Goal: Task Accomplishment & Management: Complete application form

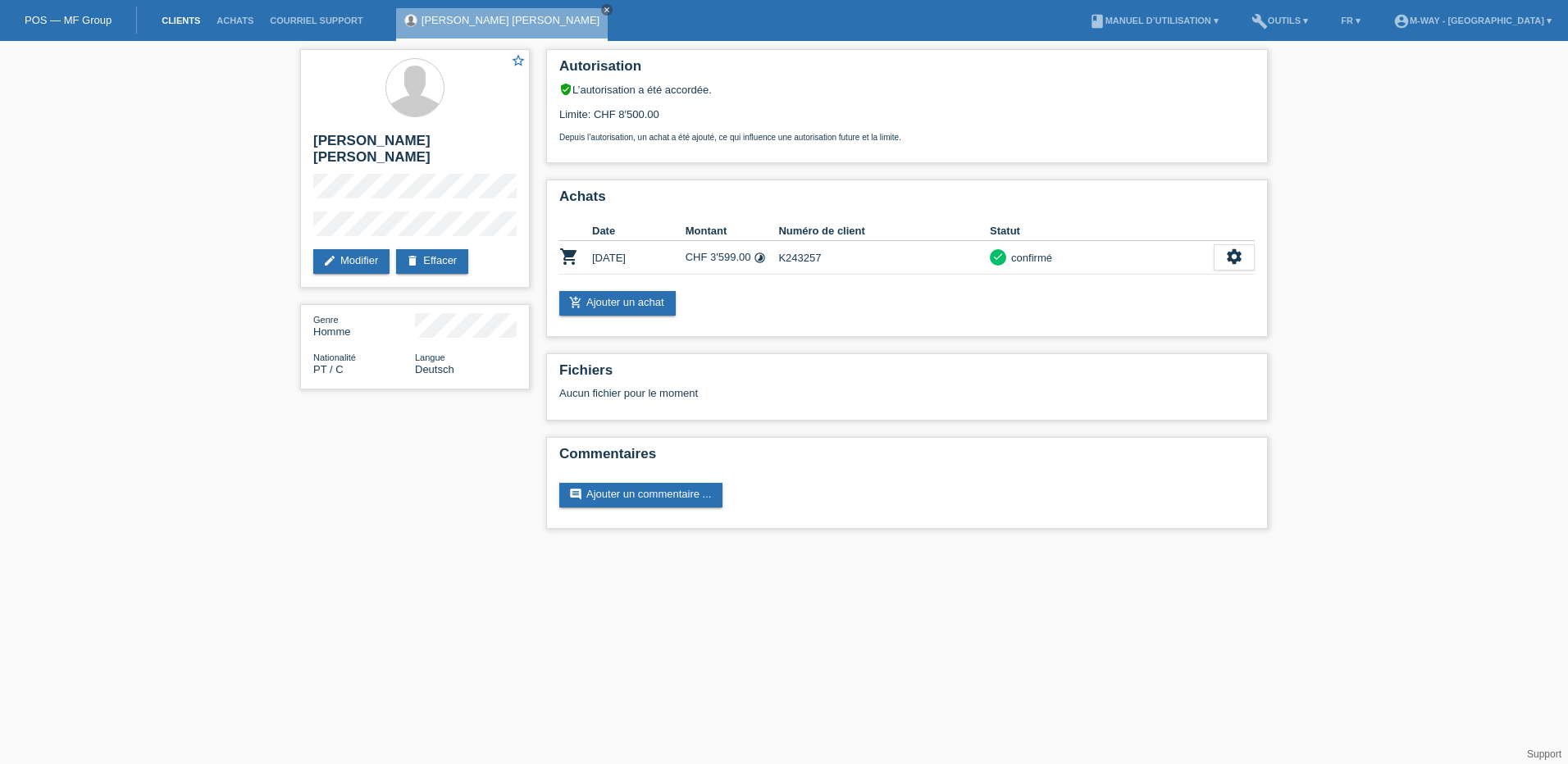
click at [183, 20] on link "Clients" at bounding box center [181, 20] width 55 height 10
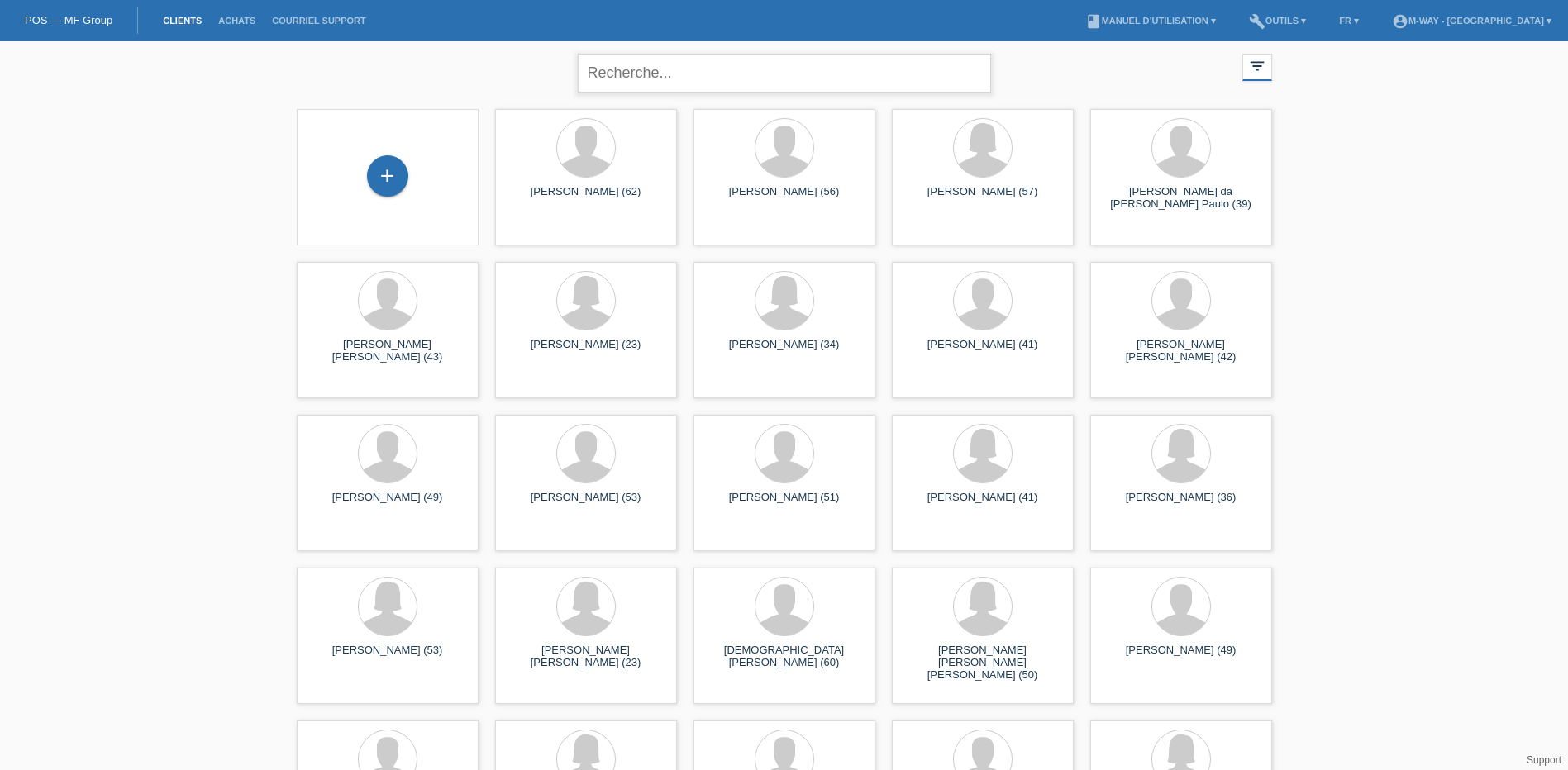
click at [644, 74] on input "text" at bounding box center [784, 73] width 413 height 38
type input "da rocha"
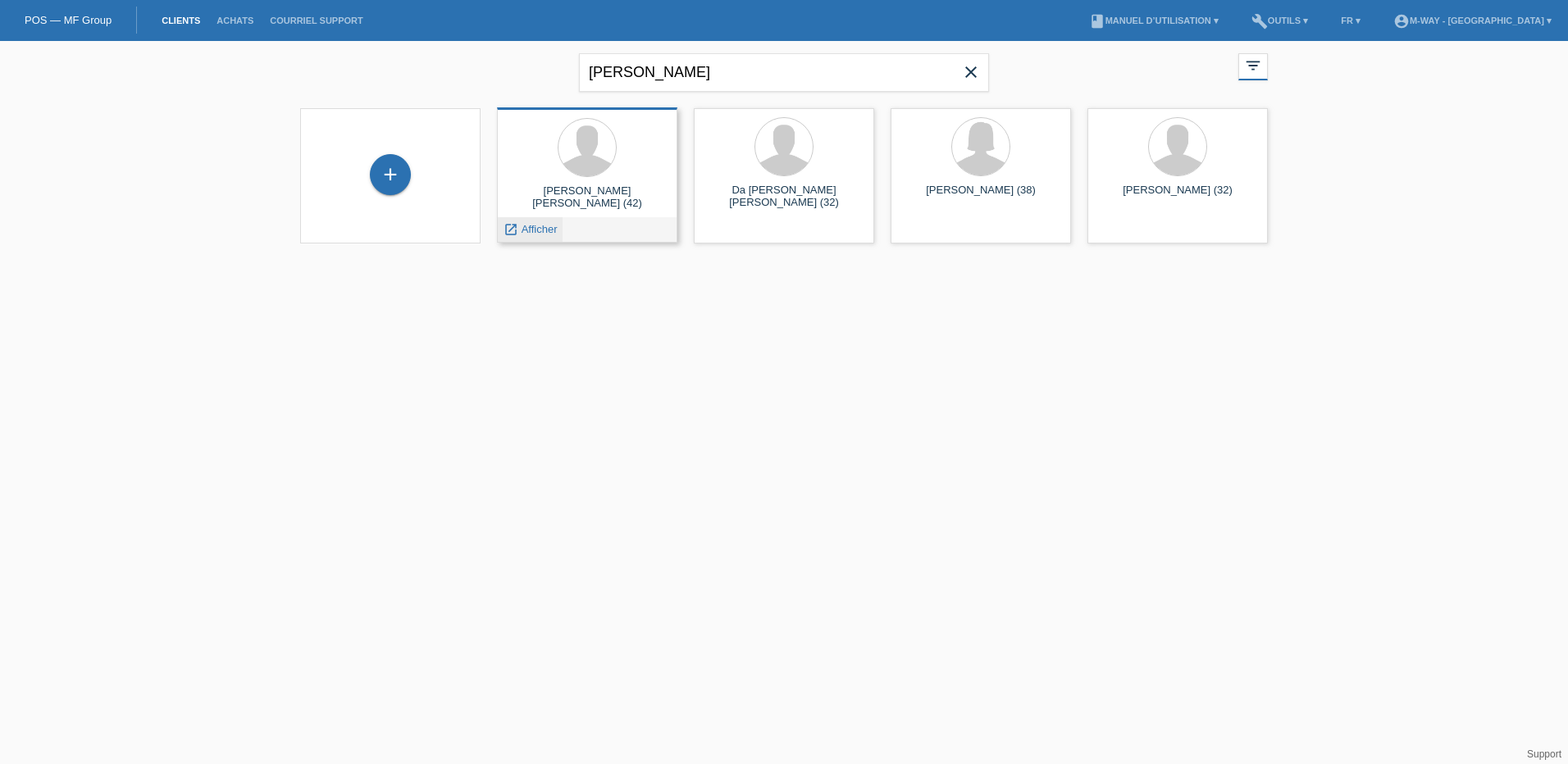
click at [537, 229] on span "Afficher" at bounding box center [539, 229] width 37 height 12
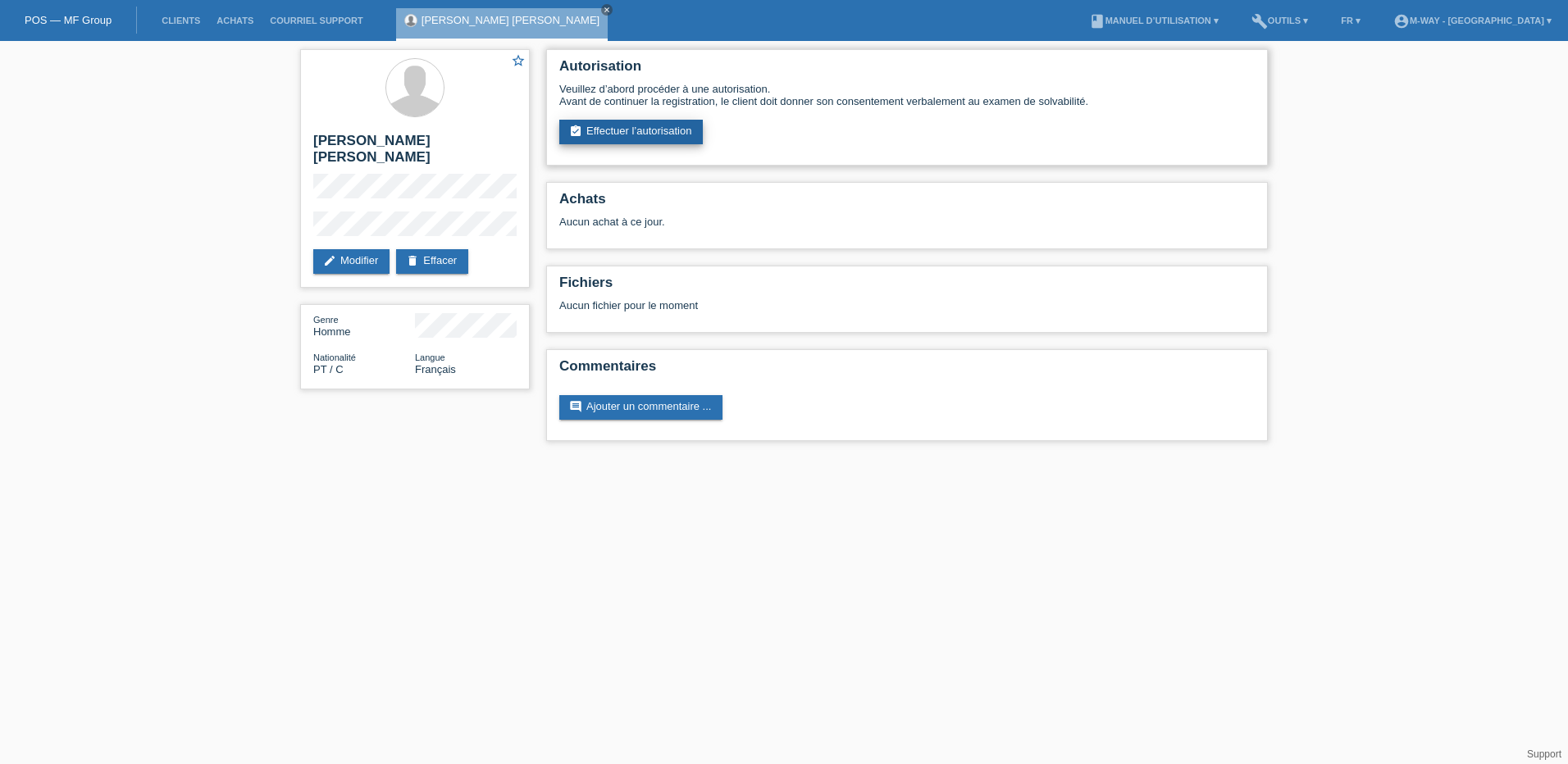
click at [632, 127] on link "assignment_turned_in Effectuer l’autorisation" at bounding box center [631, 132] width 143 height 25
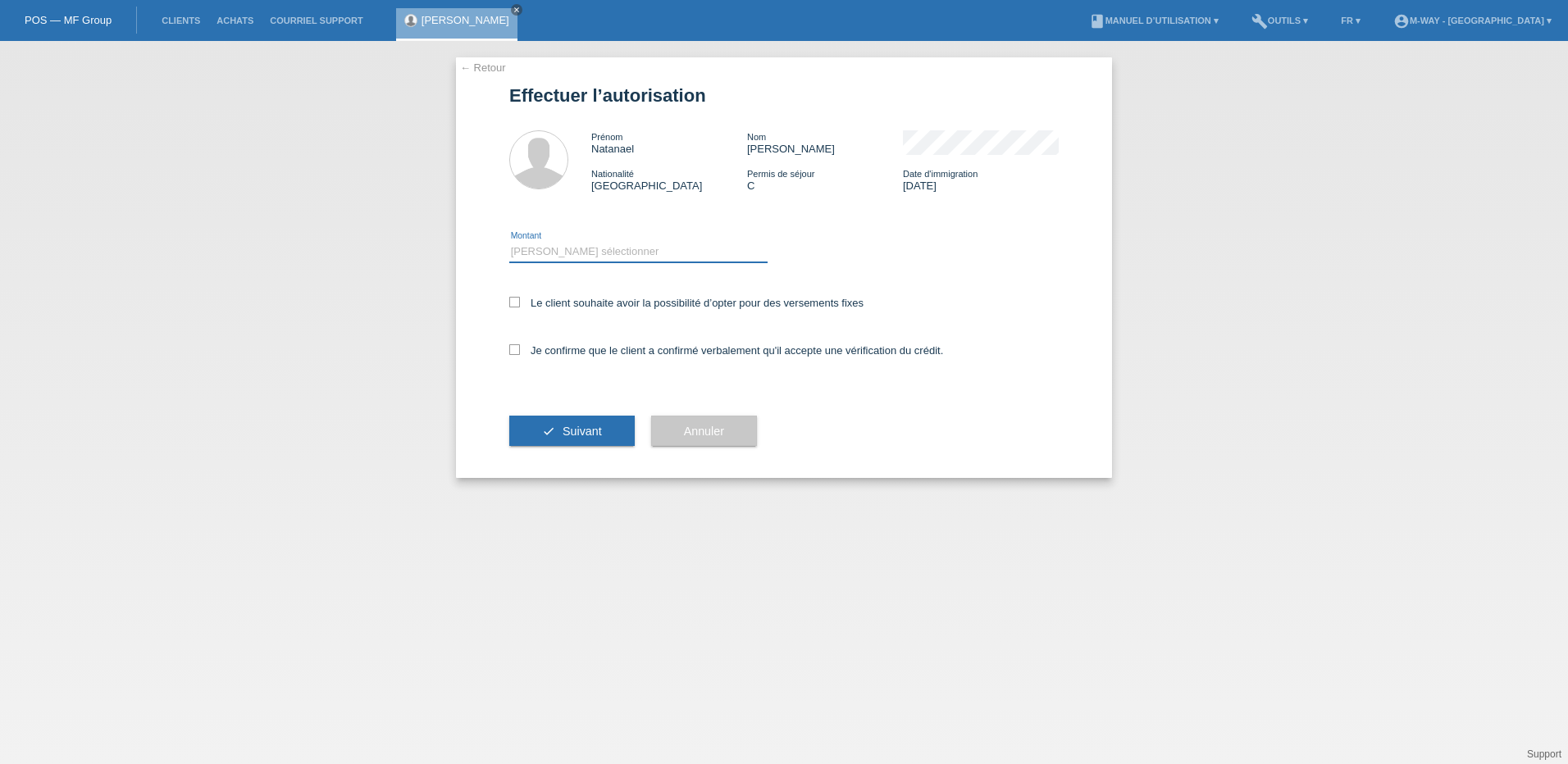
click at [575, 248] on select "Veuillez sélectionner CHF 1.00 - CHF 499.00 CHF 500.00 - CHF 1'999.00 CHF 2'000…" at bounding box center [638, 251] width 258 height 20
select select "3"
click at [509, 242] on select "Veuillez sélectionner CHF 1.00 - CHF 499.00 CHF 500.00 - CHF 1'999.00 CHF 2'000…" at bounding box center [638, 251] width 258 height 20
click at [515, 306] on icon at bounding box center [514, 302] width 11 height 11
click at [515, 306] on input "Le client souhaite avoir la possibilité d’opter pour des versements fixes" at bounding box center [514, 302] width 11 height 11
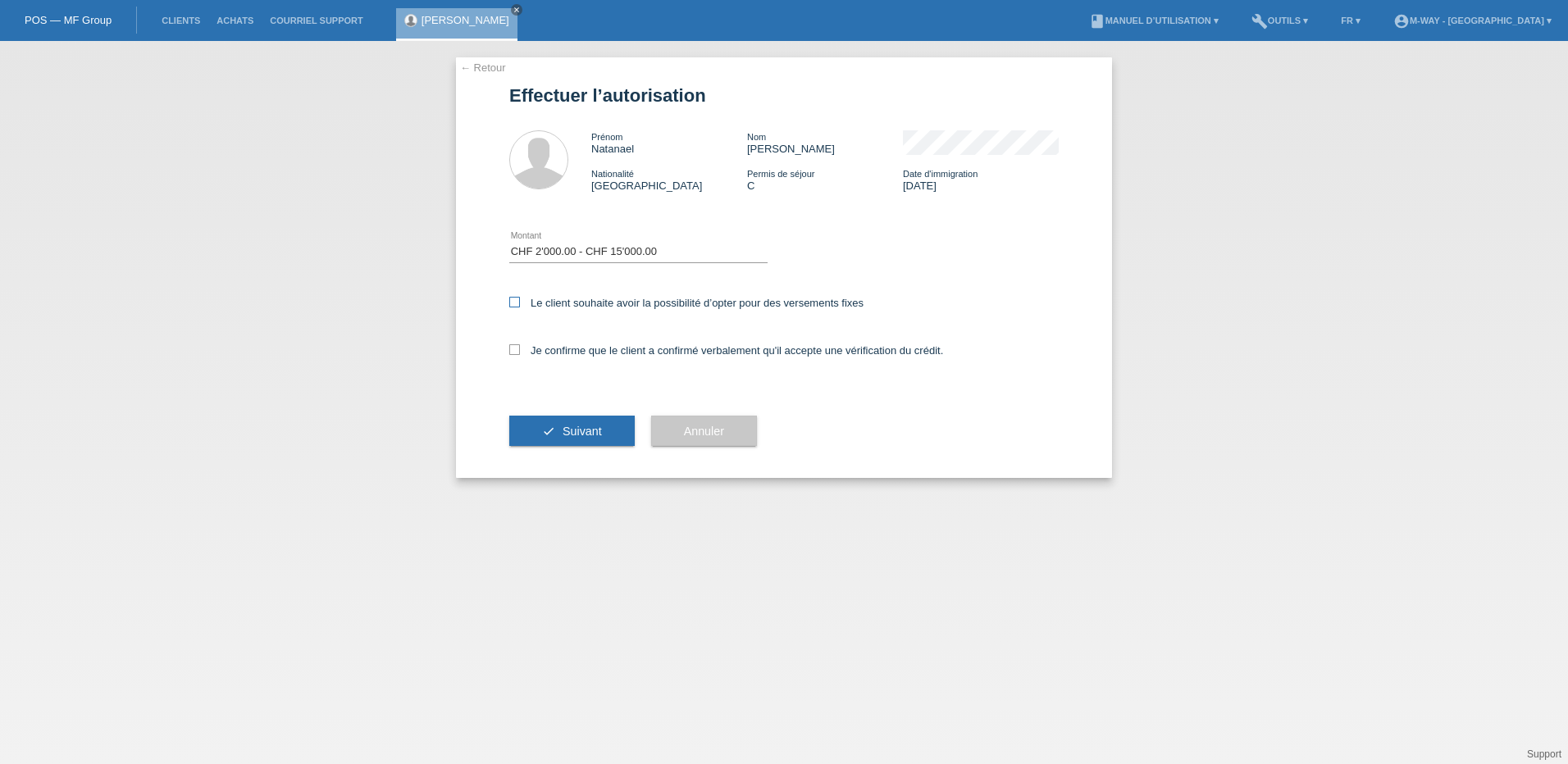
checkbox input "true"
click at [514, 350] on icon at bounding box center [514, 350] width 11 height 11
click at [514, 350] on input "Je confirme que le client a confirmé verbalement qu'il accepte une vérification…" at bounding box center [514, 350] width 11 height 11
checkbox input "true"
click at [566, 419] on button "check Suivant" at bounding box center [572, 431] width 126 height 31
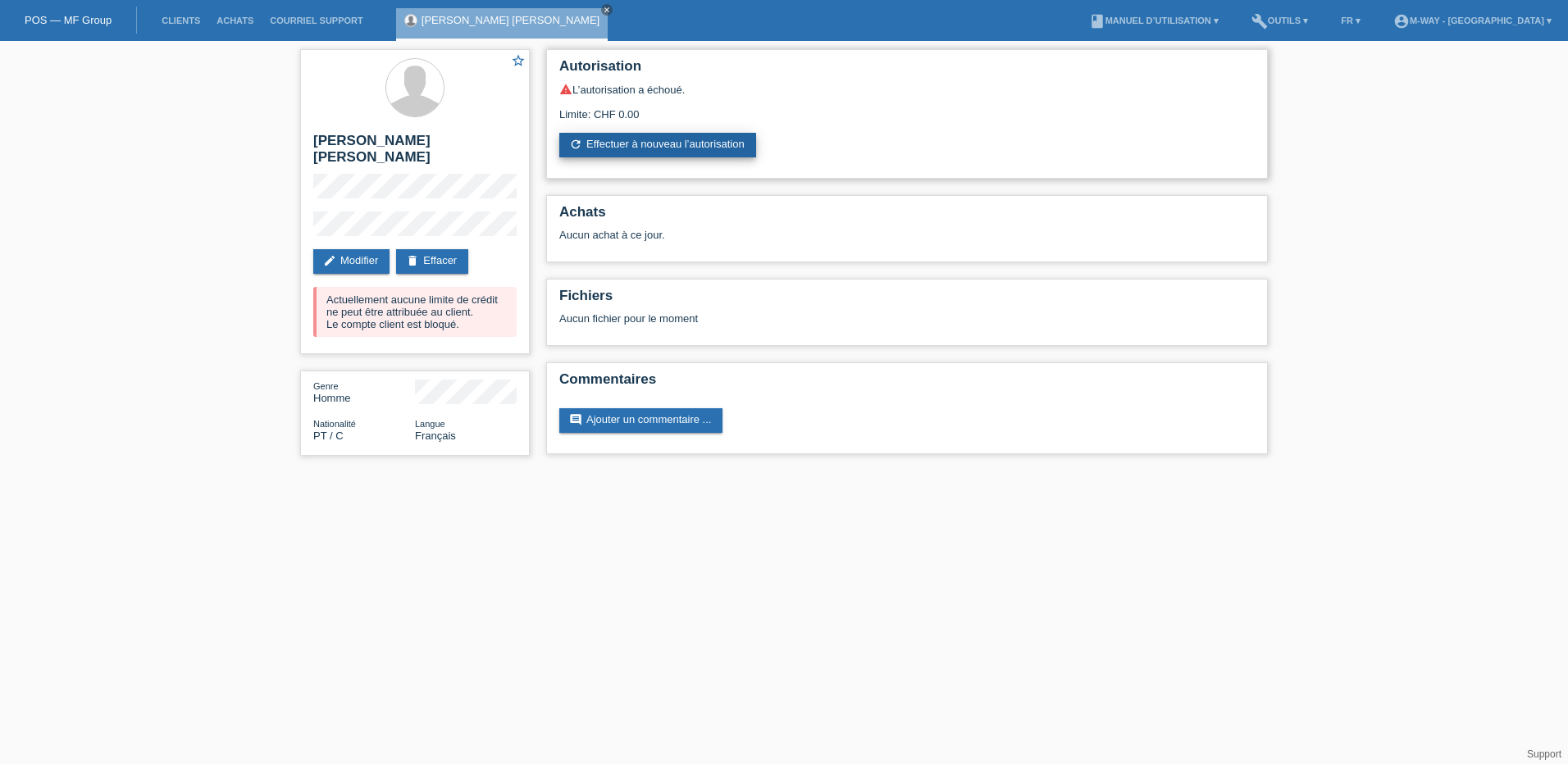
click at [627, 144] on link "refresh Effectuer à nouveau l’autorisation" at bounding box center [658, 144] width 197 height 25
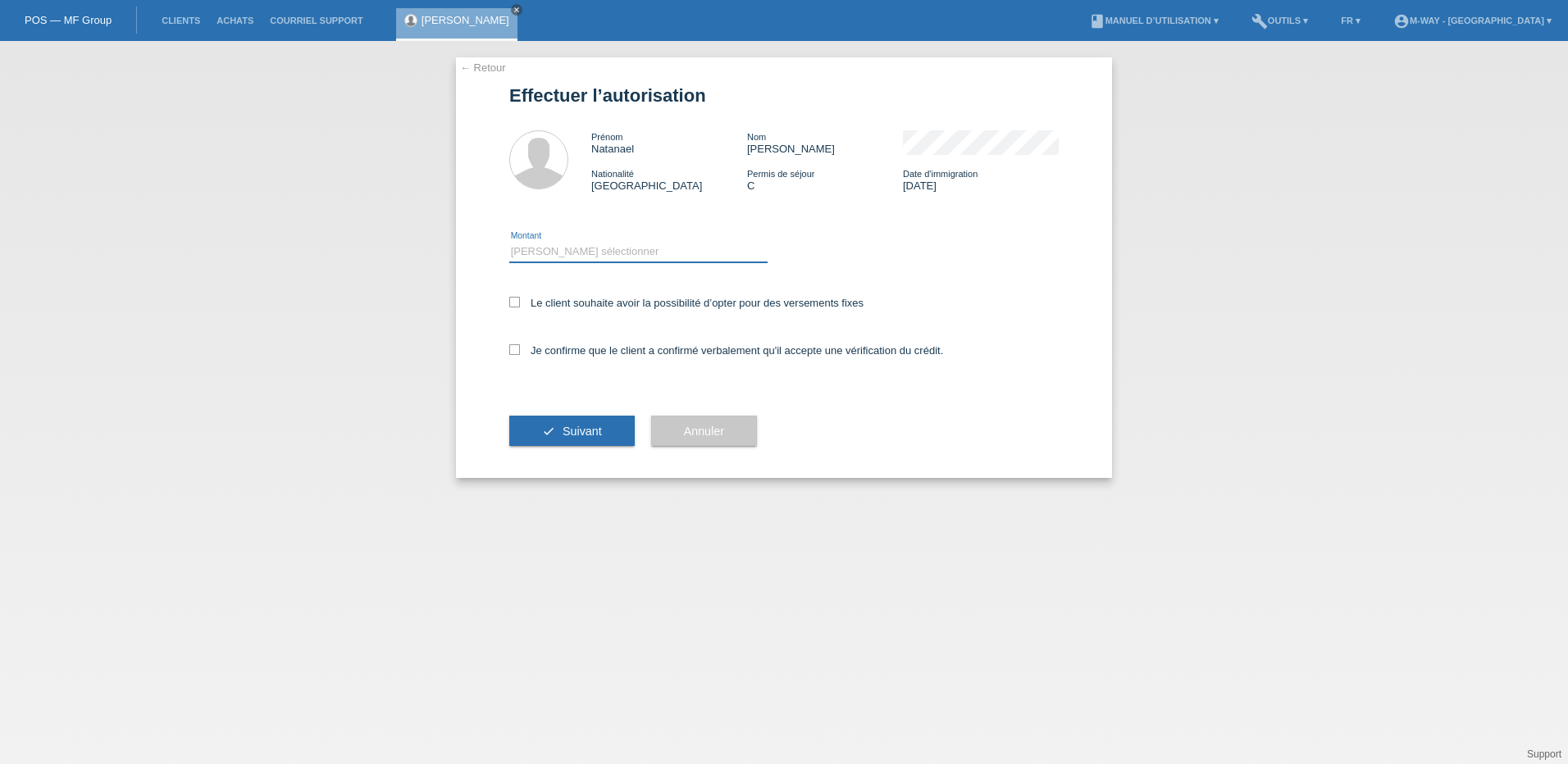
click at [570, 243] on select "Veuillez sélectionner CHF 1.00 - CHF 499.00 CHF 500.00 - CHF 1'999.00 CHF 2'000…" at bounding box center [638, 251] width 258 height 20
select select "3"
click at [509, 242] on select "Veuillez sélectionner CHF 1.00 - CHF 499.00 CHF 500.00 - CHF 1'999.00 CHF 2'000…" at bounding box center [638, 251] width 258 height 20
drag, startPoint x: 514, startPoint y: 303, endPoint x: 511, endPoint y: 381, distance: 78.1
click at [514, 304] on icon at bounding box center [514, 302] width 11 height 11
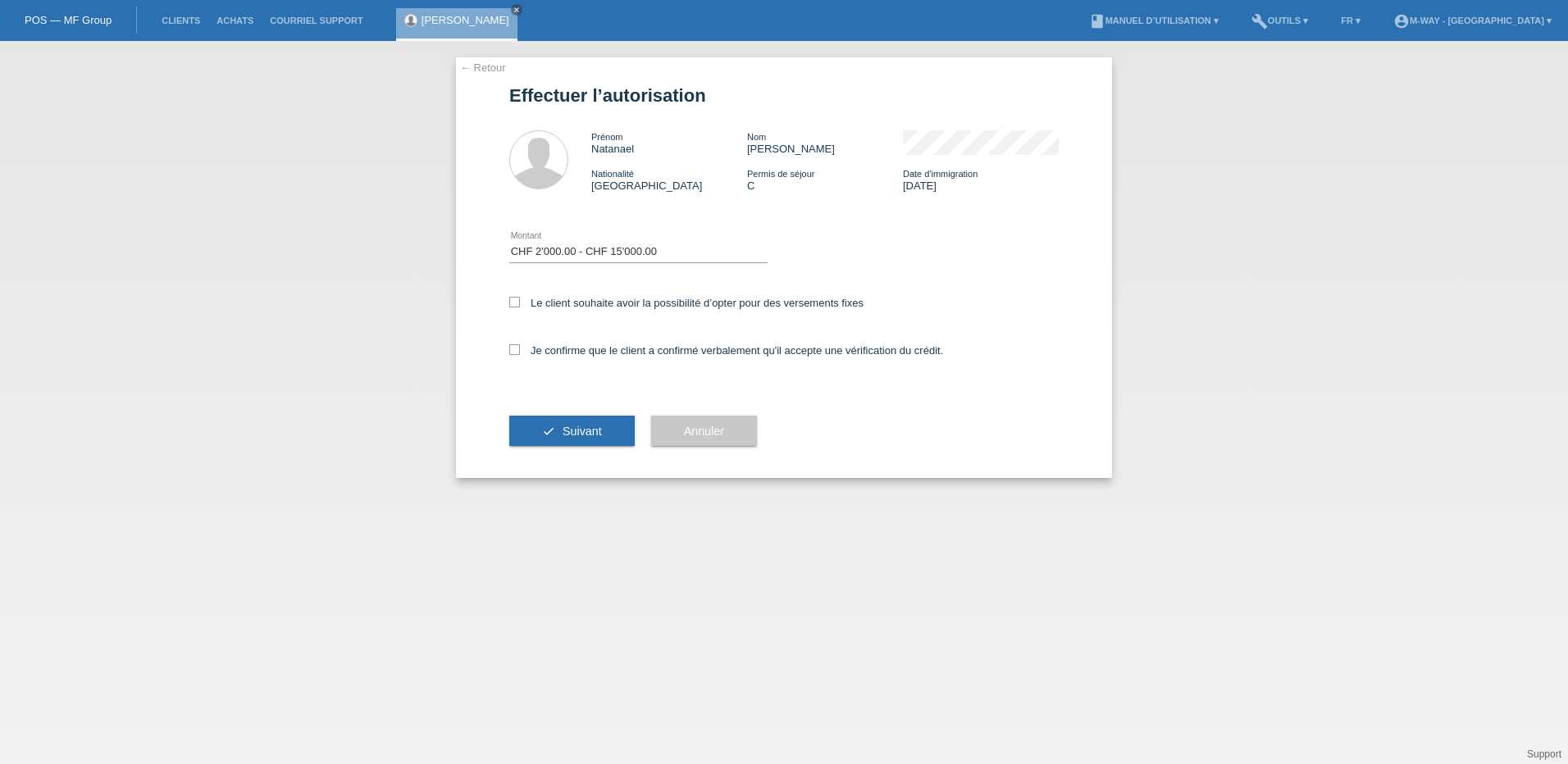
click at [514, 304] on input "Le client souhaite avoir la possibilité d’opter pour des versements fixes" at bounding box center [514, 302] width 11 height 11
checkbox input "true"
click at [518, 350] on icon at bounding box center [514, 350] width 11 height 11
click at [518, 350] on input "Je confirme que le client a confirmé verbalement qu'il accepte une vérification…" at bounding box center [514, 350] width 11 height 11
checkbox input "true"
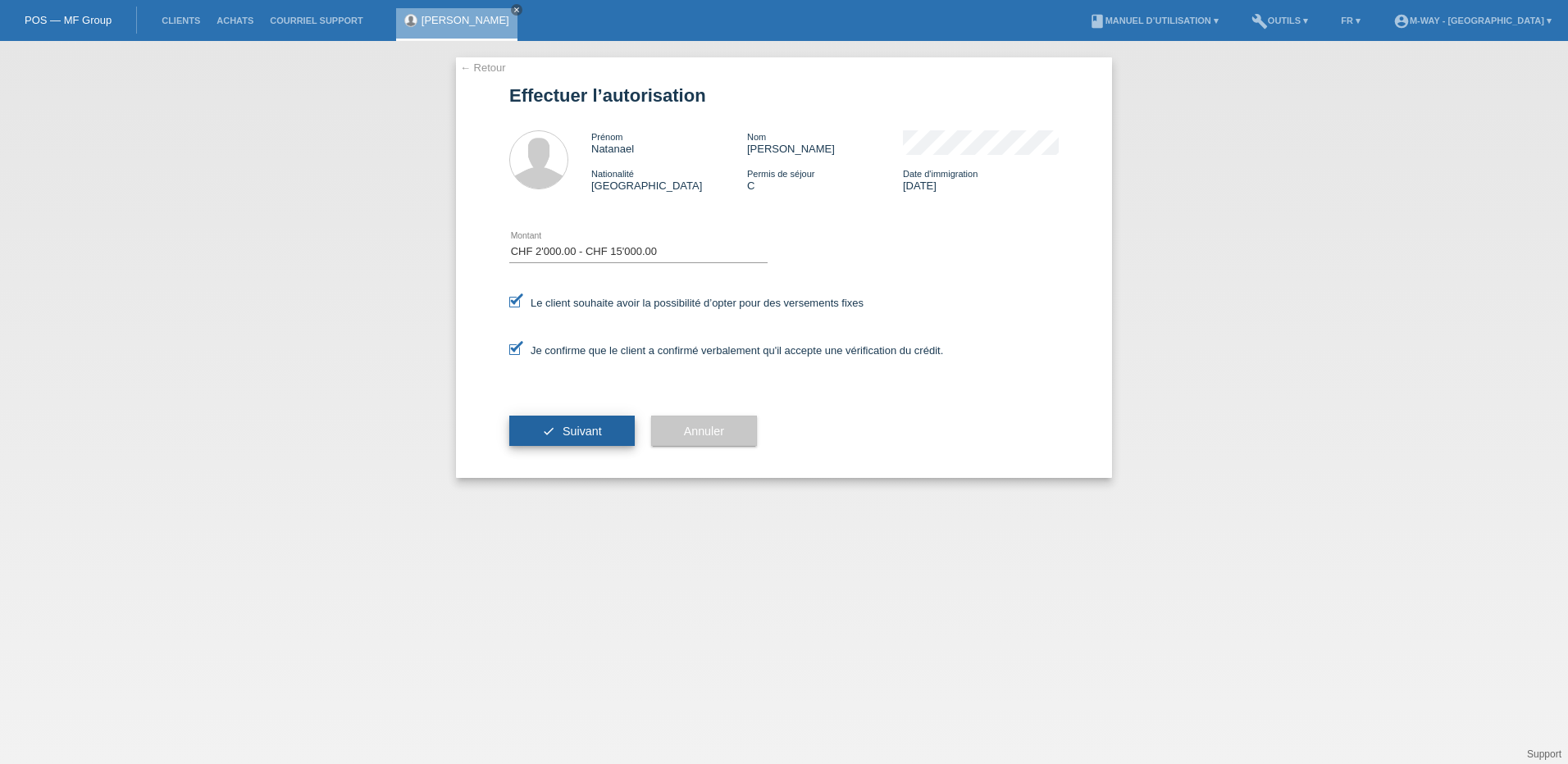
click at [582, 430] on span "Suivant" at bounding box center [582, 430] width 39 height 13
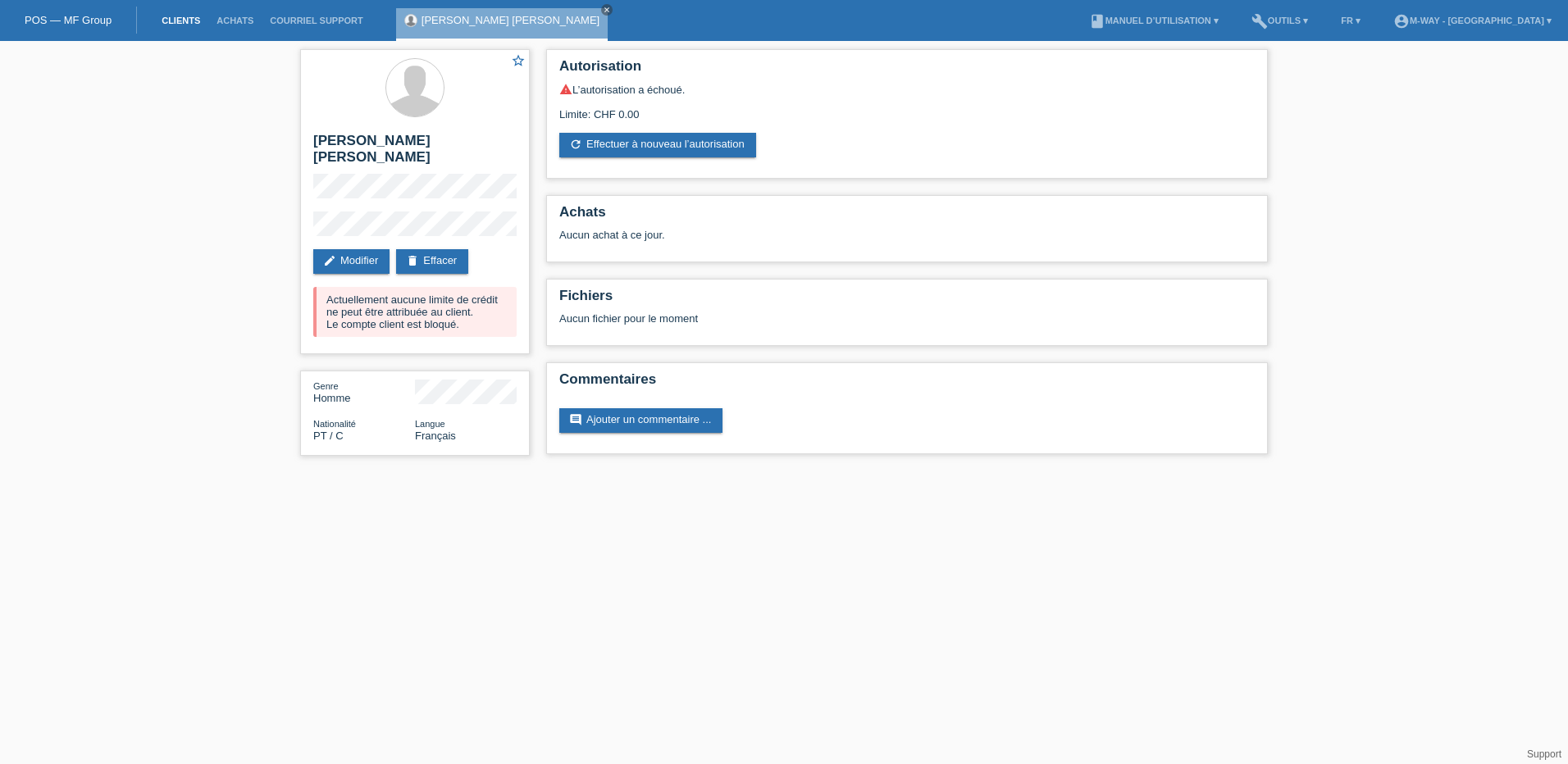
click at [173, 17] on link "Clients" at bounding box center [181, 20] width 55 height 10
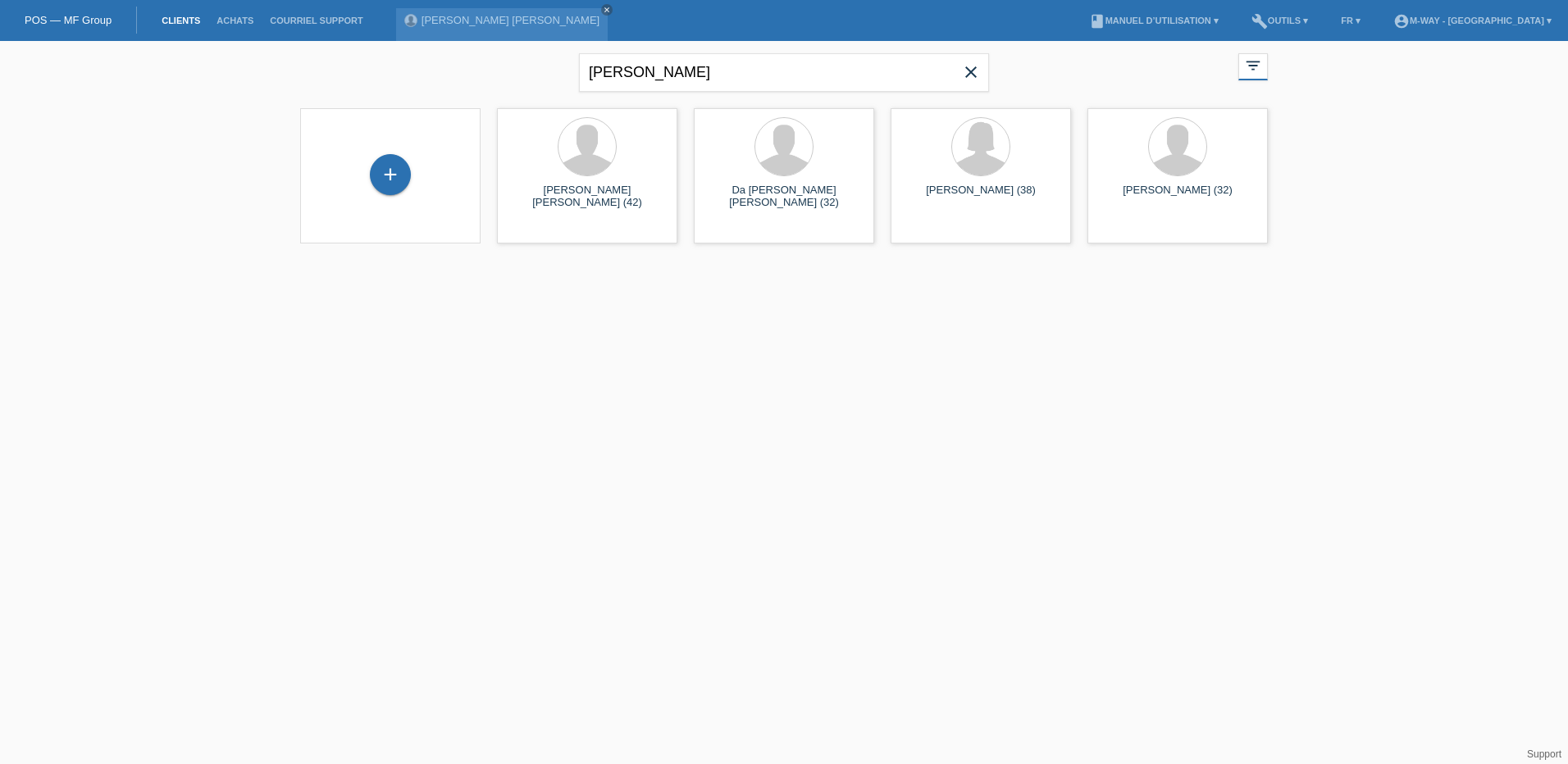
click at [978, 79] on icon "close" at bounding box center [970, 71] width 20 height 20
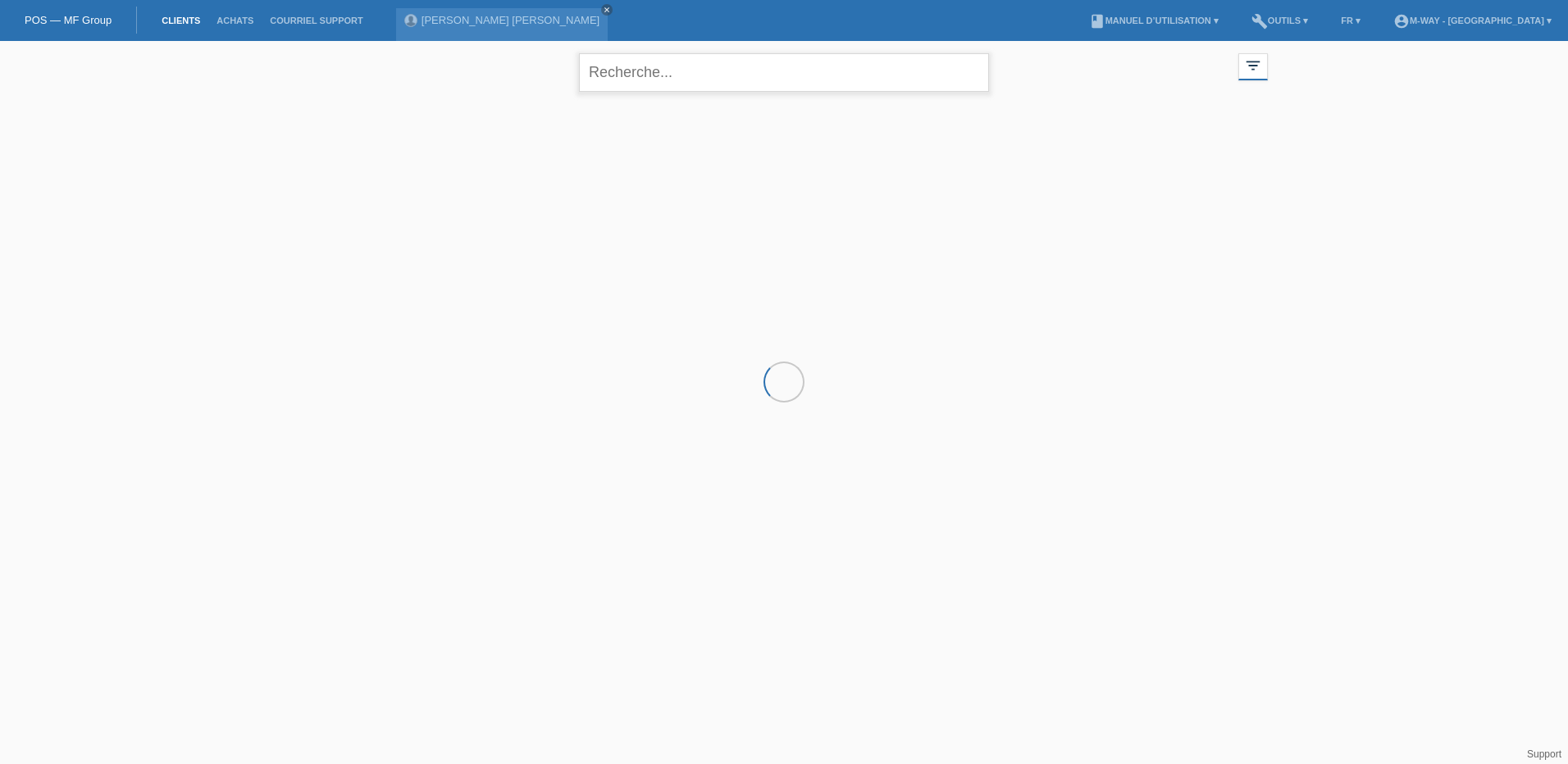
click at [670, 80] on input "text" at bounding box center [784, 72] width 410 height 38
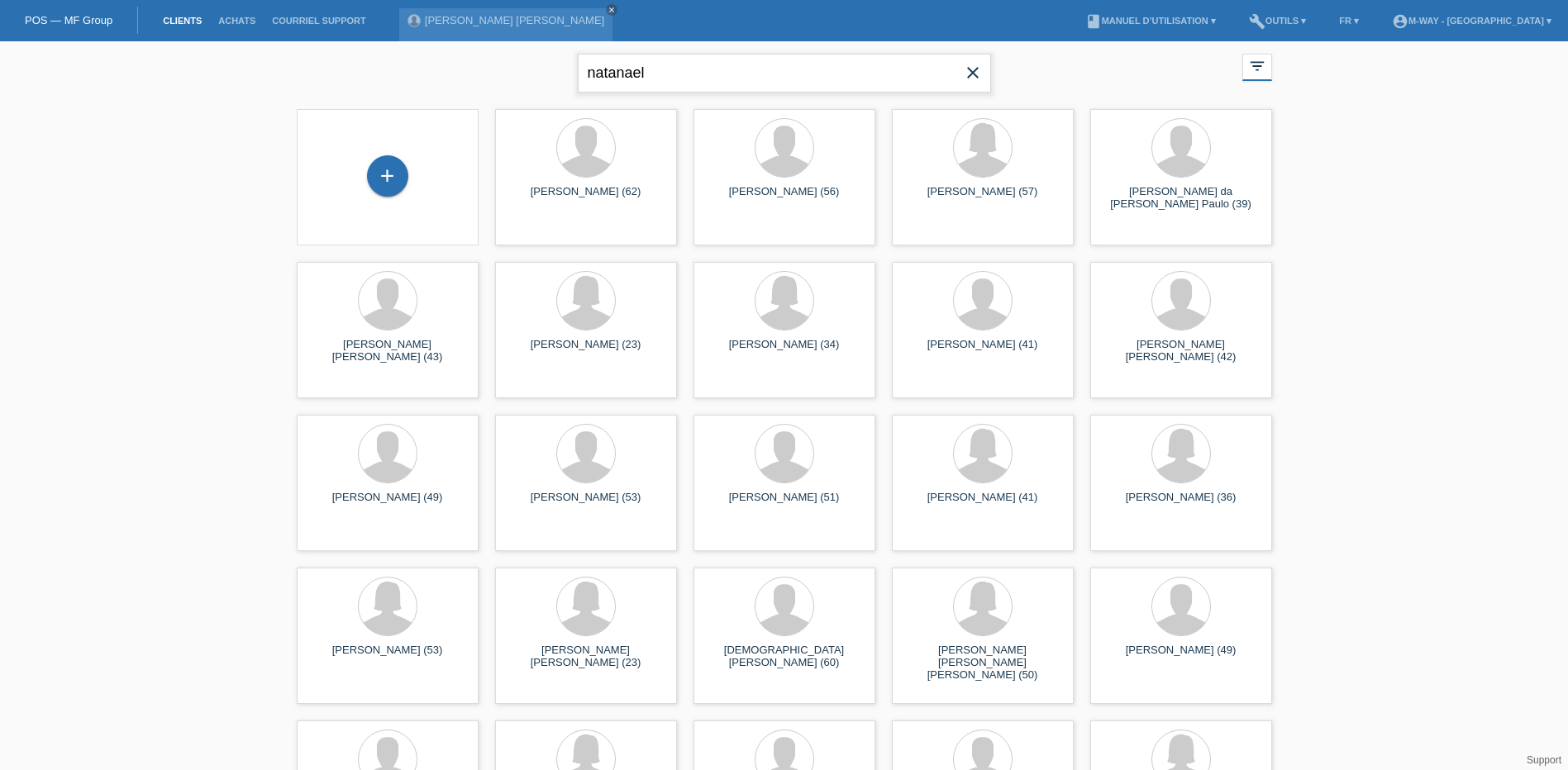
type input "natanael"
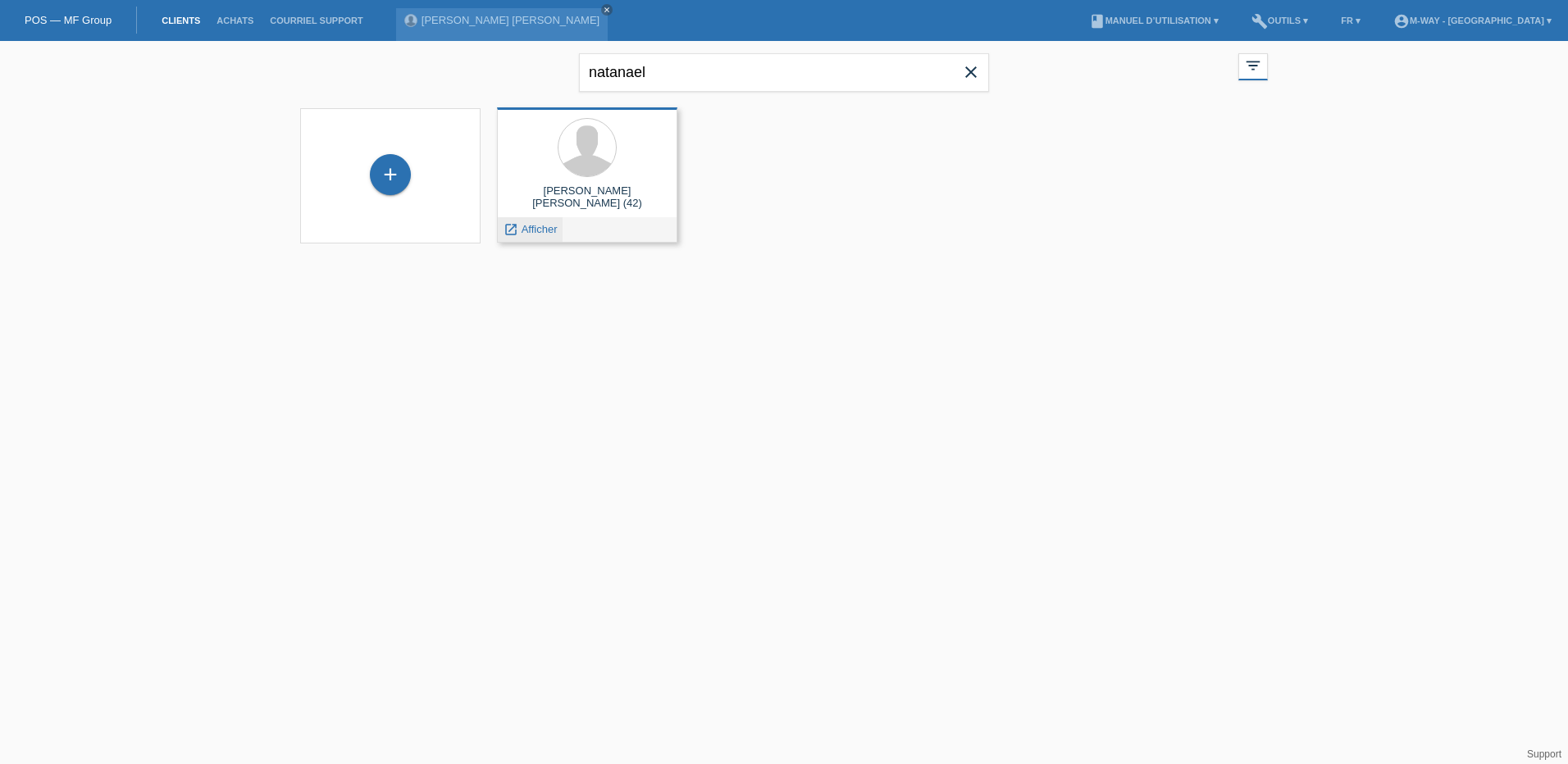
click at [531, 225] on span "Afficher" at bounding box center [539, 229] width 37 height 12
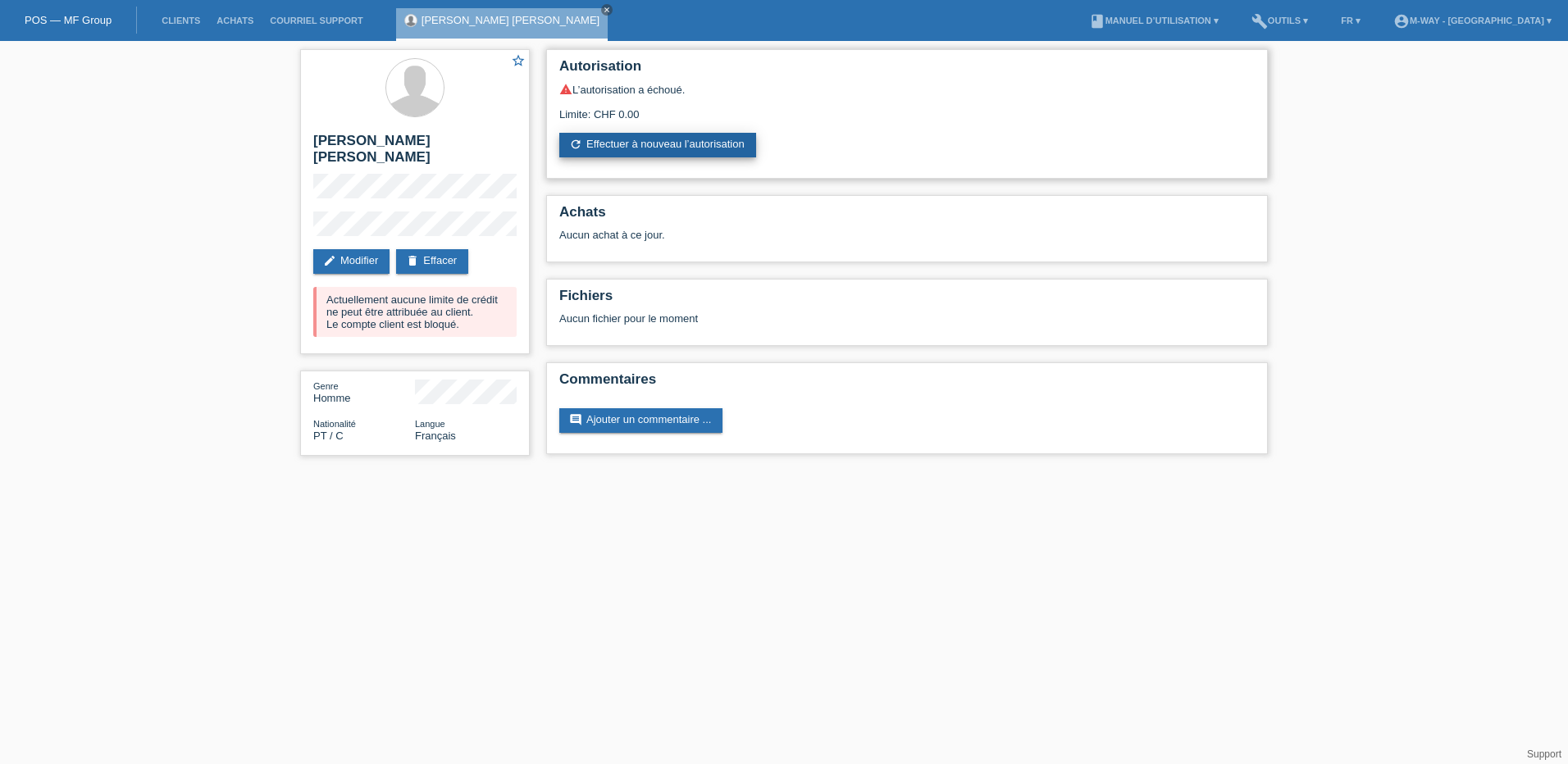
click at [617, 135] on link "refresh Effectuer à nouveau l’autorisation" at bounding box center [658, 144] width 197 height 25
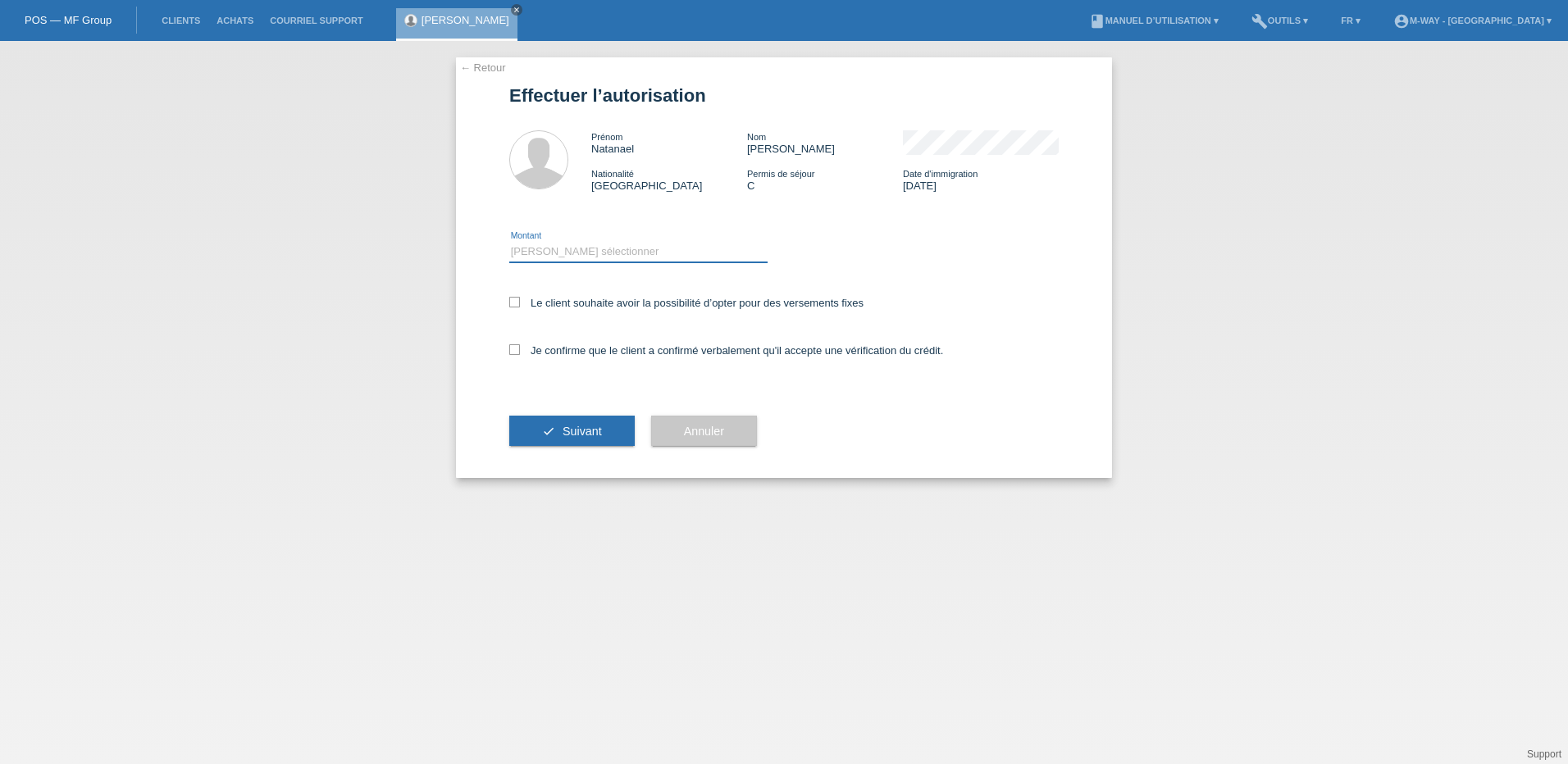
click at [582, 246] on select "Veuillez sélectionner CHF 1.00 - CHF 499.00 CHF 500.00 - CHF 1'999.00 CHF 2'000…" at bounding box center [638, 251] width 258 height 20
select select "3"
click at [509, 242] on select "Veuillez sélectionner CHF 1.00 - CHF 499.00 CHF 500.00 - CHF 1'999.00 CHF 2'000…" at bounding box center [638, 251] width 258 height 20
click at [517, 303] on icon at bounding box center [514, 302] width 11 height 11
click at [517, 303] on input "Le client souhaite avoir la possibilité d’opter pour des versements fixes" at bounding box center [514, 302] width 11 height 11
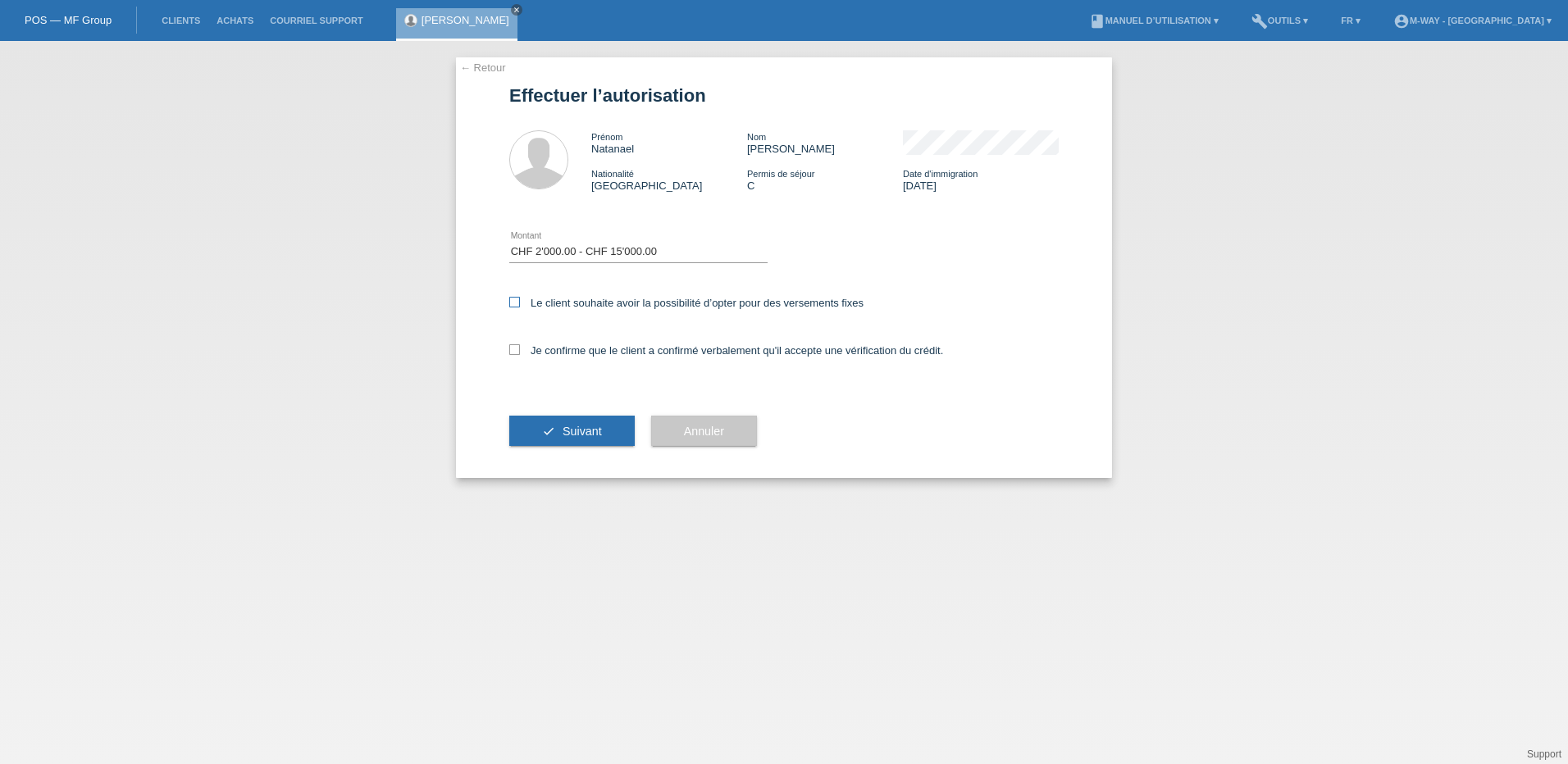
checkbox input "true"
click at [516, 350] on icon at bounding box center [514, 350] width 11 height 11
click at [516, 350] on input "Je confirme que le client a confirmé verbalement qu'il accepte une vérification…" at bounding box center [514, 350] width 11 height 11
checkbox input "true"
click at [577, 430] on span "Suivant" at bounding box center [582, 430] width 39 height 13
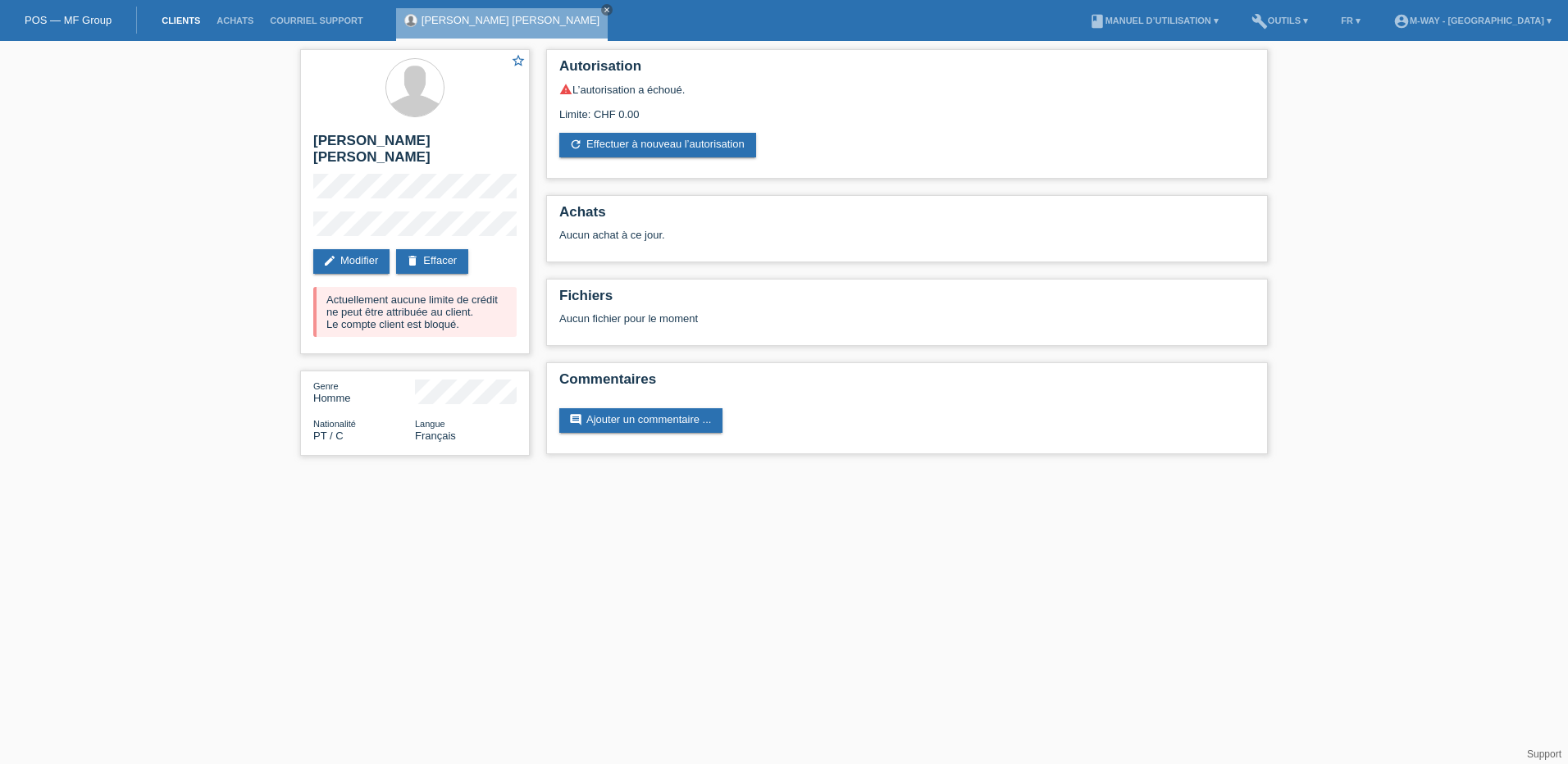
click at [179, 19] on link "Clients" at bounding box center [181, 20] width 55 height 10
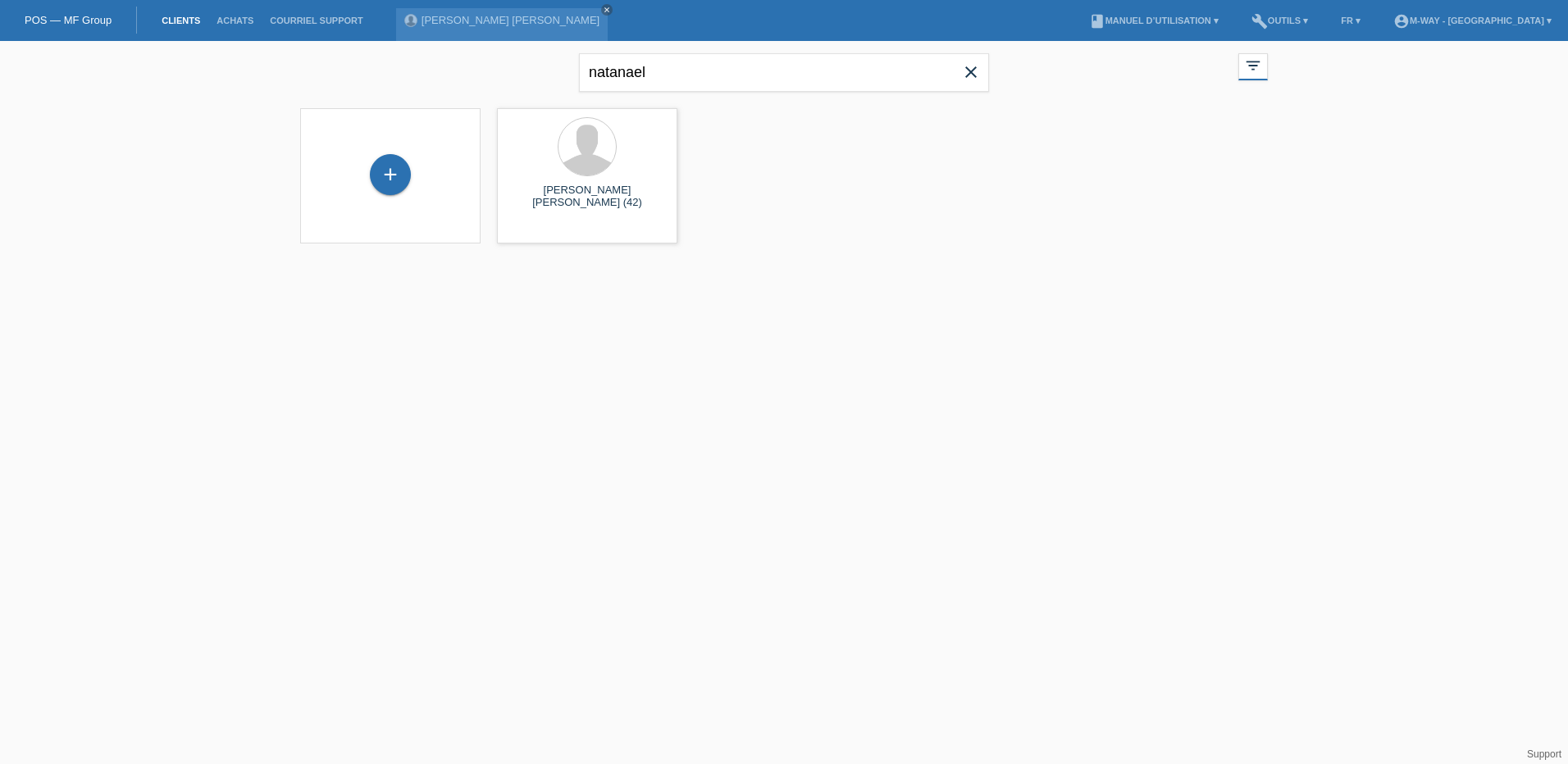
click at [969, 75] on icon "close" at bounding box center [970, 71] width 20 height 20
click at [638, 75] on input "text" at bounding box center [784, 72] width 410 height 38
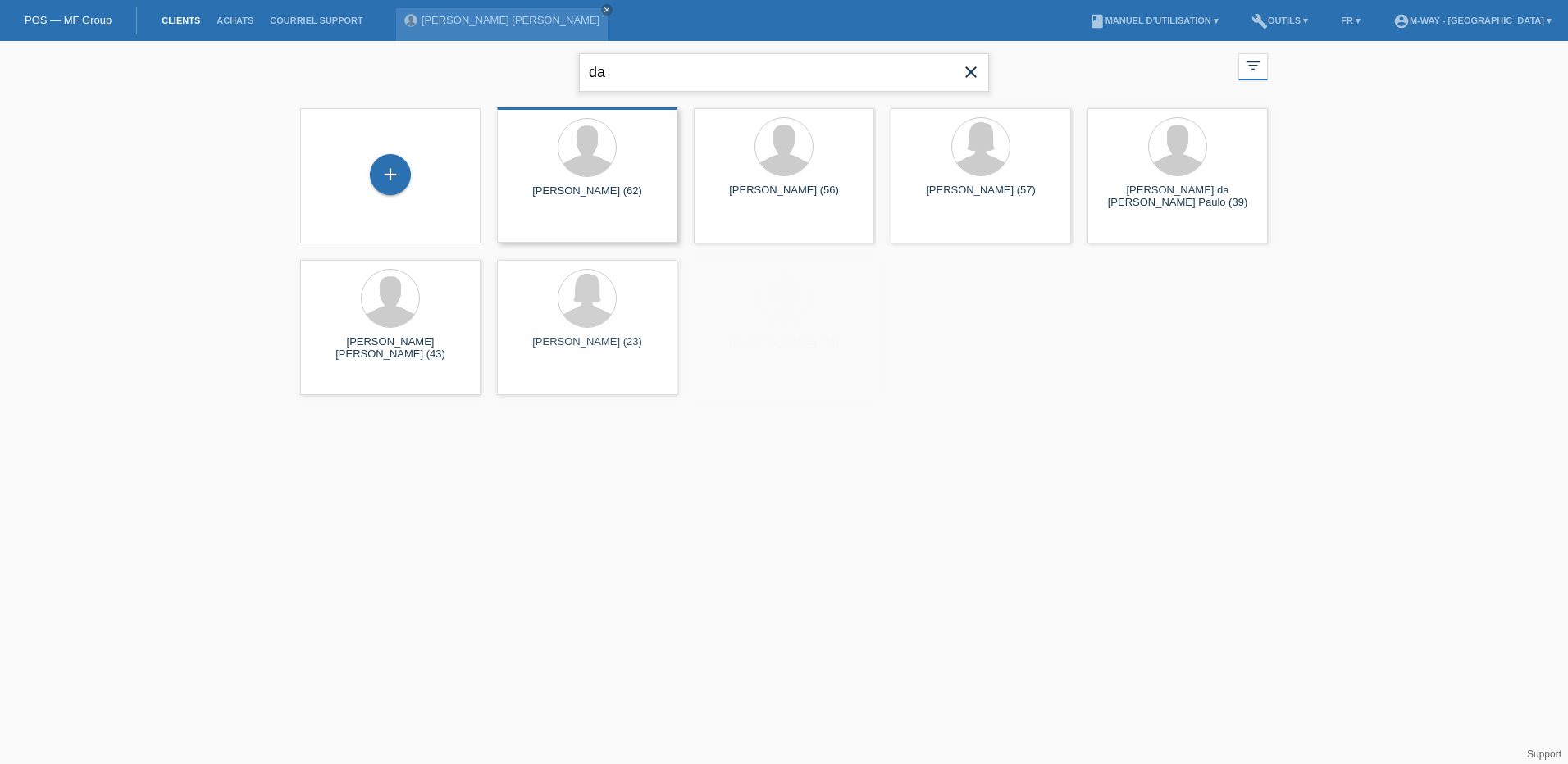
type input "[PERSON_NAME]"
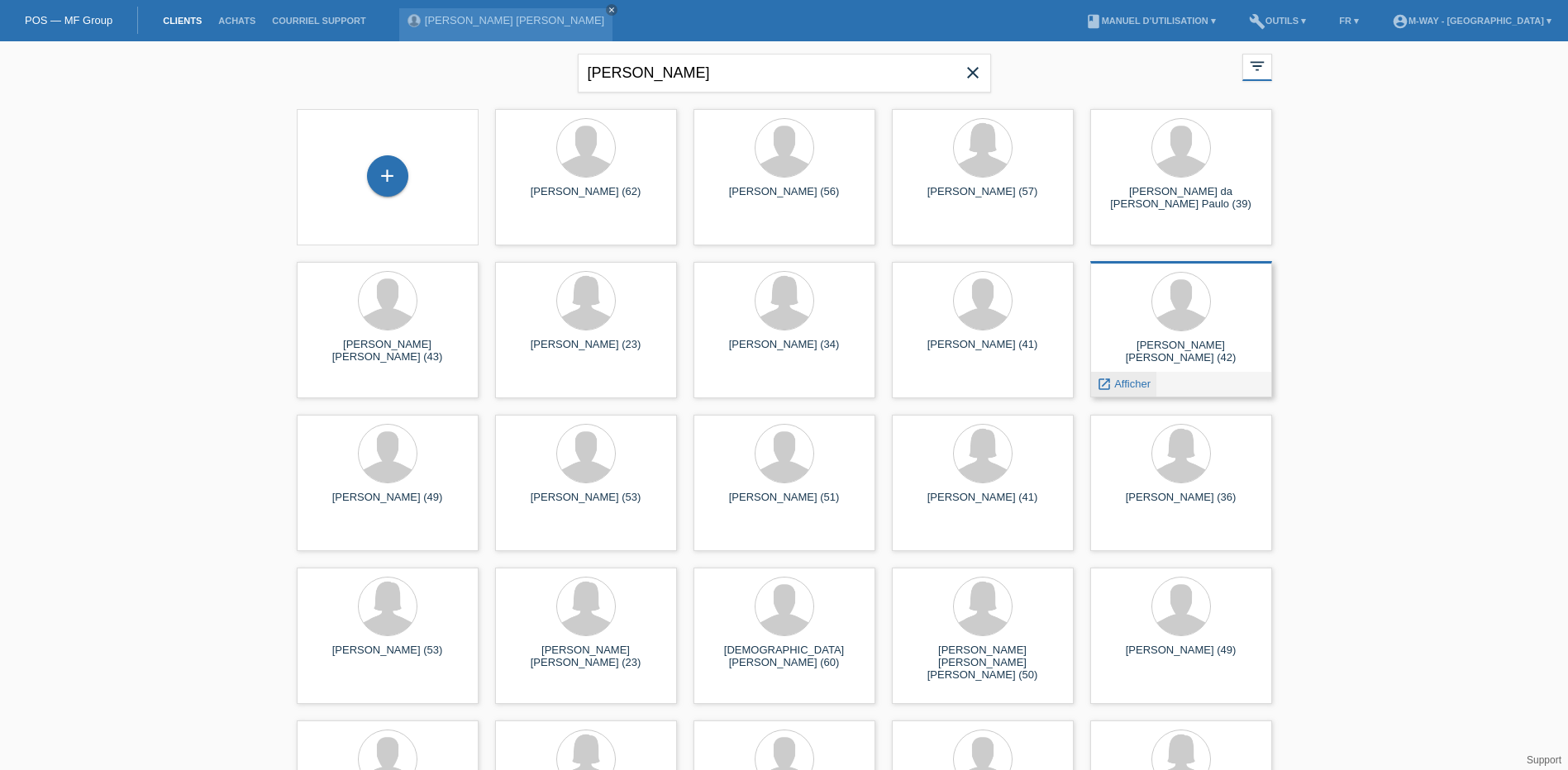
click at [1131, 382] on span "Afficher" at bounding box center [1132, 383] width 37 height 12
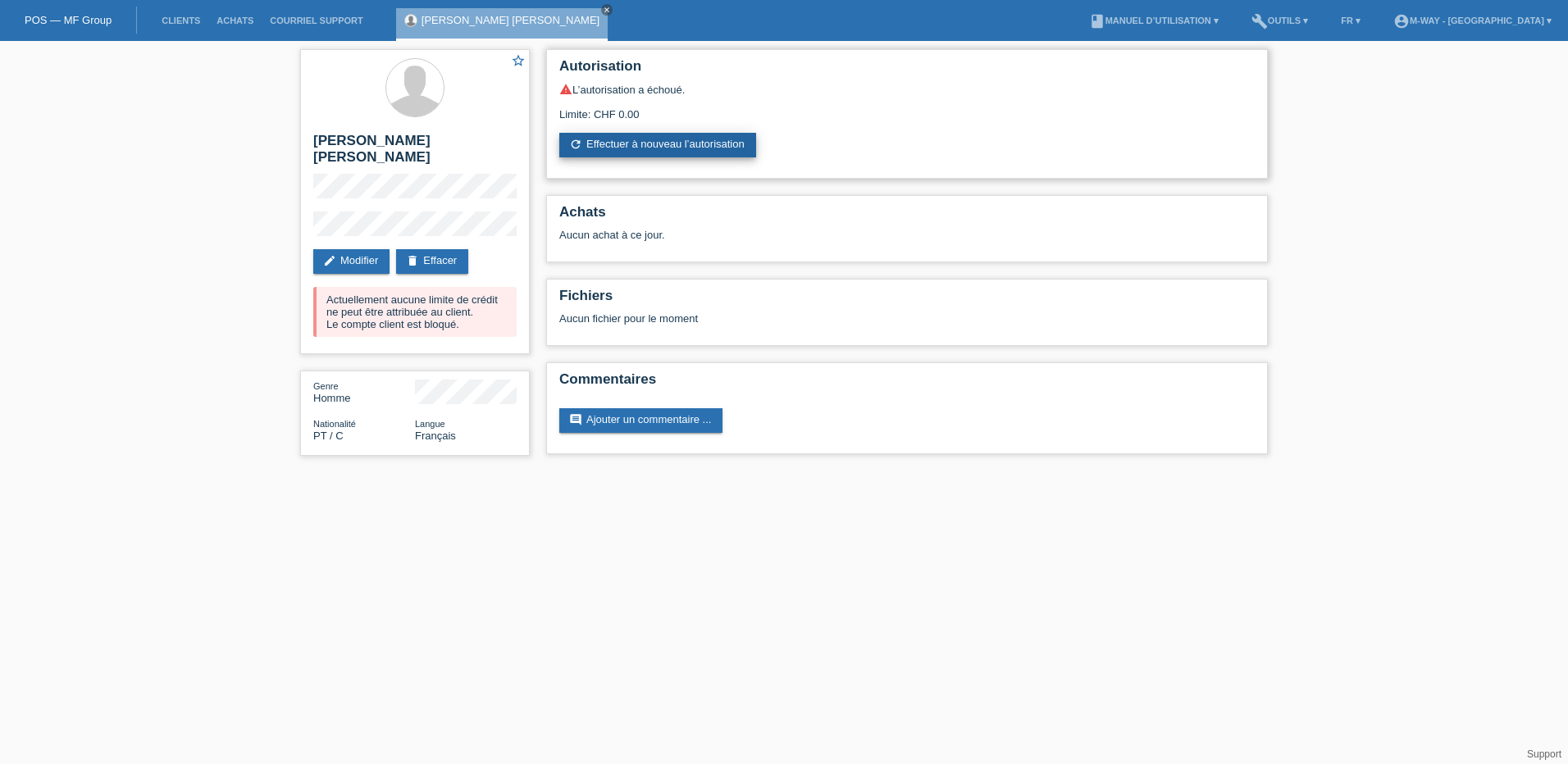
click at [654, 138] on link "refresh Effectuer à nouveau l’autorisation" at bounding box center [658, 144] width 197 height 25
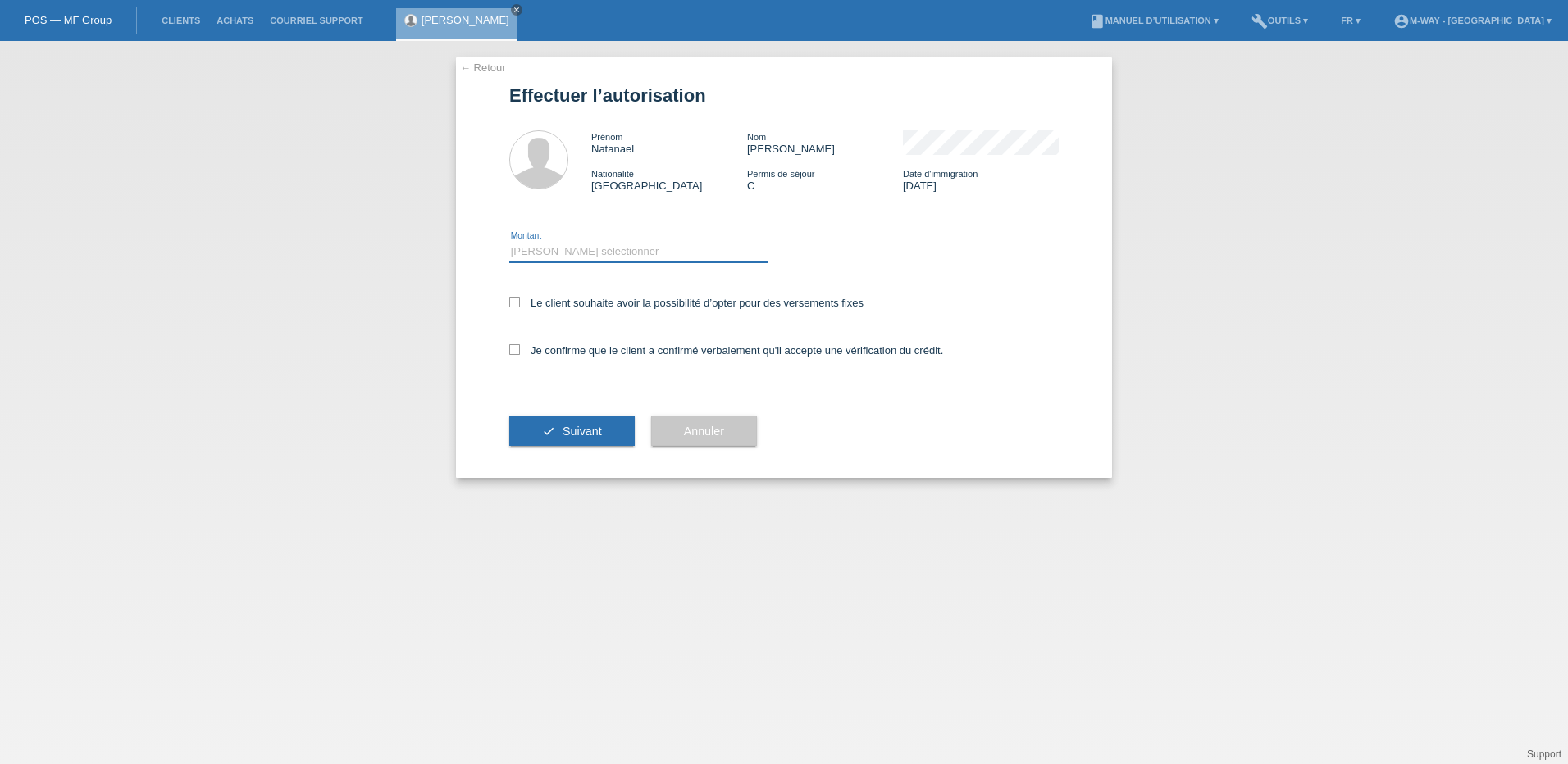
click at [579, 250] on select "Veuillez sélectionner CHF 1.00 - CHF 499.00 CHF 500.00 - CHF 1'999.00 CHF 2'000…" at bounding box center [638, 251] width 258 height 20
select select "3"
click at [509, 242] on select "Veuillez sélectionner CHF 1.00 - CHF 499.00 CHF 500.00 - CHF 1'999.00 CHF 2'000…" at bounding box center [638, 251] width 258 height 20
click at [517, 301] on icon at bounding box center [514, 302] width 11 height 11
click at [517, 301] on input "Le client souhaite avoir la possibilité d’opter pour des versements fixes" at bounding box center [514, 302] width 11 height 11
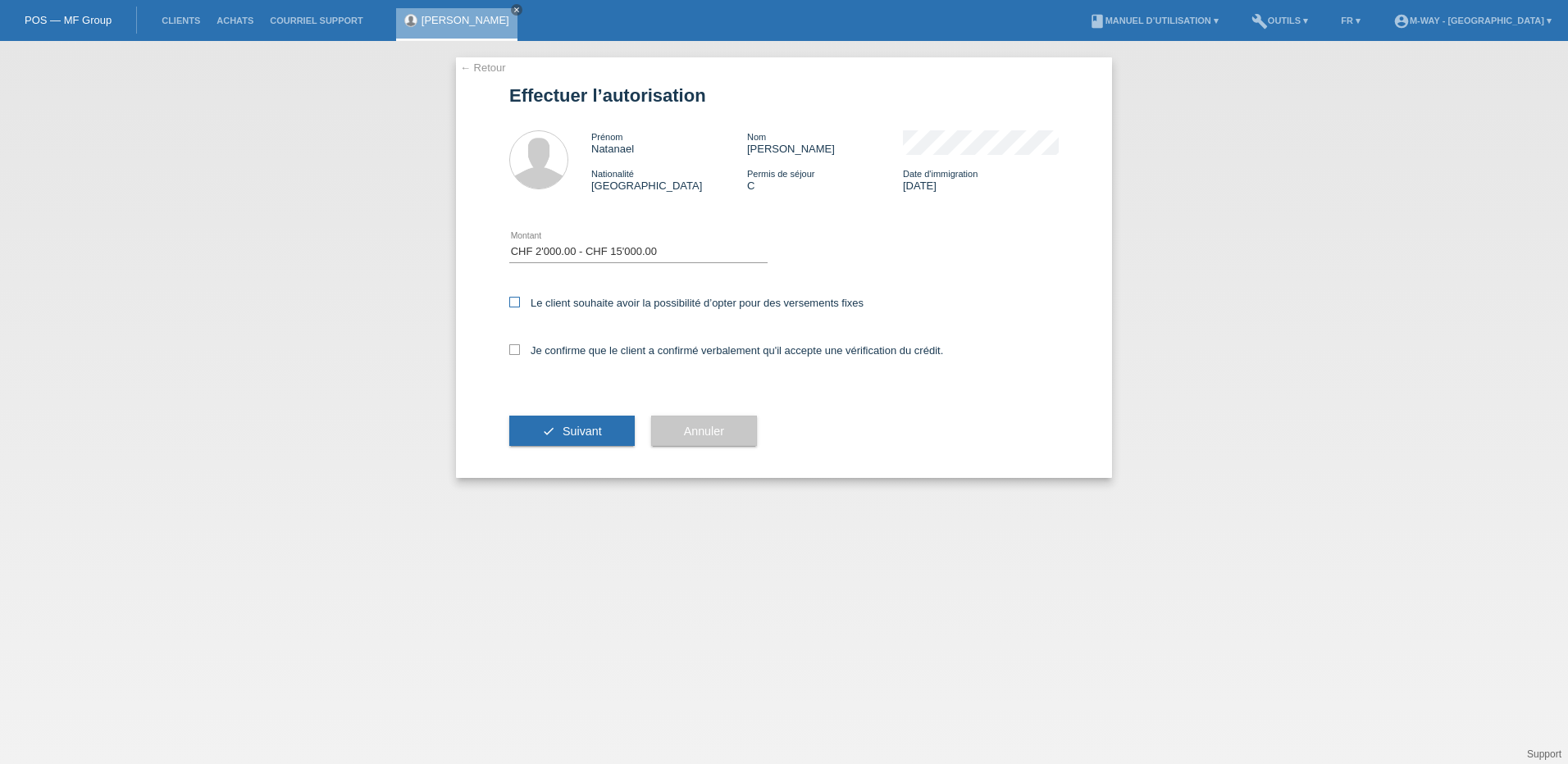
checkbox input "true"
click at [520, 350] on label "Je confirme que le client a confirmé verbalement qu'il accepte une vérification…" at bounding box center [726, 351] width 434 height 12
click at [520, 350] on input "Je confirme que le client a confirmé verbalement qu'il accepte une vérification…" at bounding box center [514, 350] width 11 height 11
checkbox input "true"
click at [595, 431] on span "Suivant" at bounding box center [582, 430] width 39 height 13
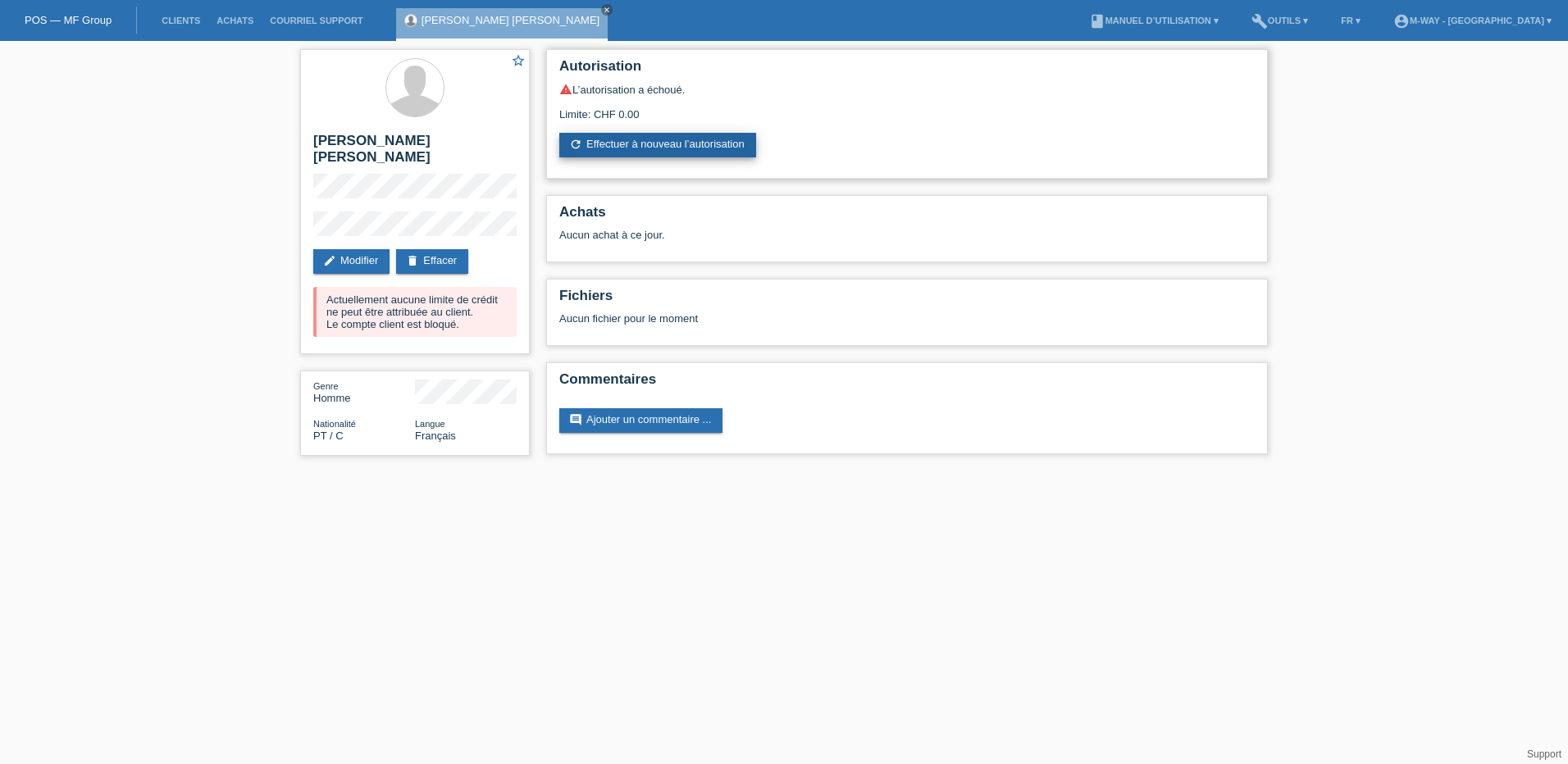
click at [615, 149] on link "refresh Effectuer à nouveau l’autorisation" at bounding box center [658, 144] width 197 height 25
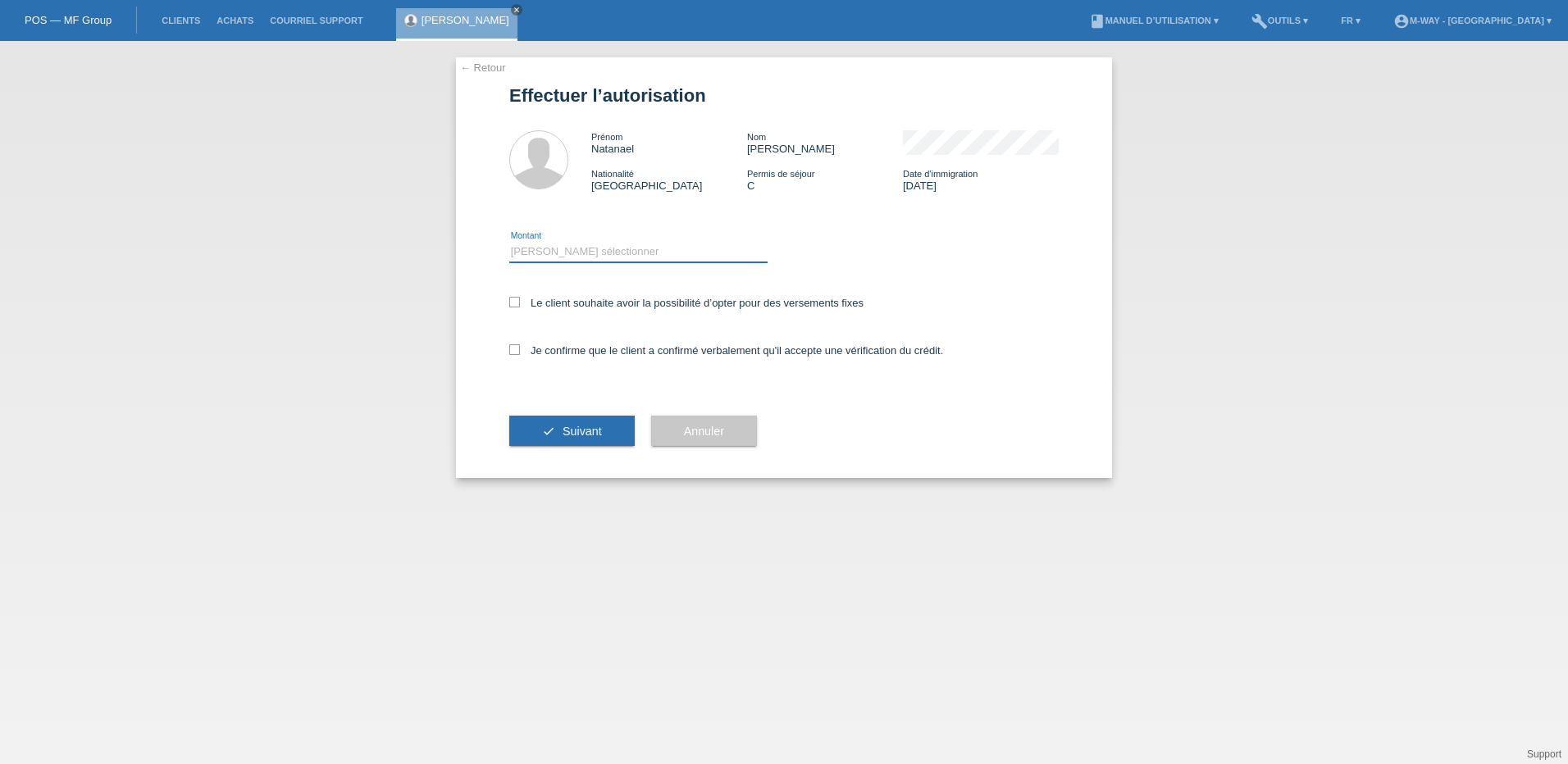
click at [593, 243] on select "Veuillez sélectionner CHF 1.00 - CHF 499.00 CHF 500.00 - CHF 1'999.00 CHF 2'000…" at bounding box center [638, 251] width 258 height 20
select select "3"
click at [509, 242] on select "Veuillez sélectionner CHF 1.00 - CHF 499.00 CHF 500.00 - CHF 1'999.00 CHF 2'000…" at bounding box center [638, 251] width 258 height 20
click at [512, 306] on icon at bounding box center [514, 302] width 11 height 11
click at [512, 306] on input "Le client souhaite avoir la possibilité d’opter pour des versements fixes" at bounding box center [514, 302] width 11 height 11
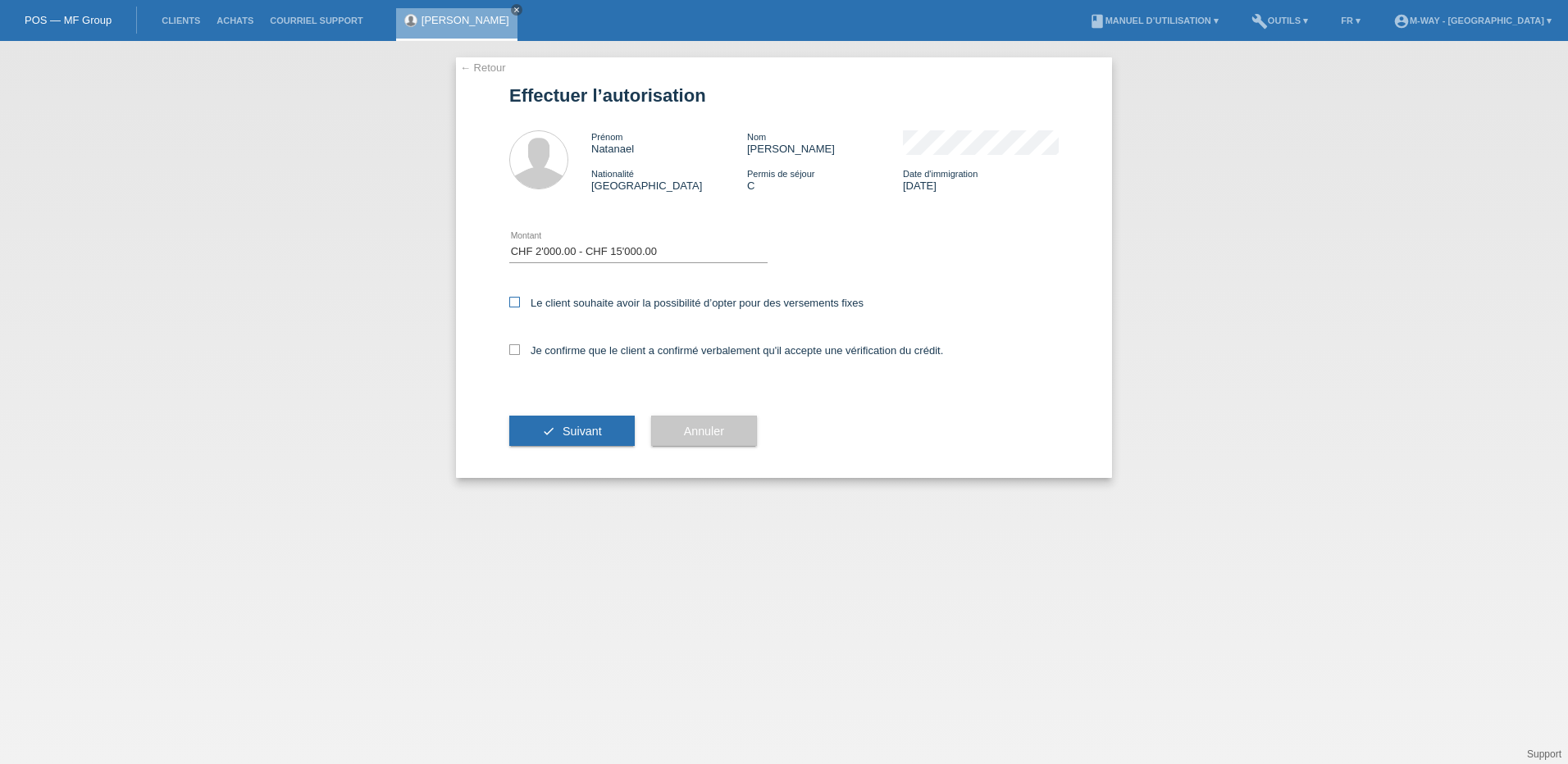
checkbox input "true"
click at [518, 346] on icon at bounding box center [514, 350] width 11 height 11
click at [518, 346] on input "Je confirme que le client a confirmé verbalement qu'il accepte une vérification…" at bounding box center [514, 350] width 11 height 11
checkbox input "true"
click at [559, 419] on button "check Suivant" at bounding box center [572, 431] width 126 height 31
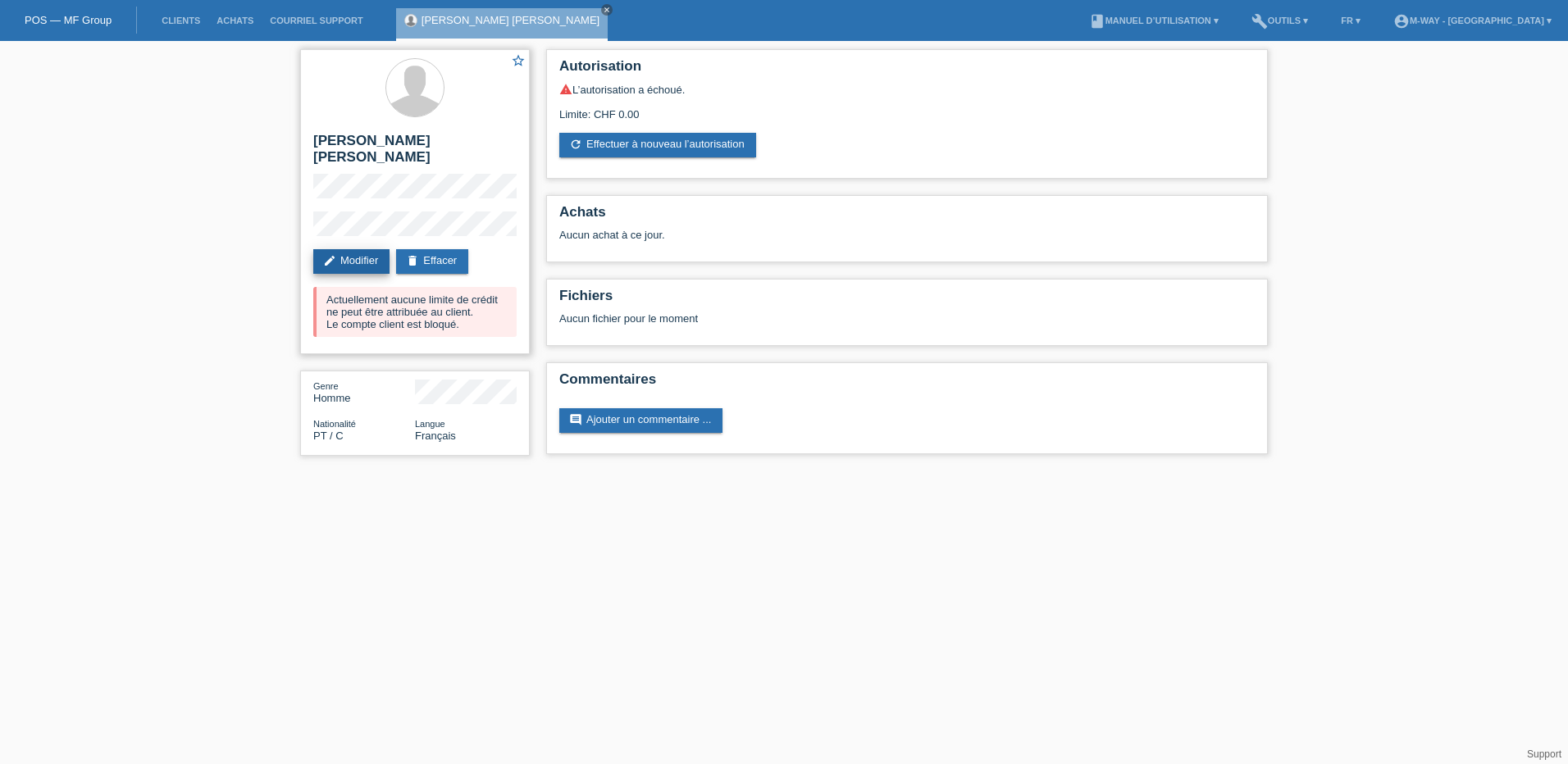
click at [362, 250] on link "edit Modifier" at bounding box center [351, 261] width 76 height 25
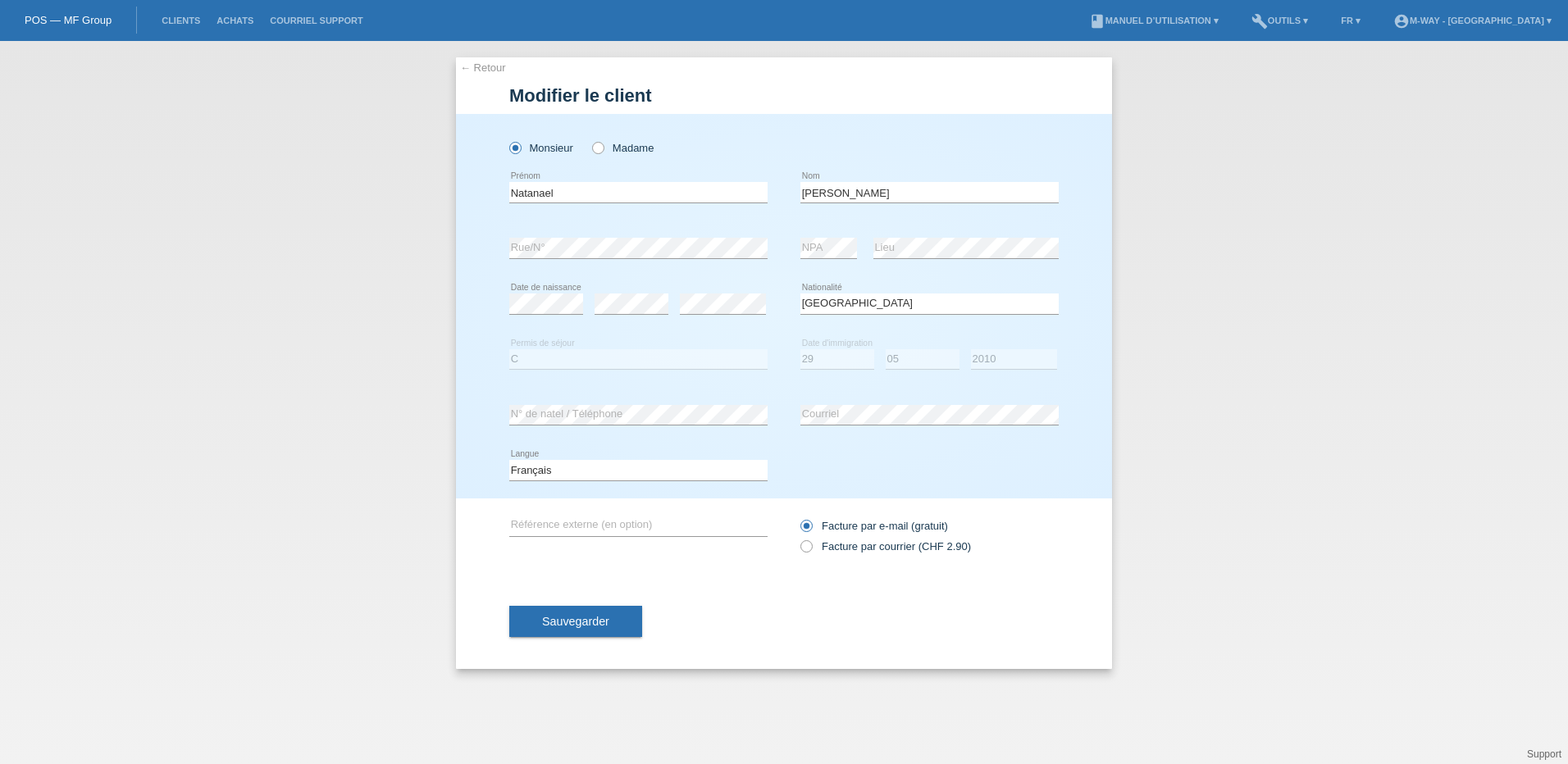
select select "PT"
select select "C"
select select "29"
select select "05"
select select "2010"
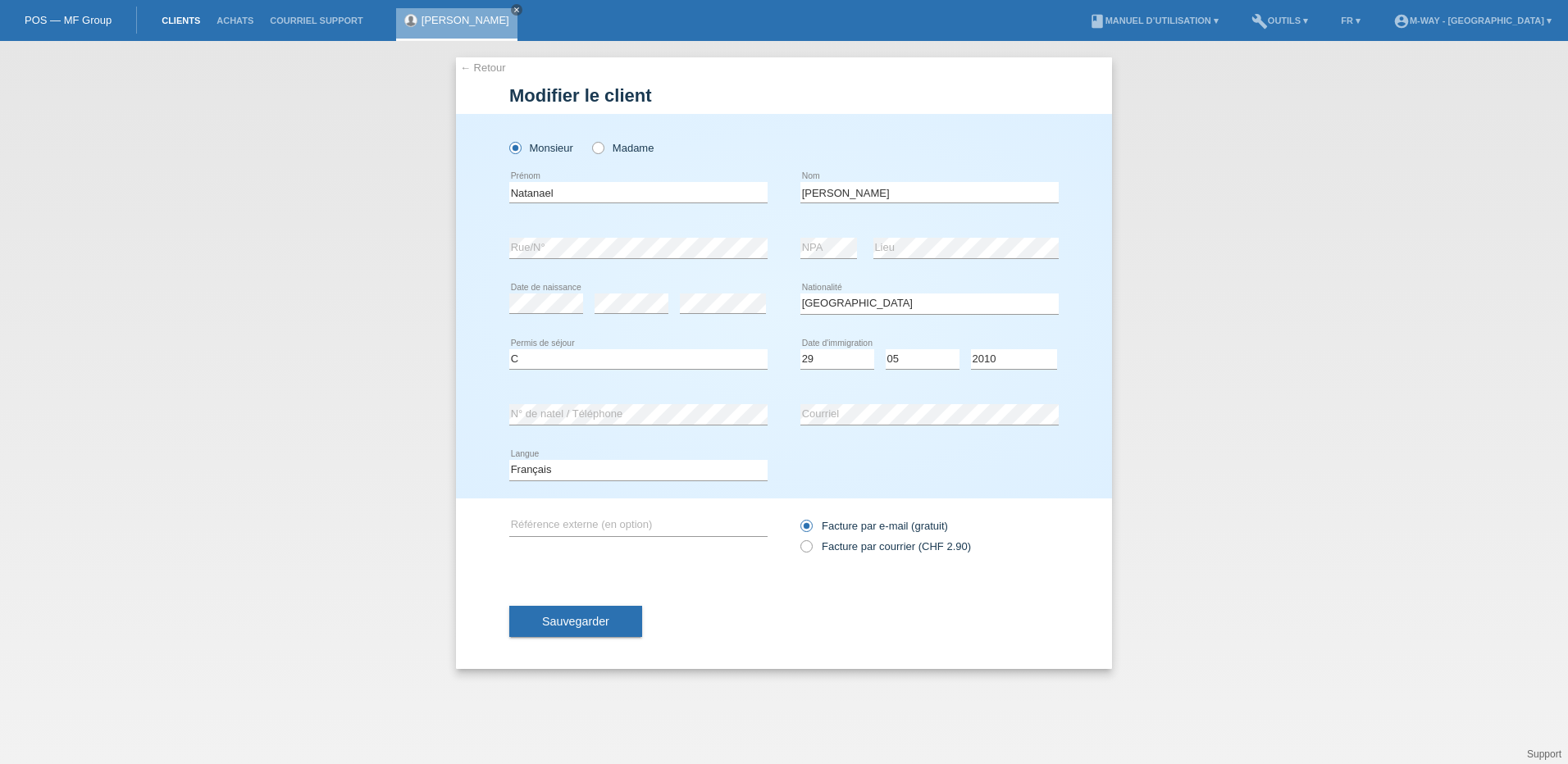
click at [177, 25] on link "Clients" at bounding box center [181, 20] width 55 height 10
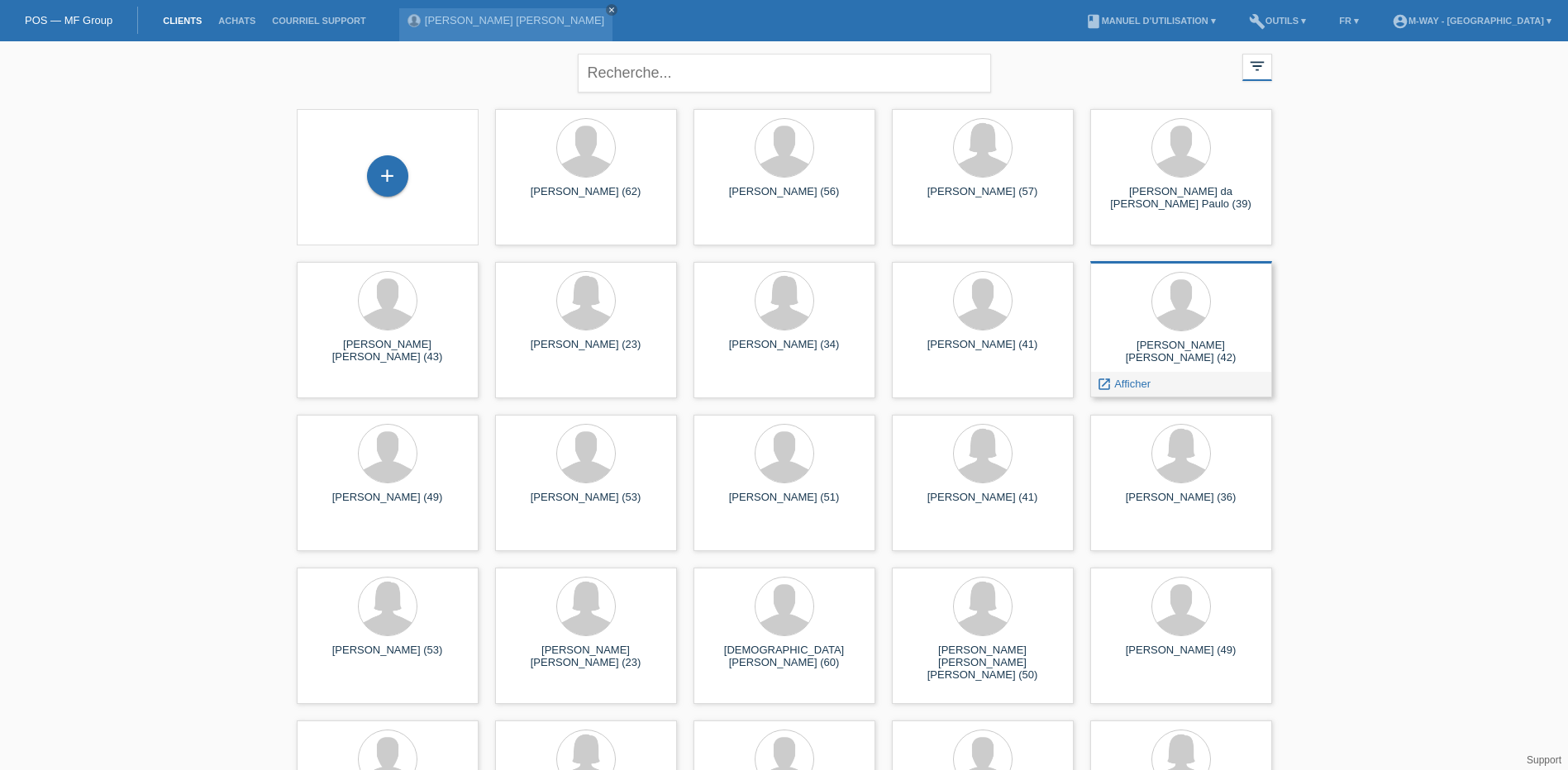
click at [1185, 347] on div "[PERSON_NAME] [PERSON_NAME] (42)" at bounding box center [1182, 352] width 156 height 27
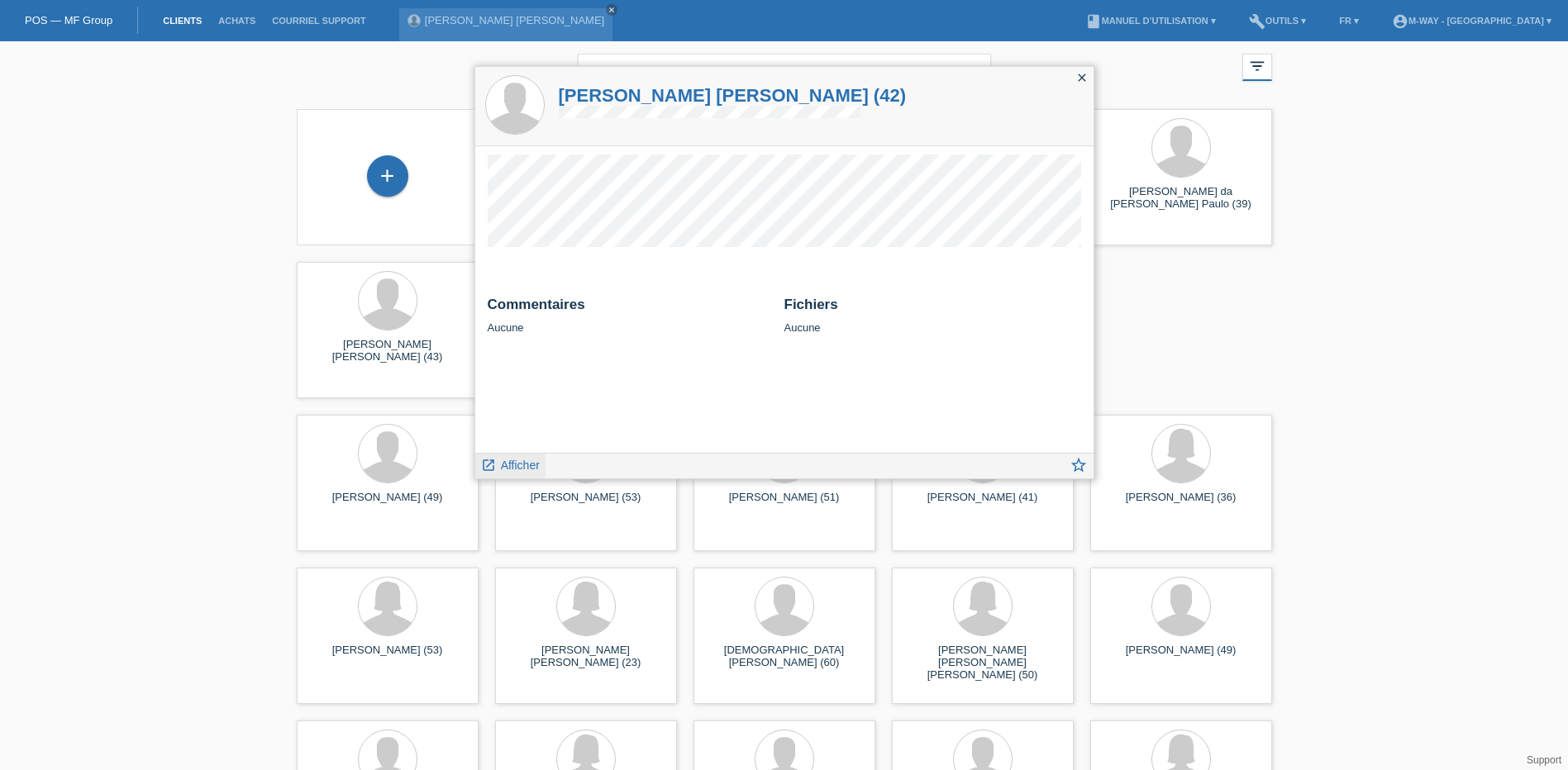
click at [522, 467] on span "Afficher" at bounding box center [520, 465] width 39 height 13
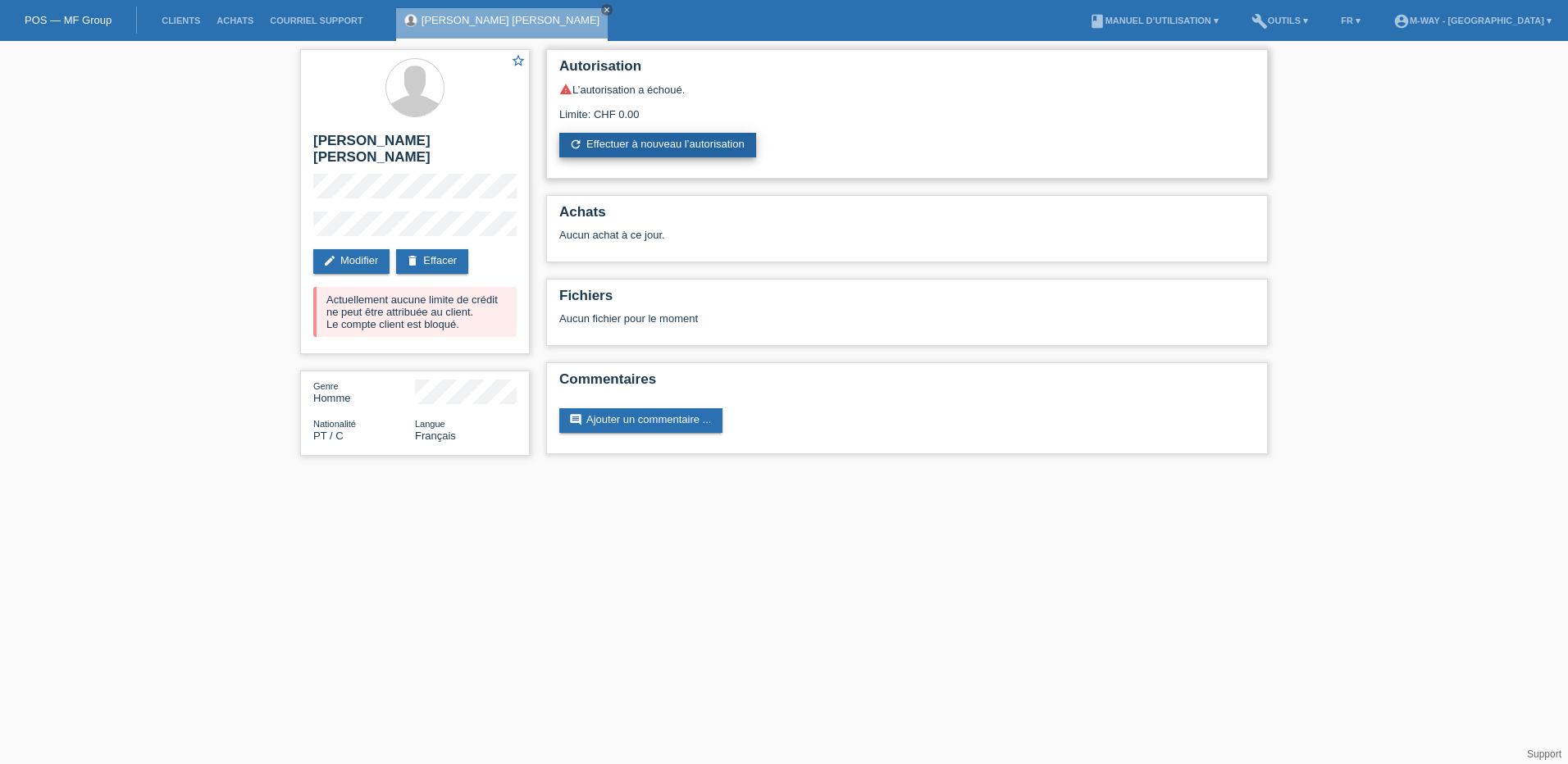
click at [629, 154] on link "refresh Effectuer à nouveau l’autorisation" at bounding box center [658, 144] width 197 height 25
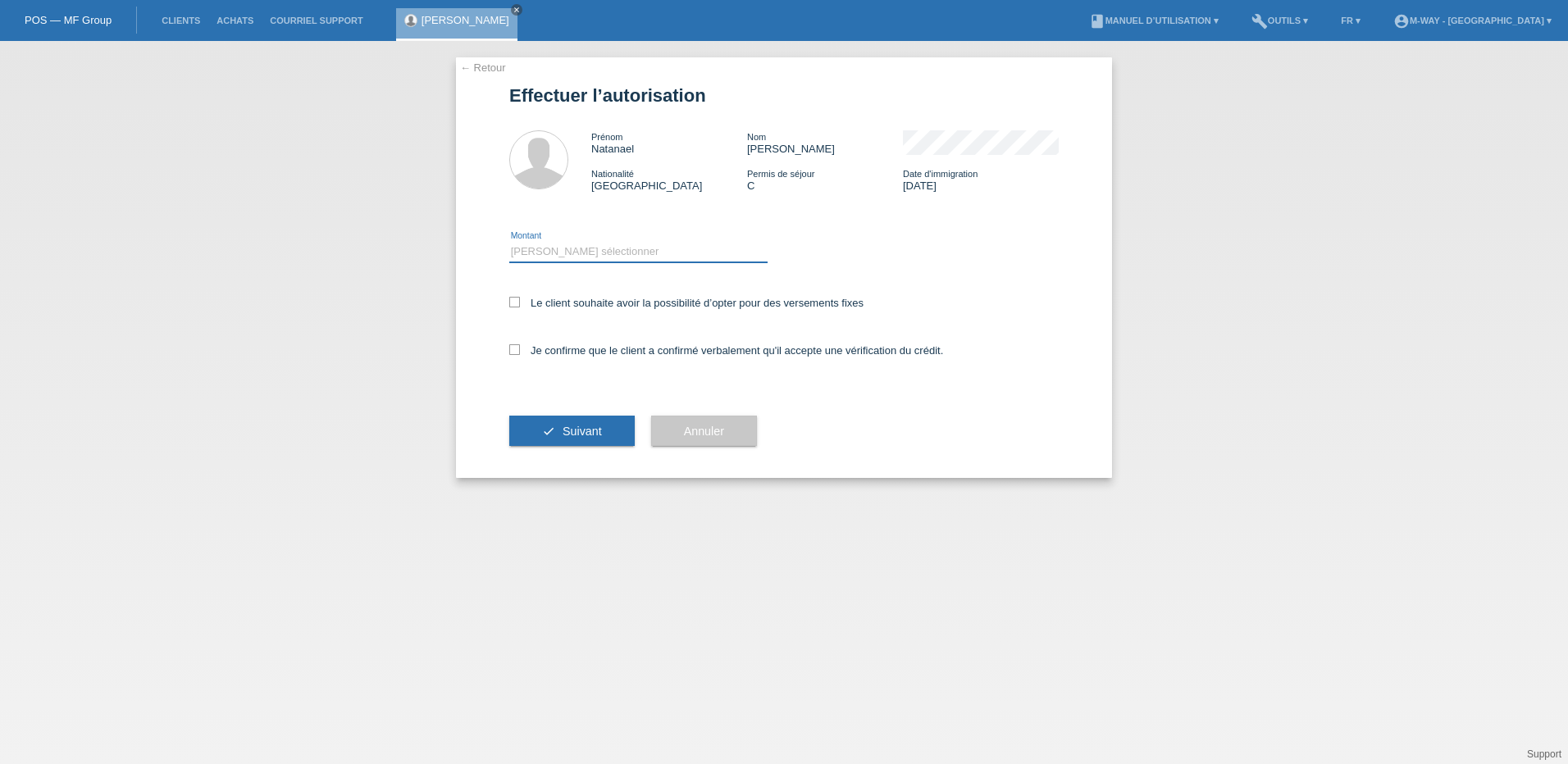
click at [584, 253] on select "Veuillez sélectionner CHF 1.00 - CHF 499.00 CHF 500.00 - CHF 1'999.00 CHF 2'000…" at bounding box center [638, 251] width 258 height 20
select select "2"
click at [509, 242] on select "Veuillez sélectionner CHF 1.00 - CHF 499.00 CHF 500.00 - CHF 1'999.00 CHF 2'000…" at bounding box center [638, 251] width 258 height 20
click at [511, 302] on icon at bounding box center [514, 302] width 11 height 11
click at [511, 302] on input "Le client souhaite avoir la possibilité d’opter pour des versements fixes" at bounding box center [514, 302] width 11 height 11
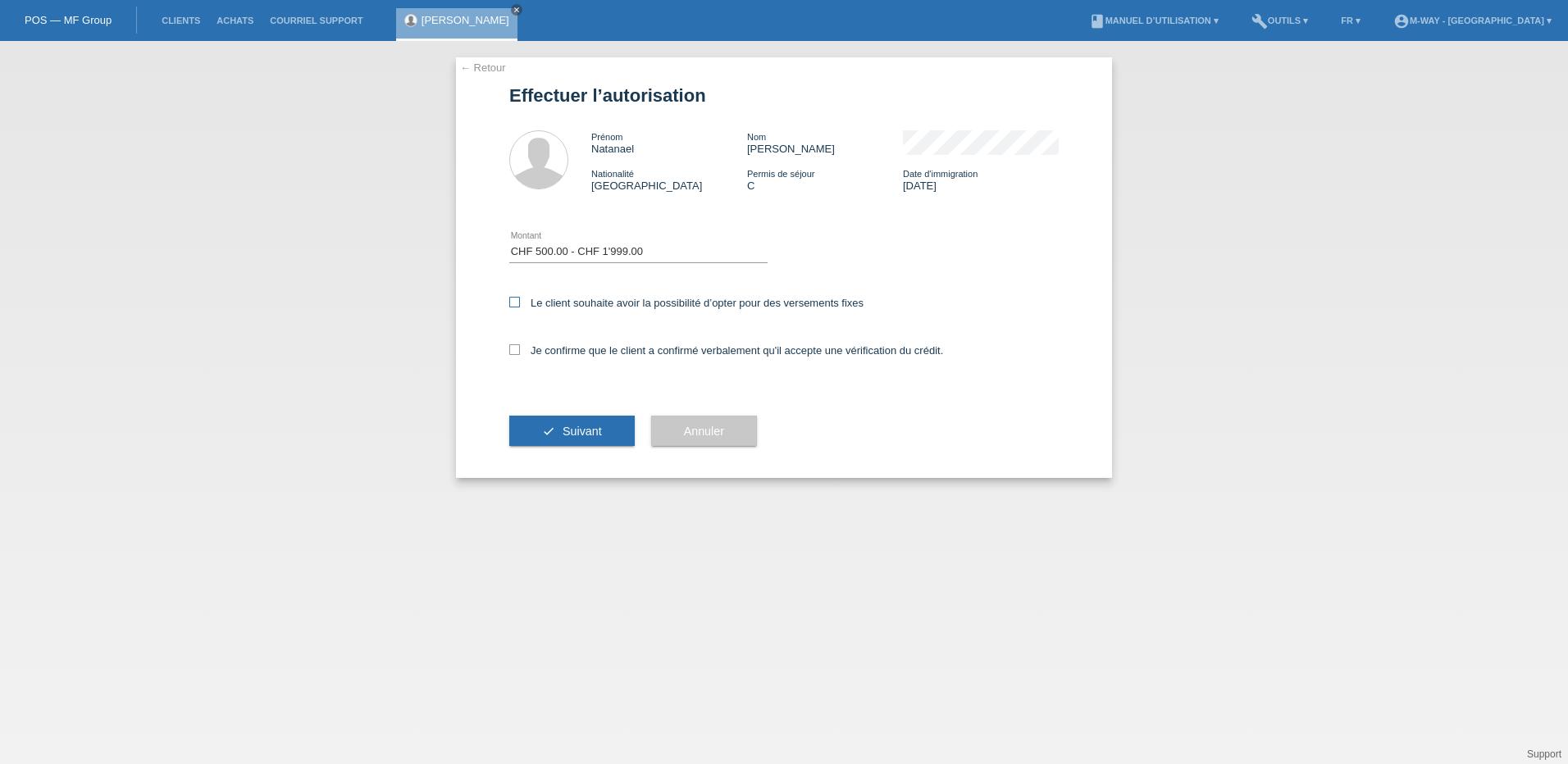
checkbox input "true"
click at [517, 348] on icon at bounding box center [514, 350] width 11 height 11
click at [517, 348] on input "Je confirme que le client a confirmé verbalement qu'il accepte une vérification…" at bounding box center [514, 350] width 11 height 11
checkbox input "true"
click at [547, 432] on icon "check" at bounding box center [548, 430] width 13 height 13
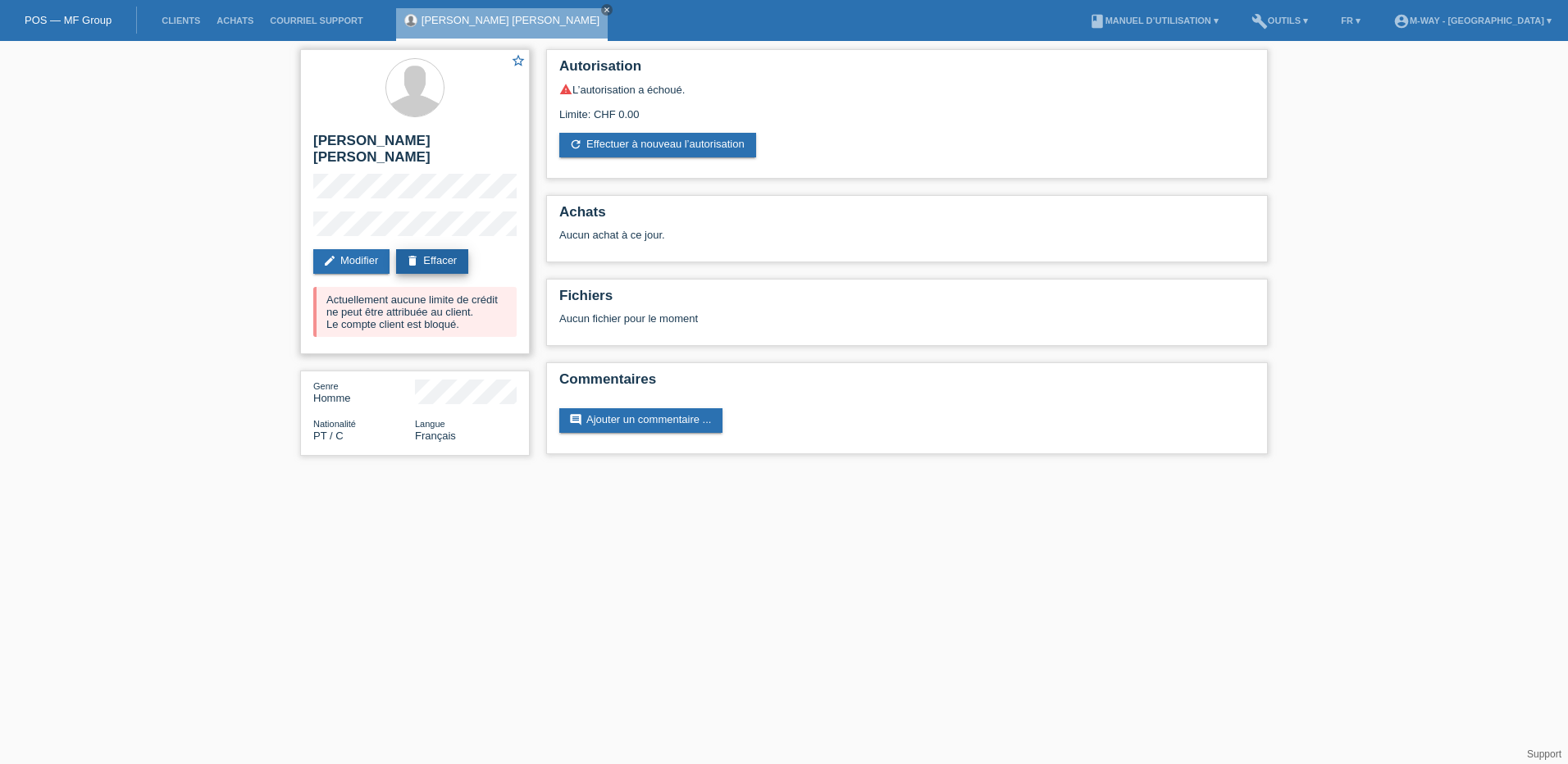
click at [452, 250] on link "delete Effacer" at bounding box center [432, 261] width 72 height 25
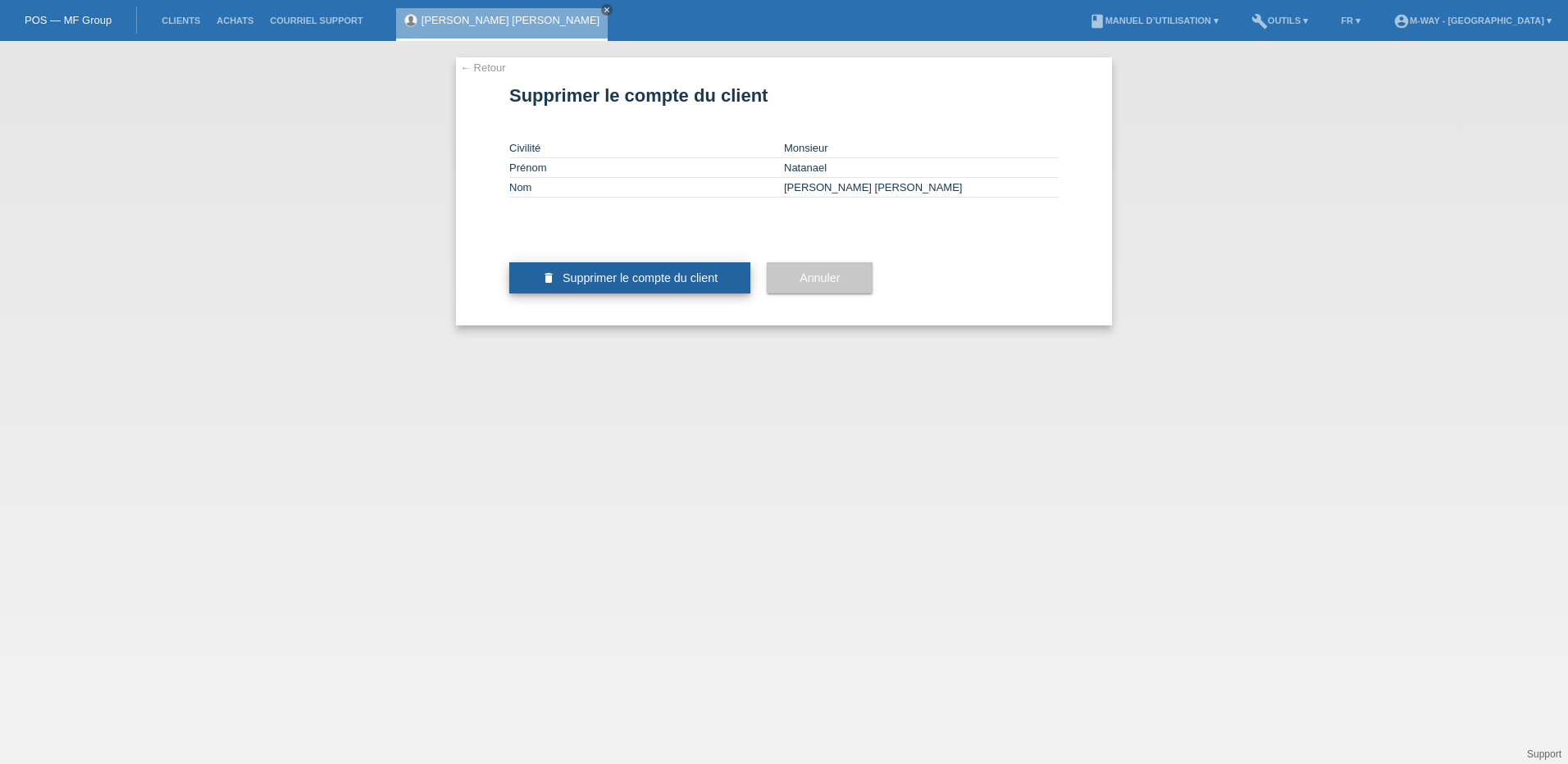
click at [711, 284] on span "Supprimer le compte du client" at bounding box center [640, 278] width 155 height 13
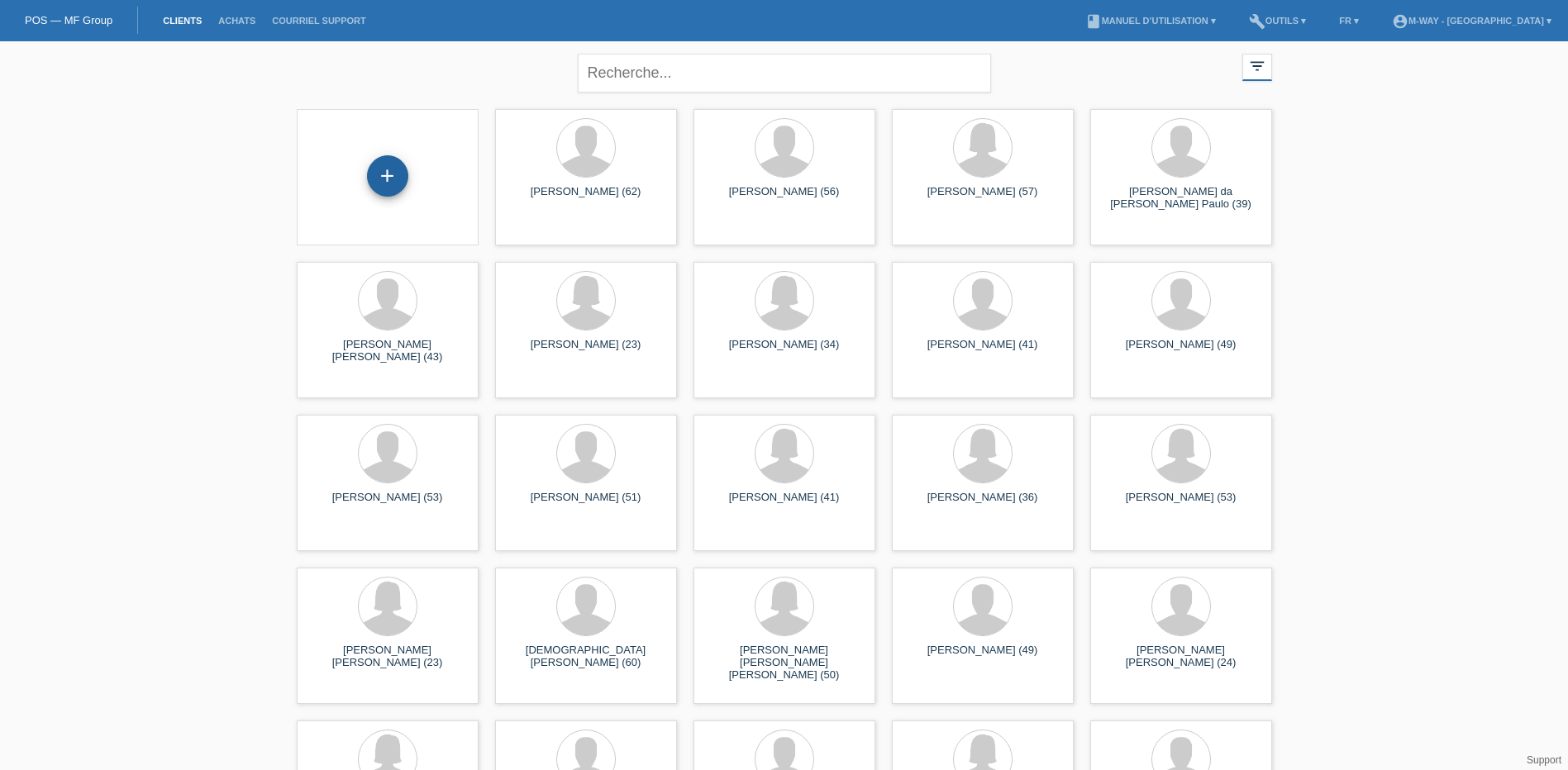
click at [390, 173] on div "+" at bounding box center [388, 176] width 41 height 41
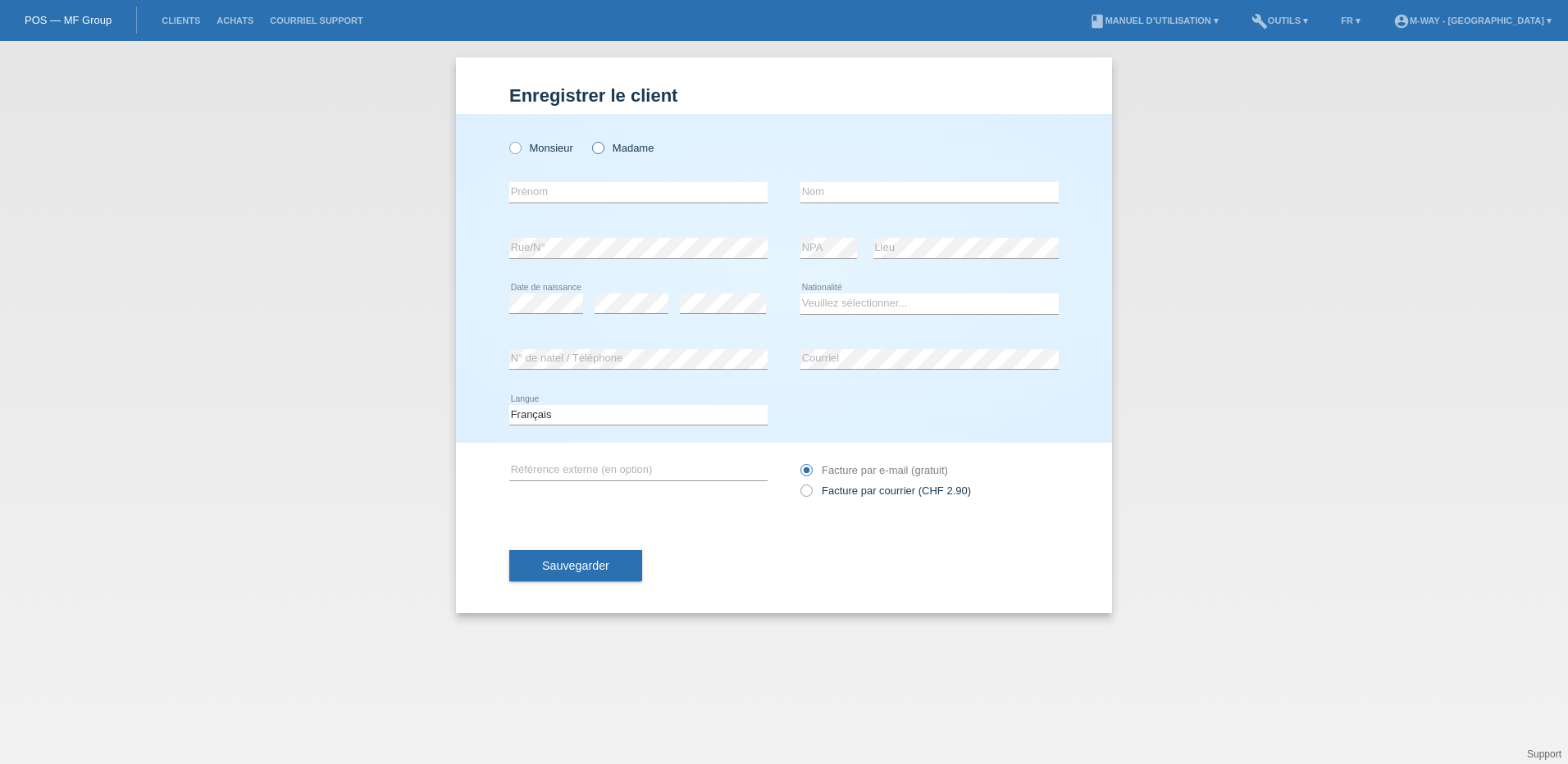
click at [590, 139] on icon at bounding box center [590, 139] width 0 height 0
click at [599, 151] on input "Madame" at bounding box center [597, 147] width 11 height 11
radio input "true"
click at [507, 139] on icon at bounding box center [507, 139] width 0 height 0
click at [520, 149] on input "Monsieur" at bounding box center [514, 147] width 11 height 11
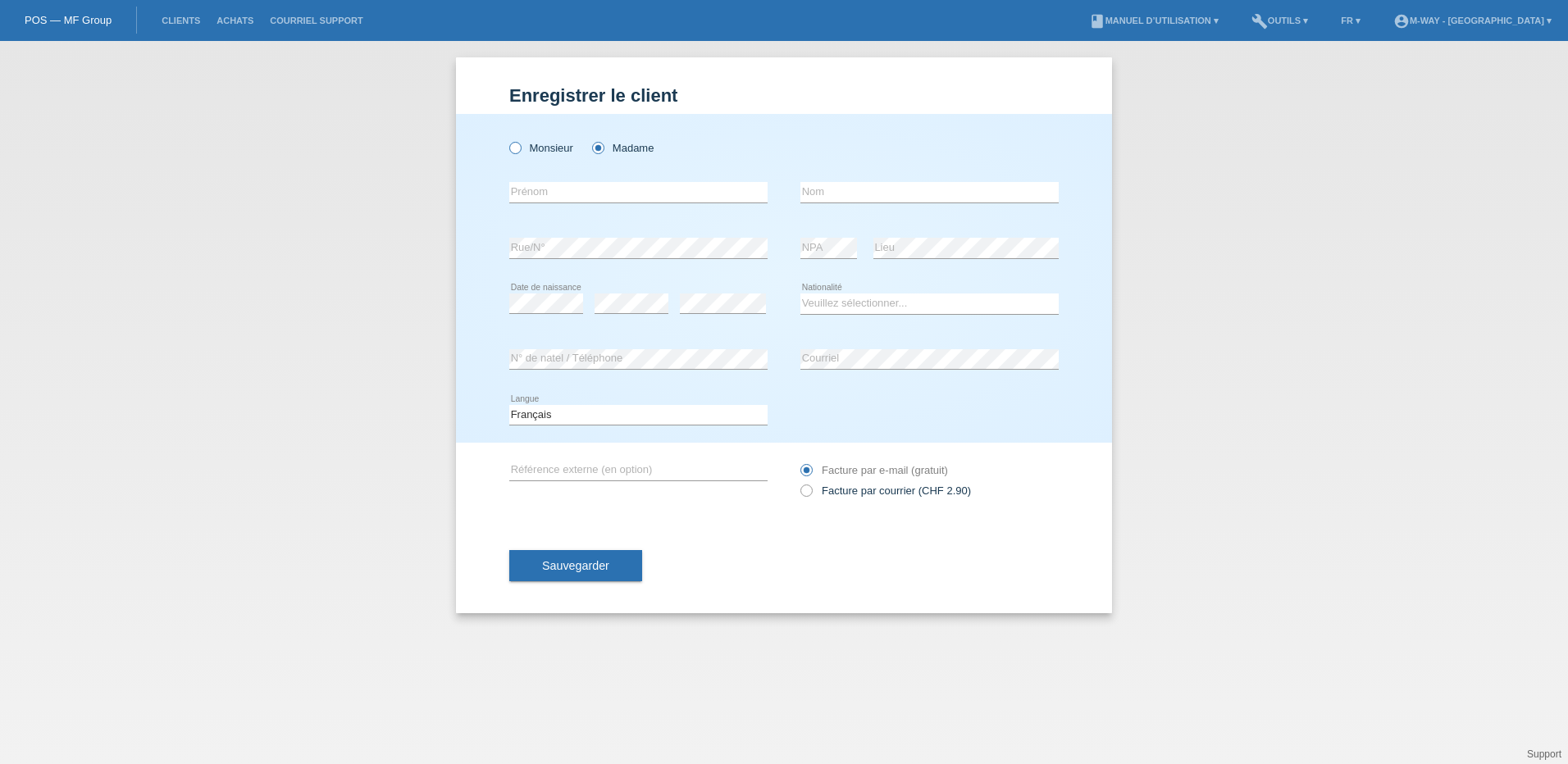
radio input "true"
click at [542, 188] on input "text" at bounding box center [638, 192] width 258 height 20
type input "Natanael"
click at [839, 191] on input "text" at bounding box center [930, 192] width 258 height 20
type input "D"
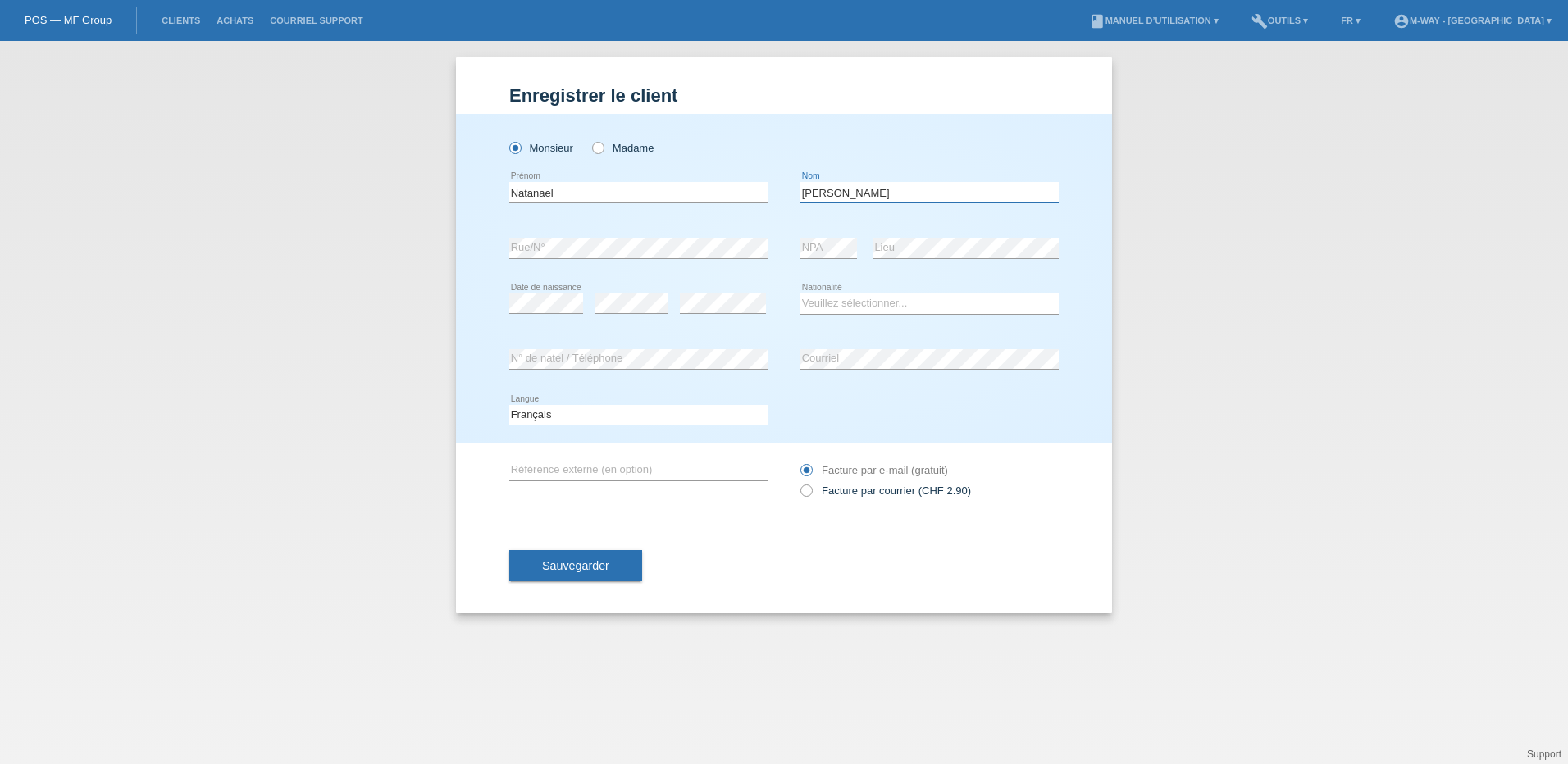
type input "[PERSON_NAME]"
click at [840, 305] on select "Veuillez sélectionner... Suisse Allemagne Autriche Liechtenstein ------------ A…" at bounding box center [930, 303] width 258 height 20
select select "PT"
click at [801, 294] on select "Veuillez sélectionner... Suisse Allemagne Autriche Liechtenstein ------------ A…" at bounding box center [930, 303] width 258 height 20
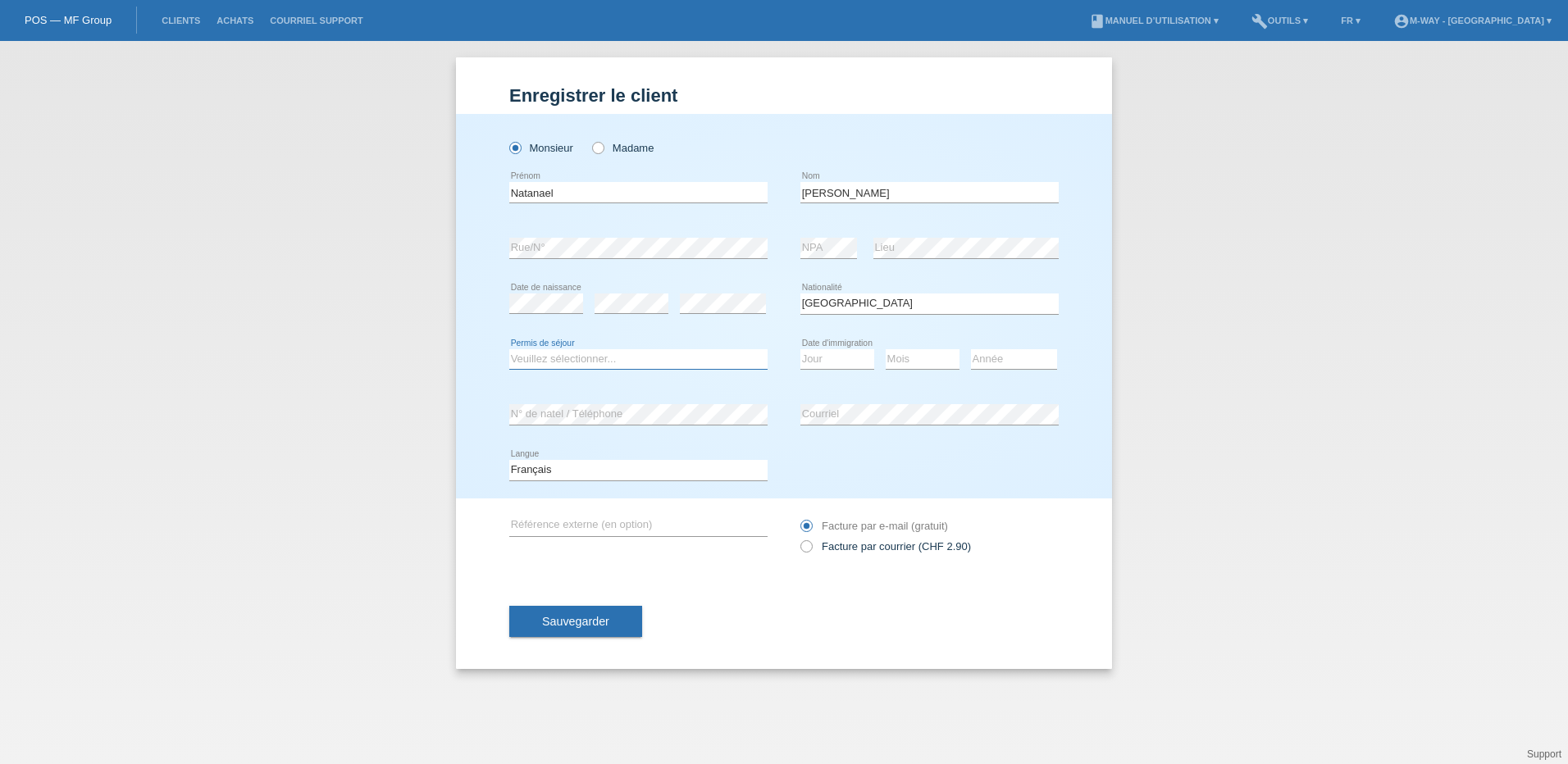
click at [617, 357] on select "Veuillez sélectionner... C B B - Statut de réfugié Autre" at bounding box center [638, 358] width 258 height 20
select select "C"
click at [509, 349] on select "Veuillez sélectionner... C B B - Statut de réfugié Autre" at bounding box center [638, 358] width 258 height 20
click at [841, 362] on select "Jour 01 02 03 04 05 06 07 08 09 10 11" at bounding box center [837, 358] width 74 height 20
click at [859, 359] on select "Jour 01 02 03 04 05 06 07 08 09 10 11" at bounding box center [837, 358] width 74 height 20
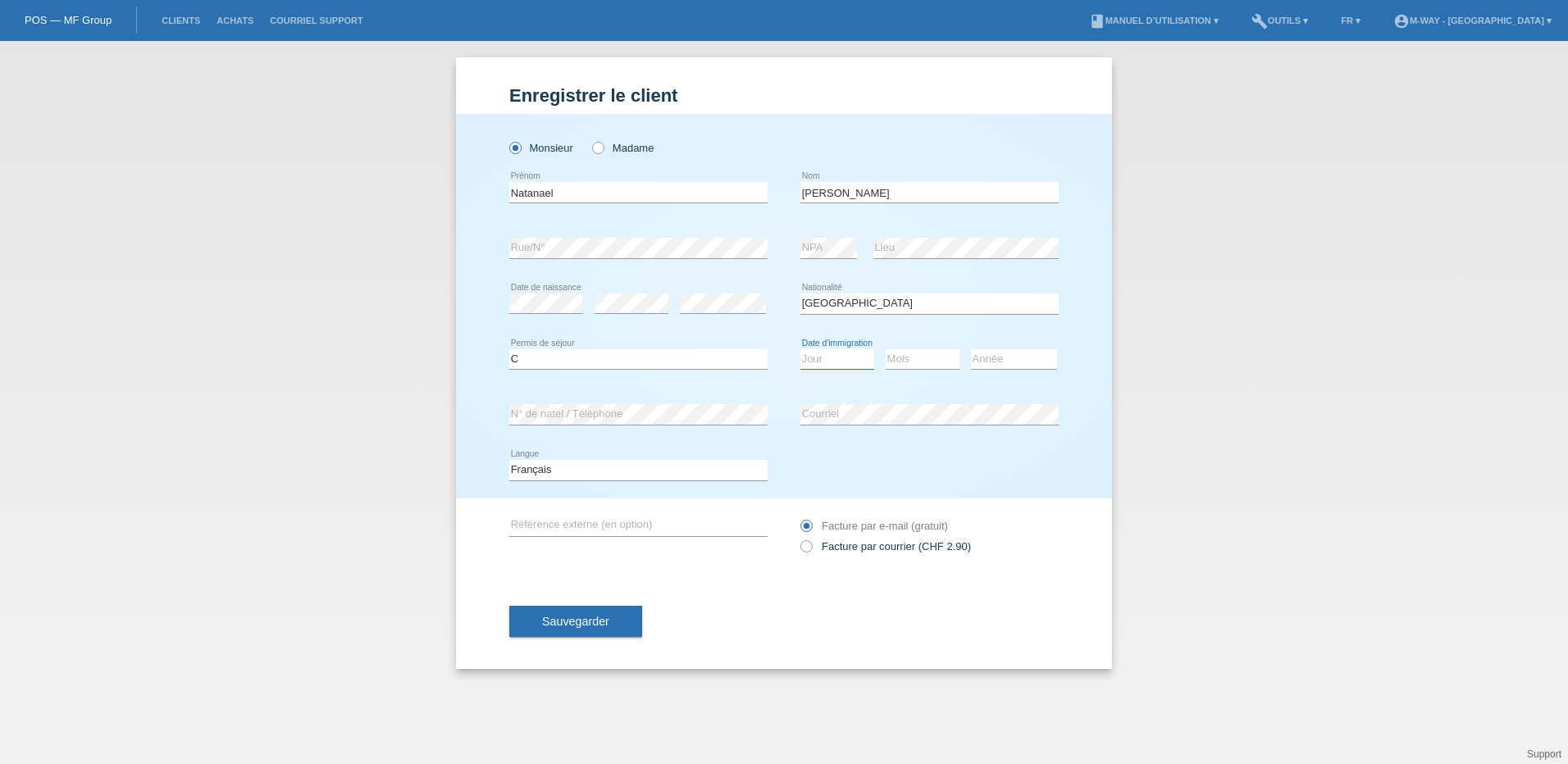
select select "25"
click at [801, 349] on select "Jour 01 02 03 04 05 06 07 08 09 10 11" at bounding box center [837, 358] width 74 height 20
click at [942, 359] on select "Mois 01 02 03 04 05 06 07 08 09 10 11" at bounding box center [922, 358] width 74 height 20
select select "05"
click at [885, 349] on select "Mois 01 02 03 04 05 06 07 08 09 10 11" at bounding box center [922, 358] width 74 height 20
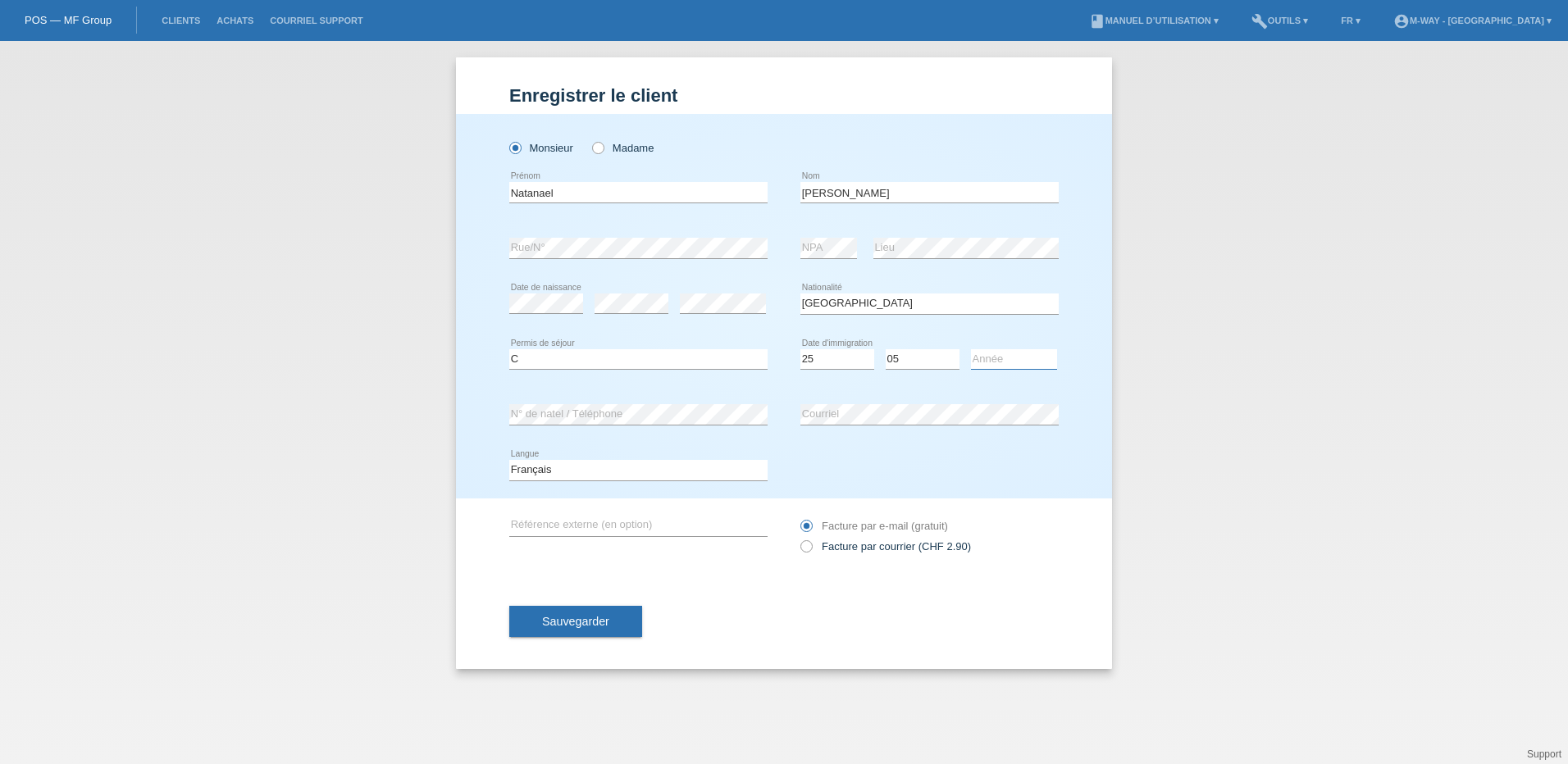
click at [1020, 360] on select "Année 2025 2024 2023 2022 2021 2020 2019 2018 2017 2016 2015 2014 2013 2012 201…" at bounding box center [1014, 358] width 86 height 20
select select "2010"
click at [971, 349] on select "Année 2025 2024 2023 2022 2021 2020 2019 2018 2017 2016 2015 2014 2013 2012 201…" at bounding box center [1014, 358] width 86 height 20
click at [596, 627] on span "Sauvegarder" at bounding box center [575, 621] width 67 height 13
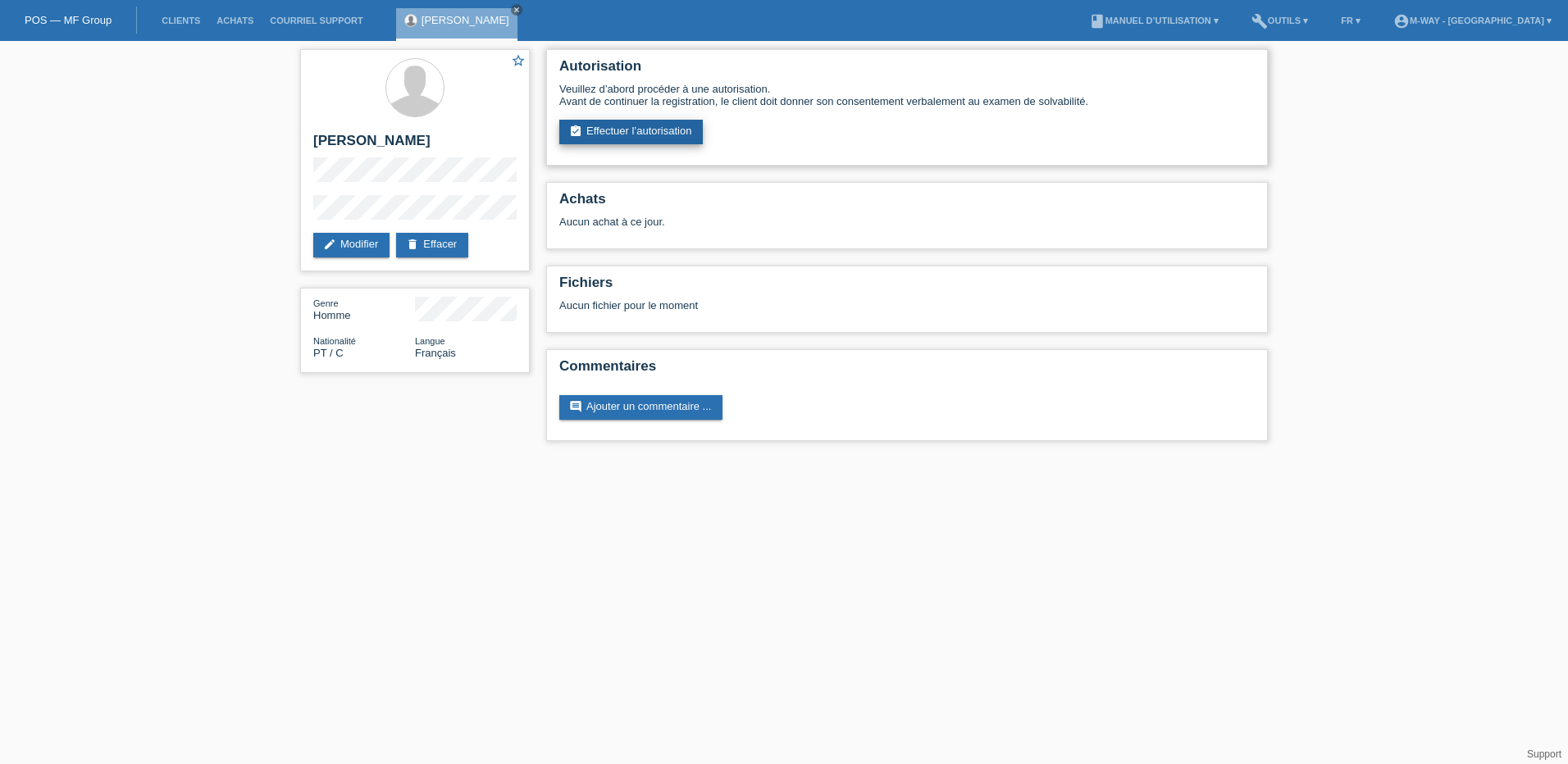
click at [666, 127] on link "assignment_turned_in Effectuer l’autorisation" at bounding box center [631, 132] width 143 height 25
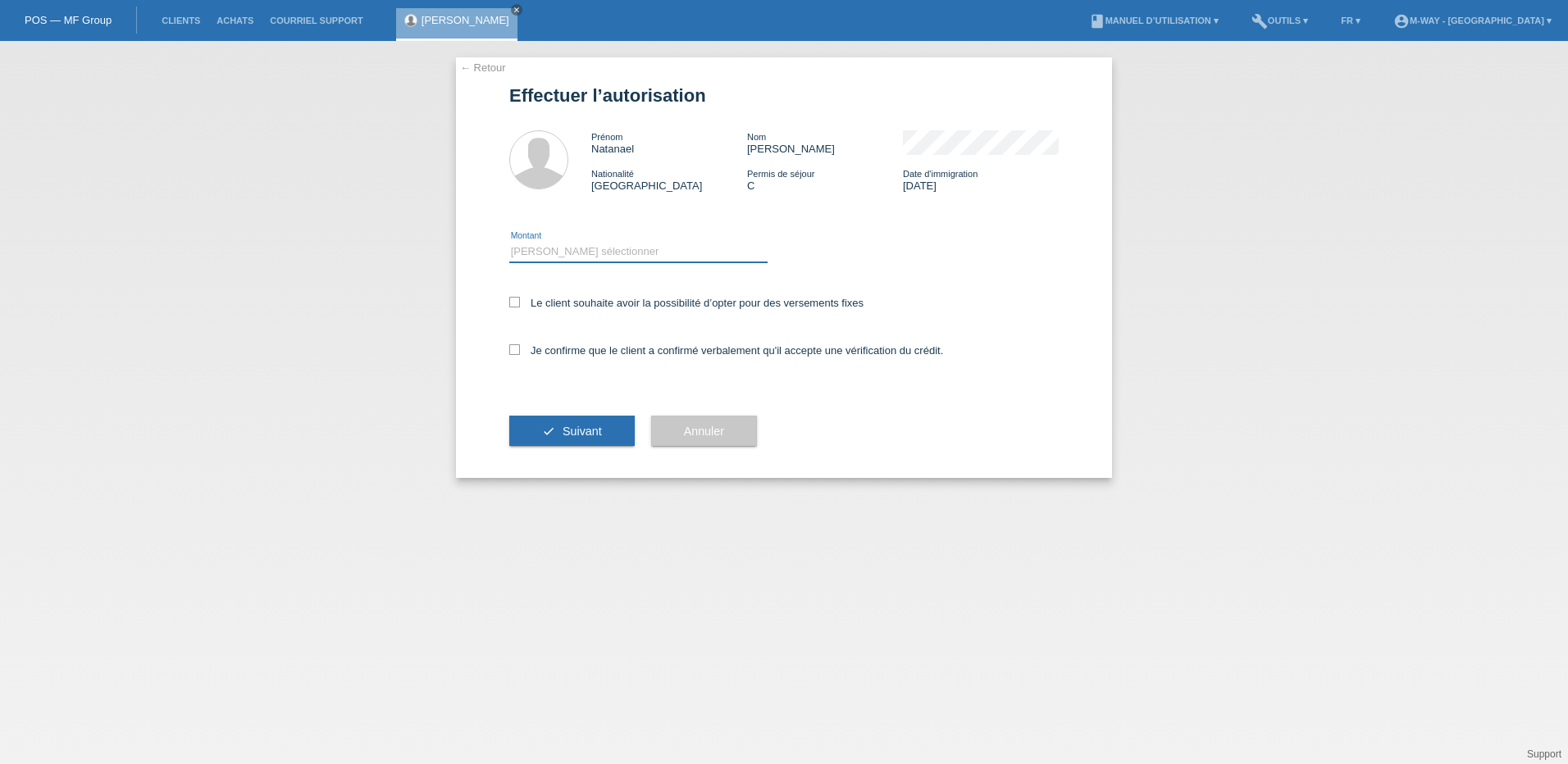
click at [578, 252] on select "Veuillez sélectionner CHF 1.00 - CHF 499.00 CHF 500.00 - CHF 1'999.00 CHF 2'000…" at bounding box center [638, 251] width 258 height 20
select select "3"
click at [509, 242] on select "Veuillez sélectionner CHF 1.00 - CHF 499.00 CHF 500.00 - CHF 1'999.00 CHF 2'000…" at bounding box center [638, 251] width 258 height 20
click at [514, 304] on icon at bounding box center [514, 302] width 11 height 11
click at [514, 304] on input "Le client souhaite avoir la possibilité d’opter pour des versements fixes" at bounding box center [514, 302] width 11 height 11
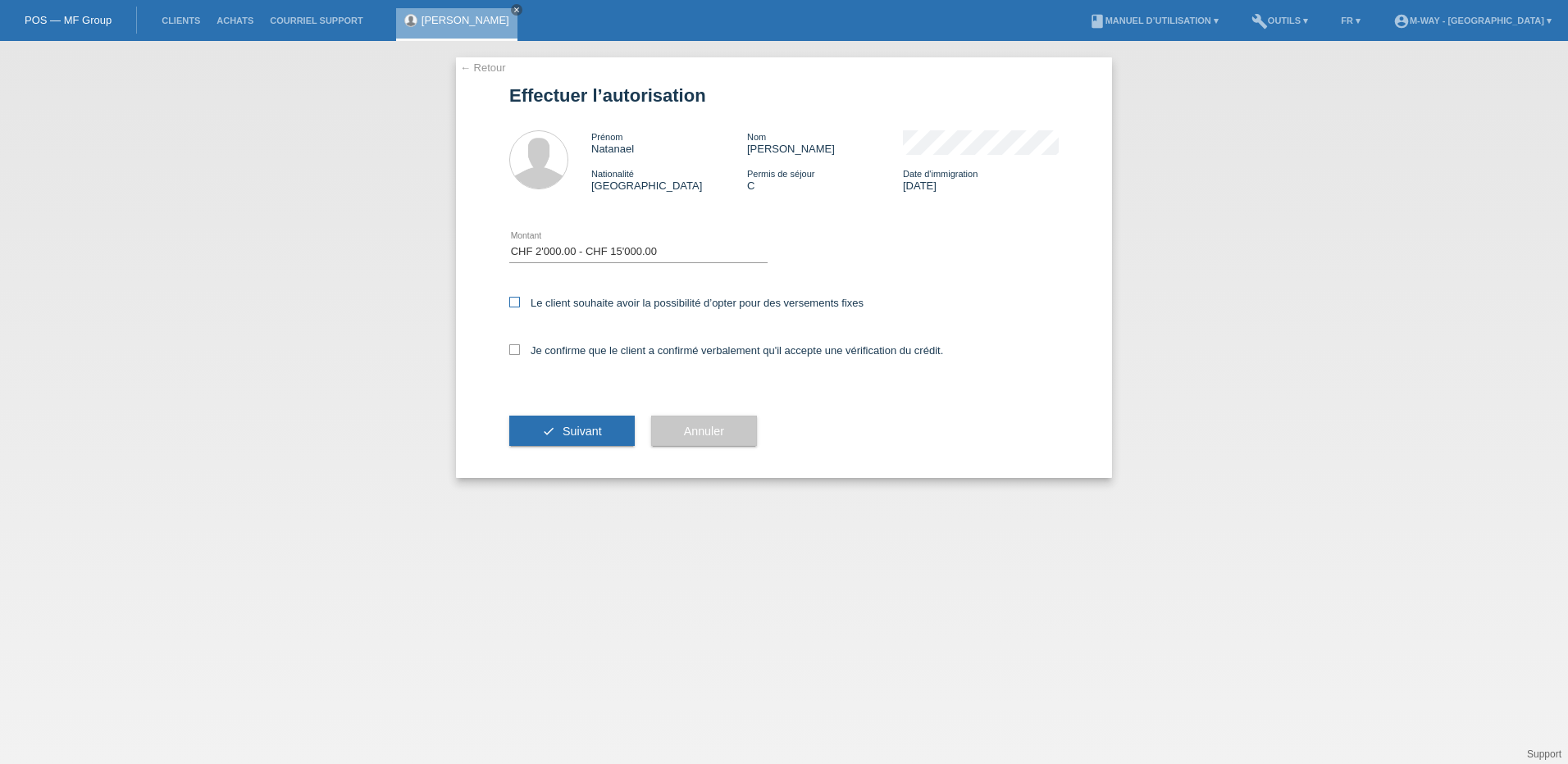
checkbox input "true"
click at [519, 349] on icon at bounding box center [514, 350] width 11 height 11
click at [519, 349] on input "Je confirme que le client a confirmé verbalement qu'il accepte une vérification…" at bounding box center [514, 350] width 11 height 11
checkbox input "true"
click at [574, 434] on span "Suivant" at bounding box center [582, 430] width 39 height 13
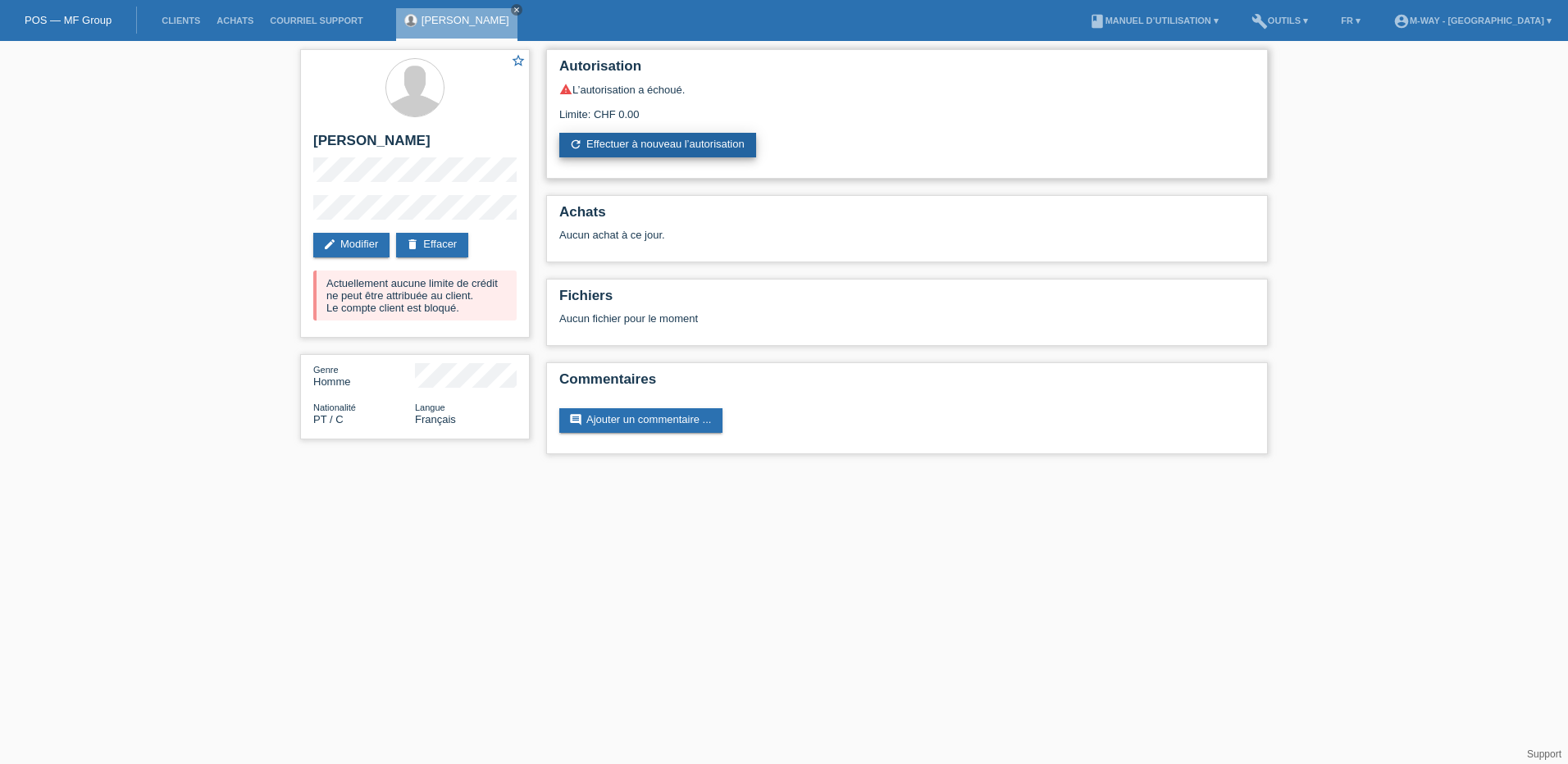
click at [668, 143] on link "refresh Effectuer à nouveau l’autorisation" at bounding box center [658, 144] width 197 height 25
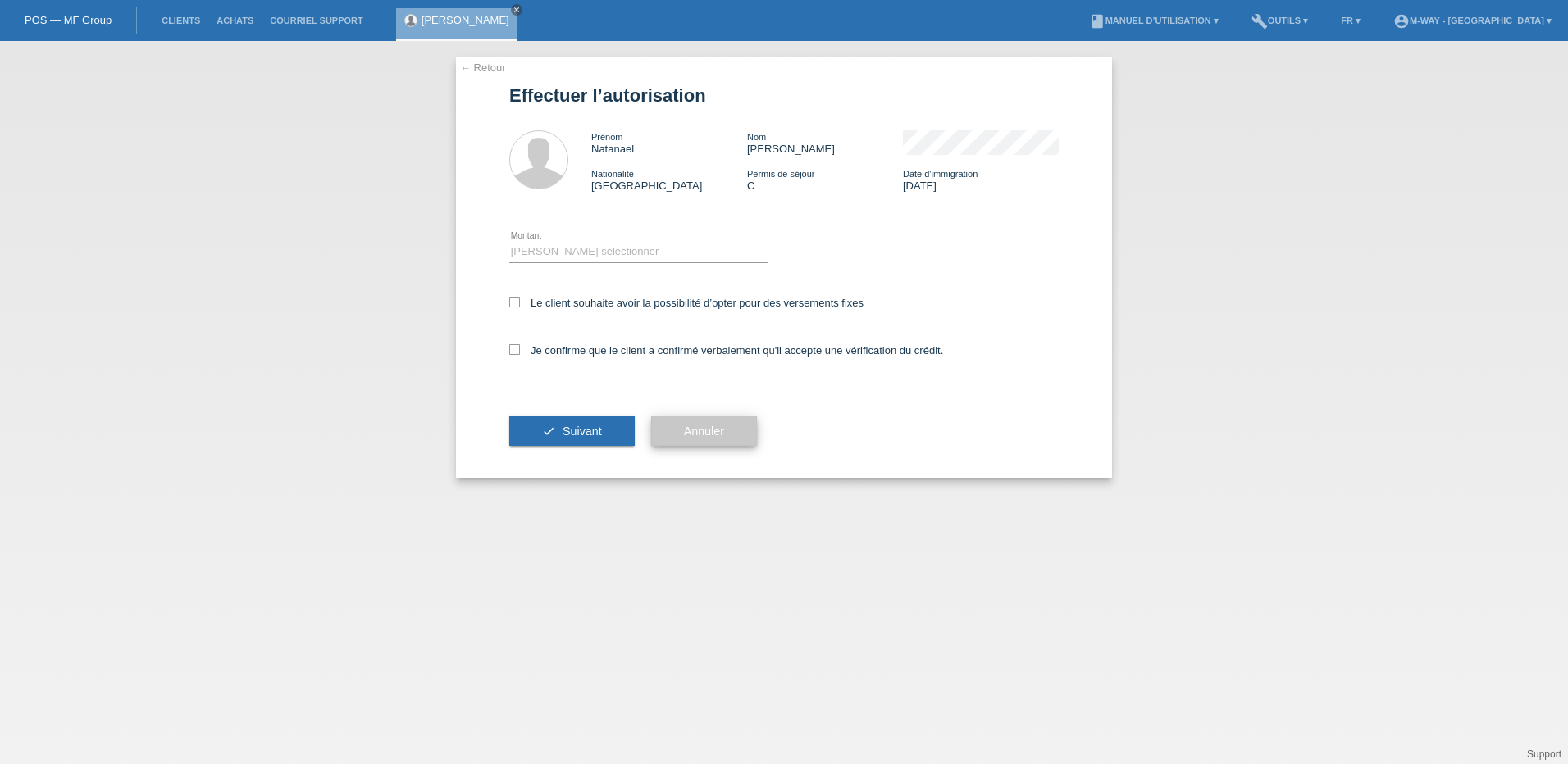
click at [724, 430] on button "Annuler" at bounding box center [704, 431] width 106 height 31
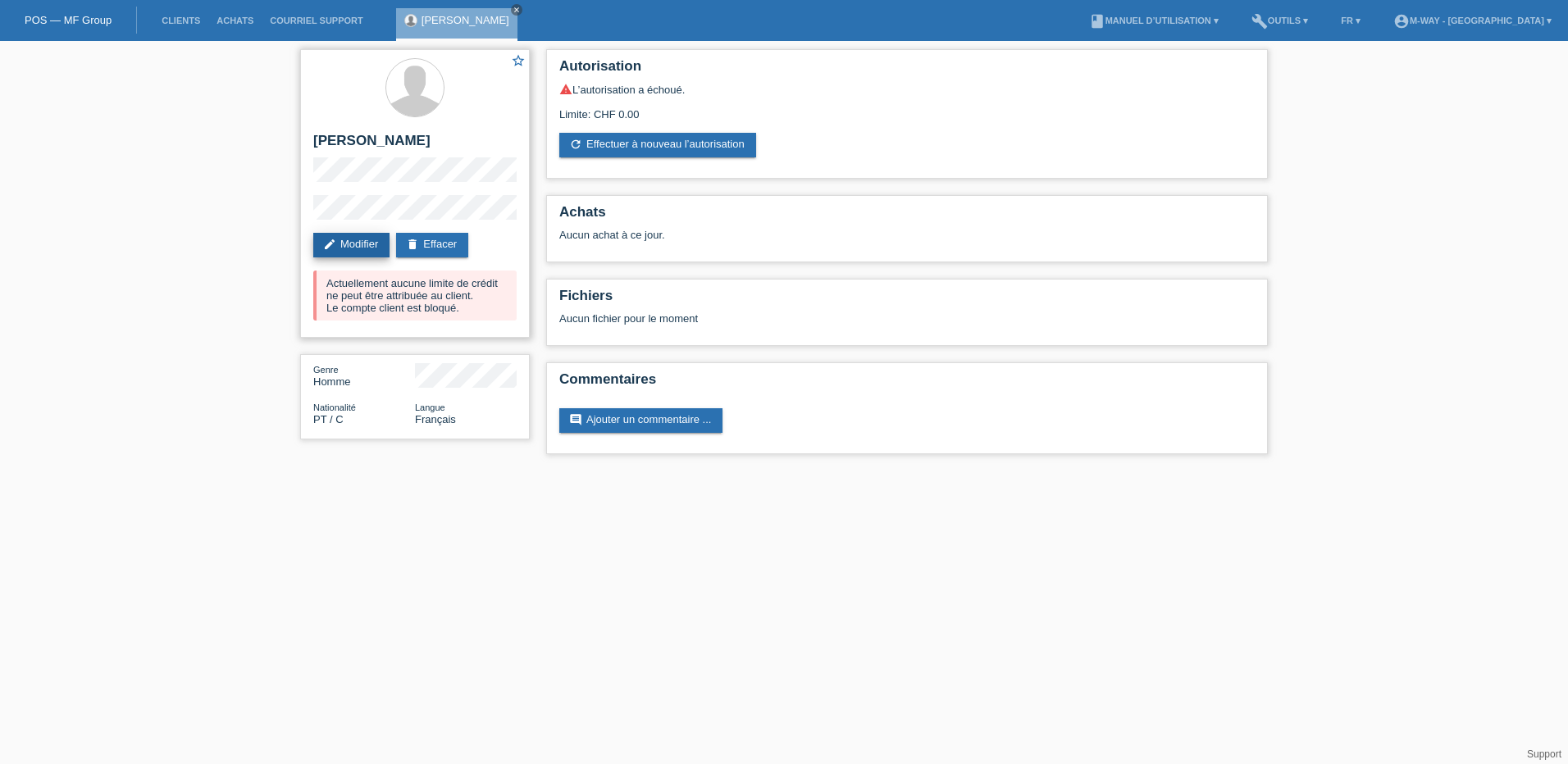
click at [370, 244] on link "edit Modifier" at bounding box center [351, 244] width 76 height 25
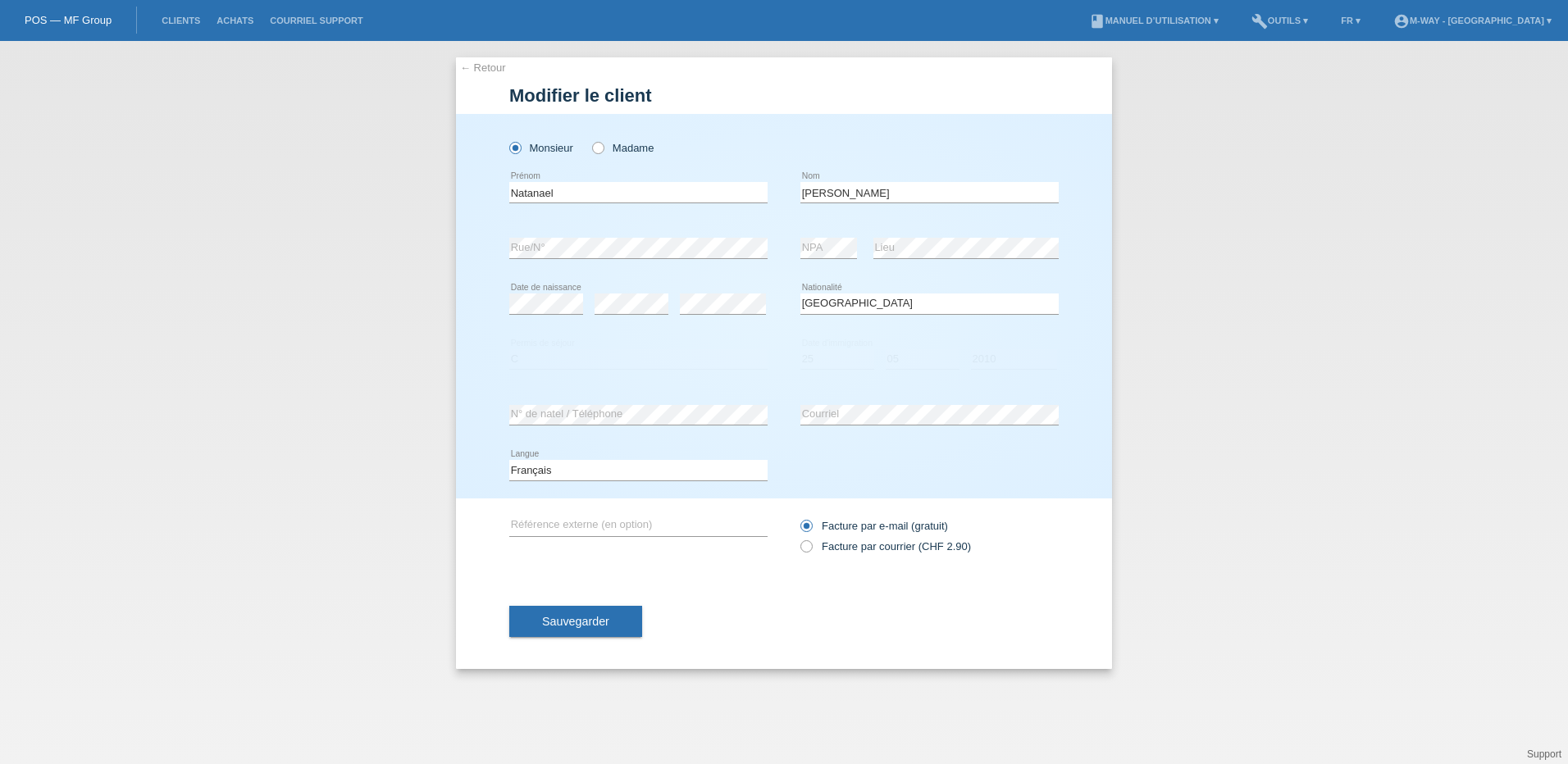
select select "PT"
select select "C"
select select "25"
select select "05"
select select "2010"
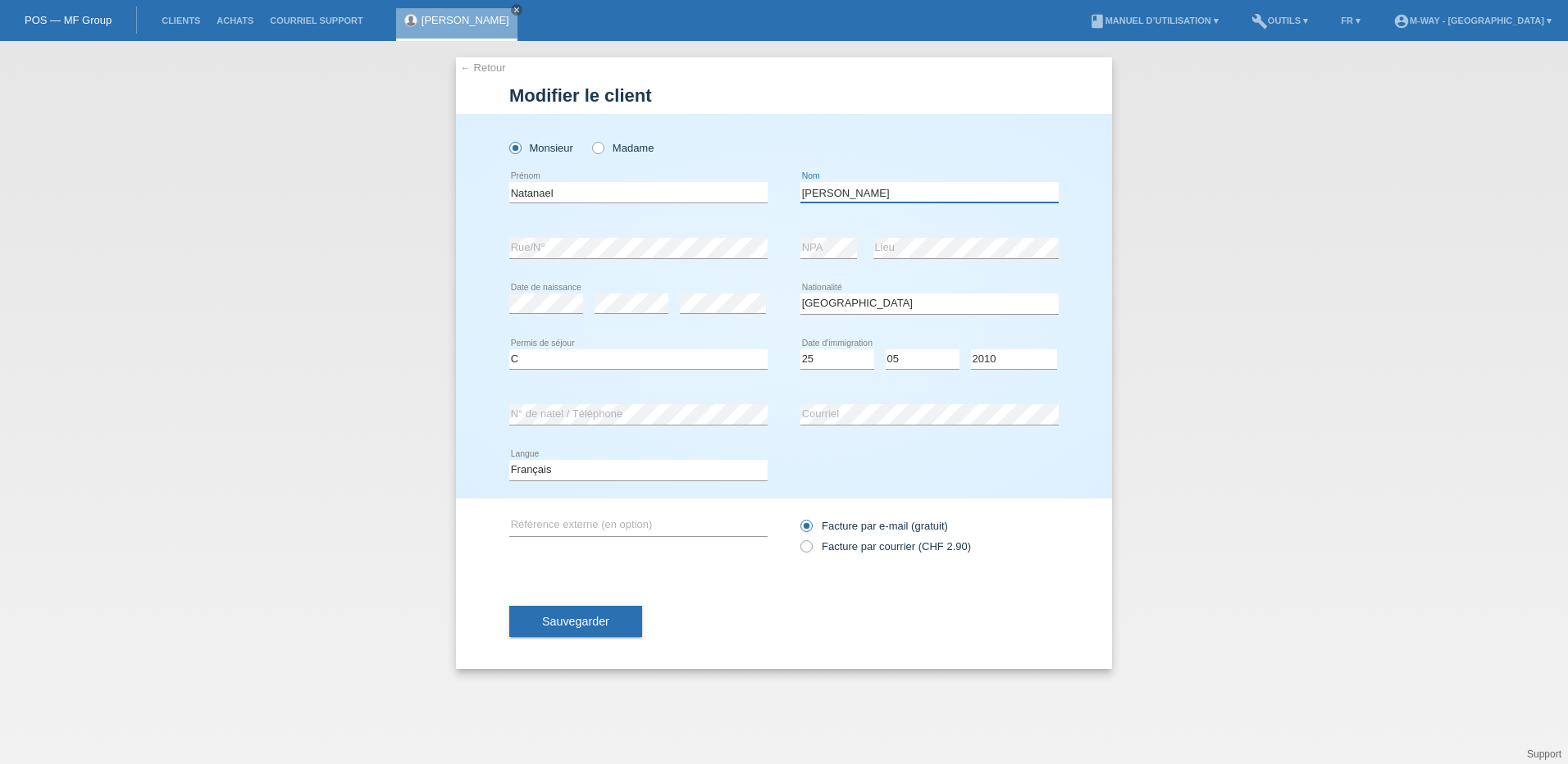
click at [860, 194] on input "Da Rocha" at bounding box center [930, 192] width 258 height 20
type input "De Oliveira Da Rocha"
click at [552, 625] on span "Sauvegarder" at bounding box center [575, 621] width 67 height 13
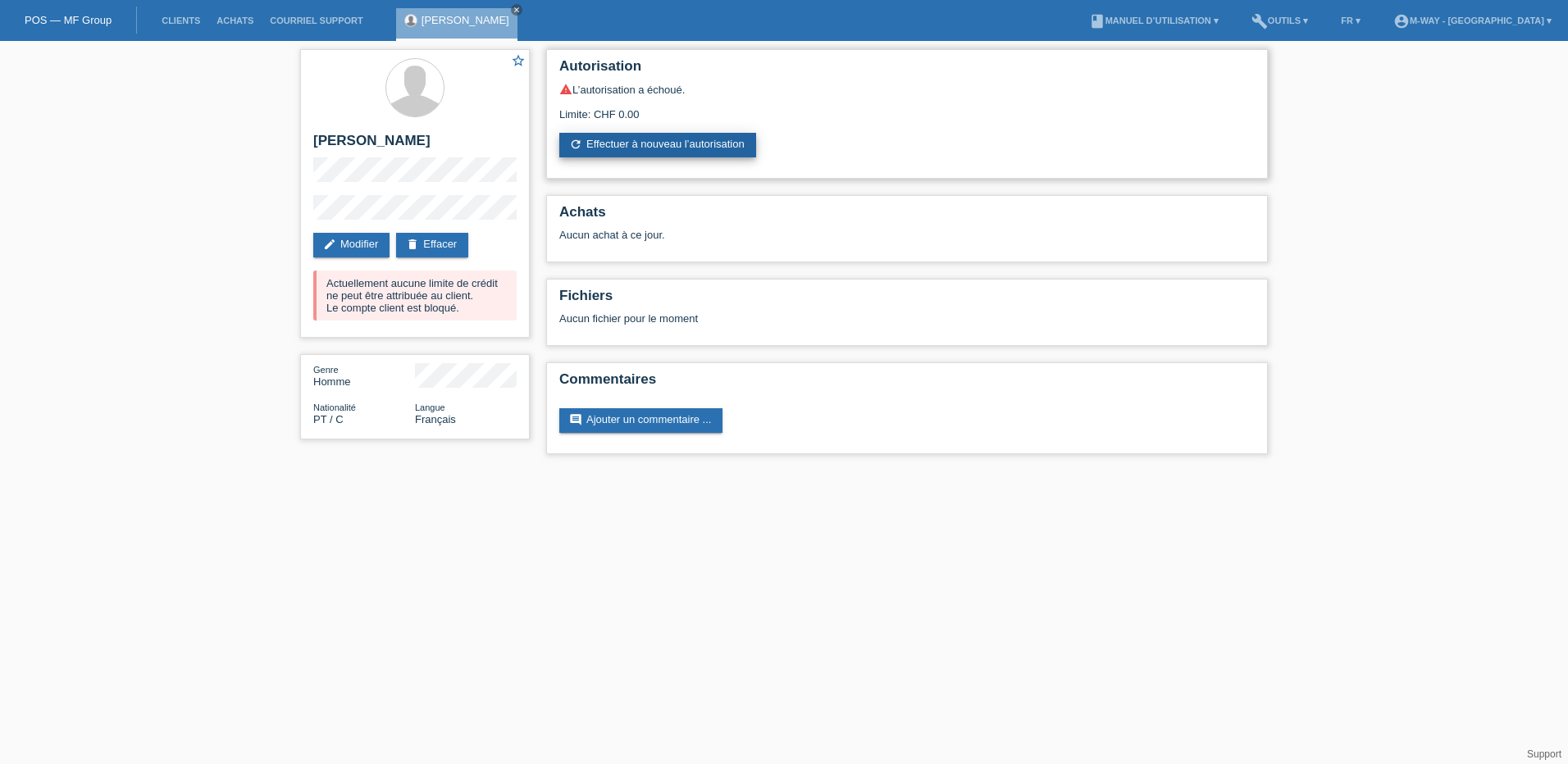
click at [687, 141] on link "refresh Effectuer à nouveau l’autorisation" at bounding box center [658, 144] width 197 height 25
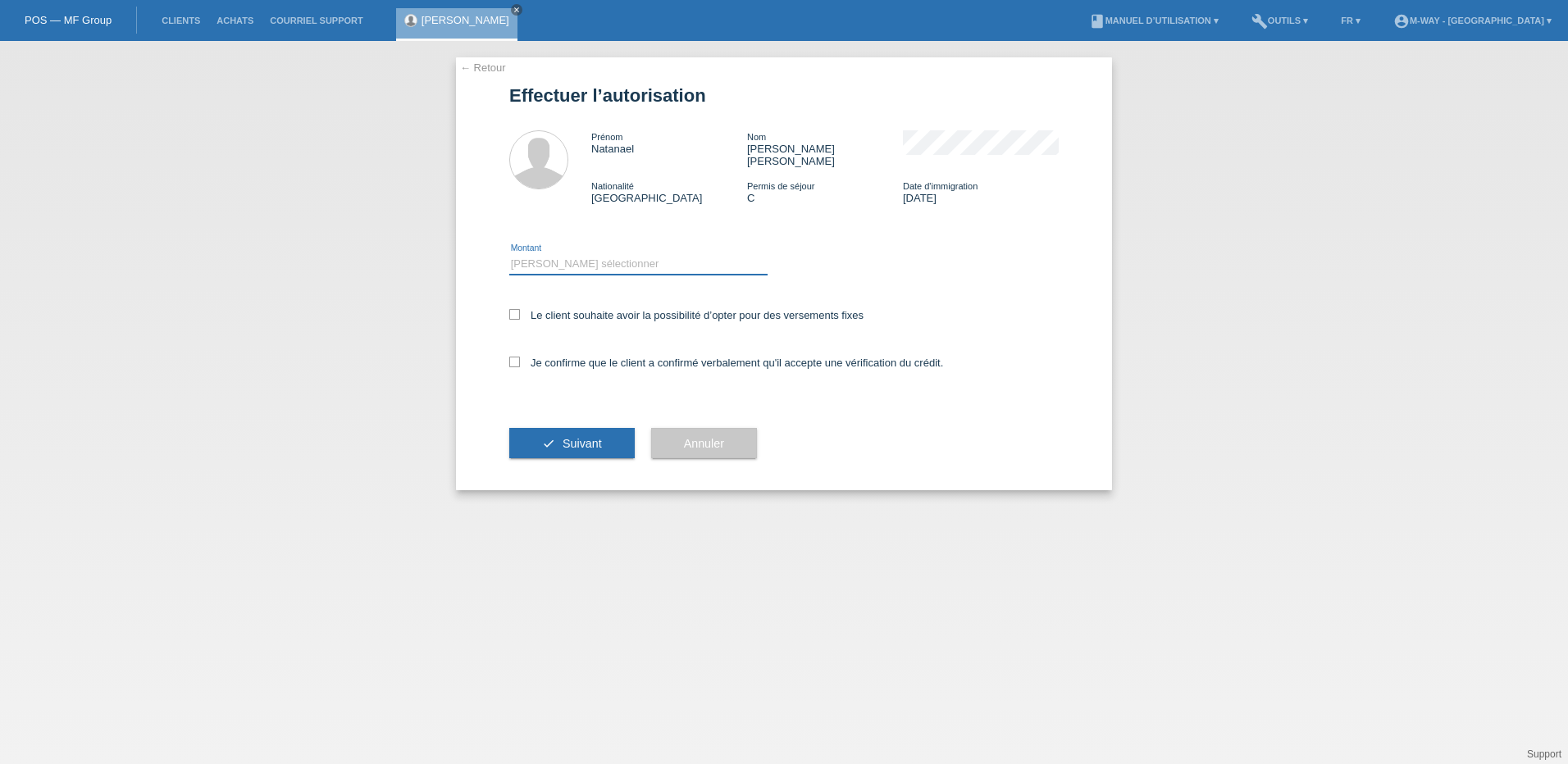
click at [568, 254] on select "Veuillez sélectionner CHF 1.00 - CHF 499.00 CHF 500.00 - CHF 1'999.00 CHF 2'000…" at bounding box center [638, 263] width 258 height 20
select select "3"
click at [509, 254] on select "Veuillez sélectionner CHF 1.00 - CHF 499.00 CHF 500.00 - CHF 1'999.00 CHF 2'000…" at bounding box center [638, 263] width 258 height 20
click at [512, 309] on icon at bounding box center [514, 314] width 11 height 11
click at [512, 309] on input "Le client souhaite avoir la possibilité d’opter pour des versements fixes" at bounding box center [514, 314] width 11 height 11
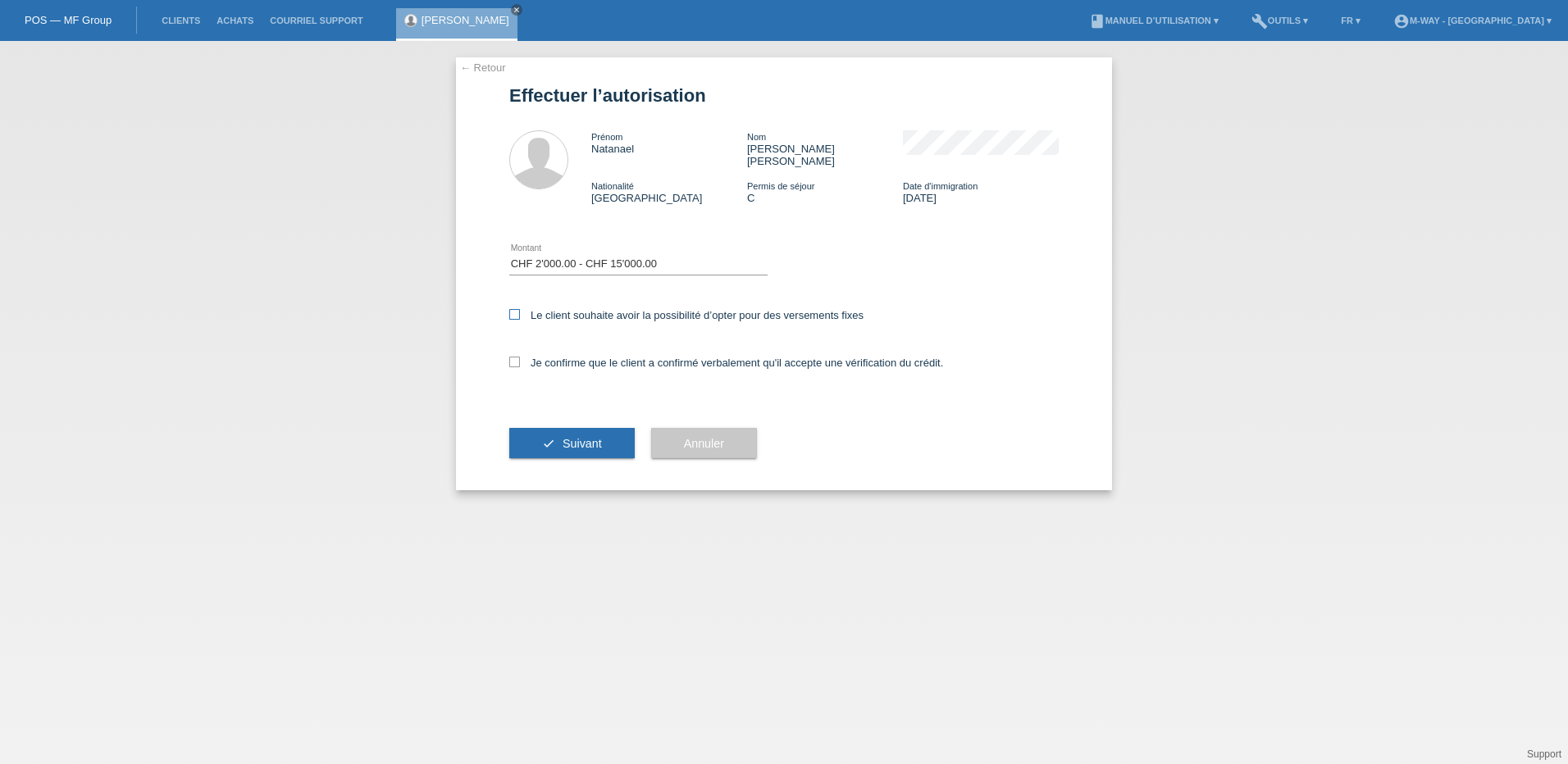
checkbox input "true"
click at [511, 357] on icon at bounding box center [514, 362] width 11 height 11
click at [511, 357] on input "Je confirme que le client a confirmé verbalement qu'il accepte une vérification…" at bounding box center [514, 362] width 11 height 11
checkbox input "true"
click at [543, 437] on icon "check" at bounding box center [548, 443] width 13 height 13
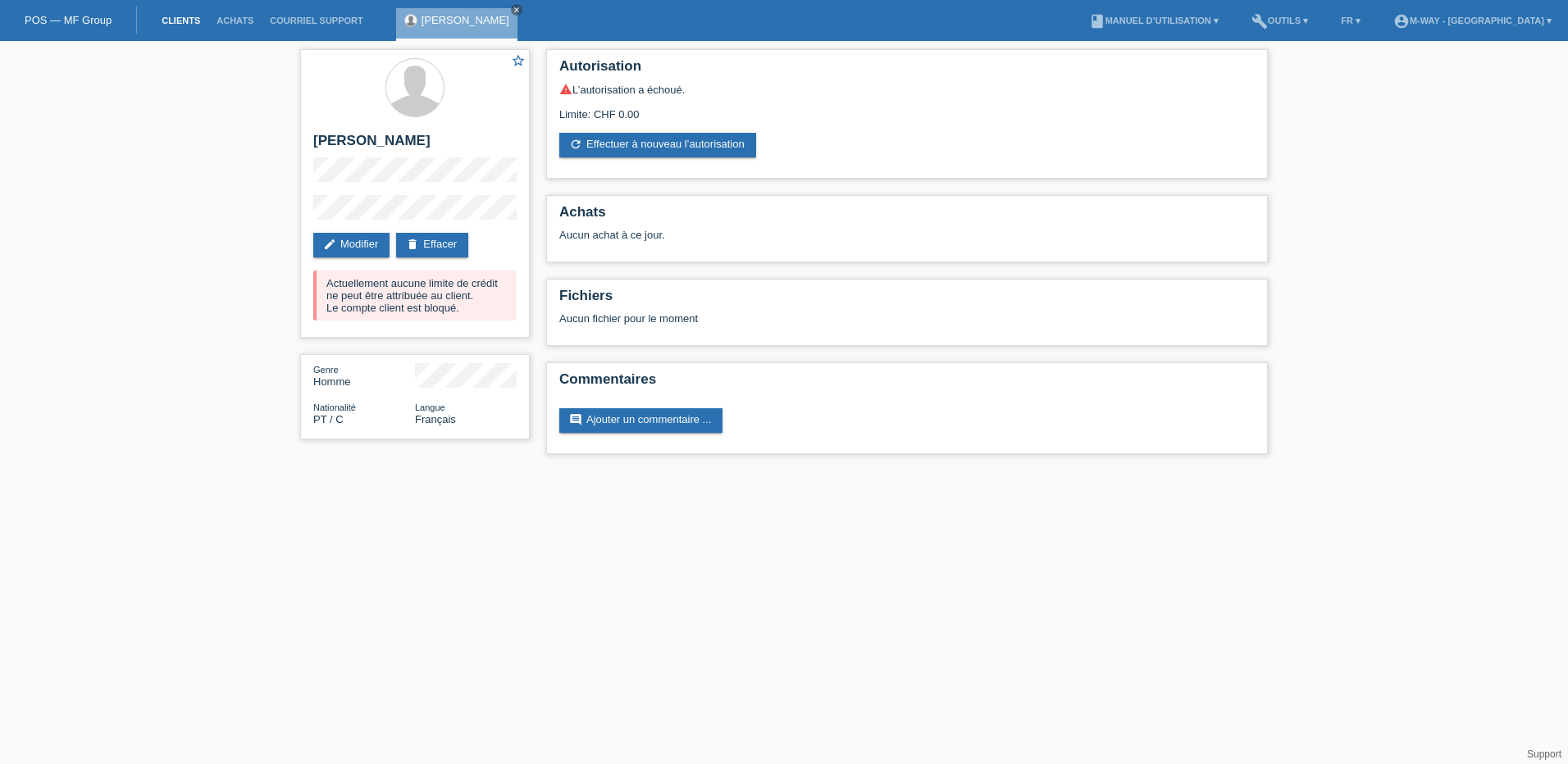
click at [175, 20] on link "Clients" at bounding box center [181, 20] width 55 height 10
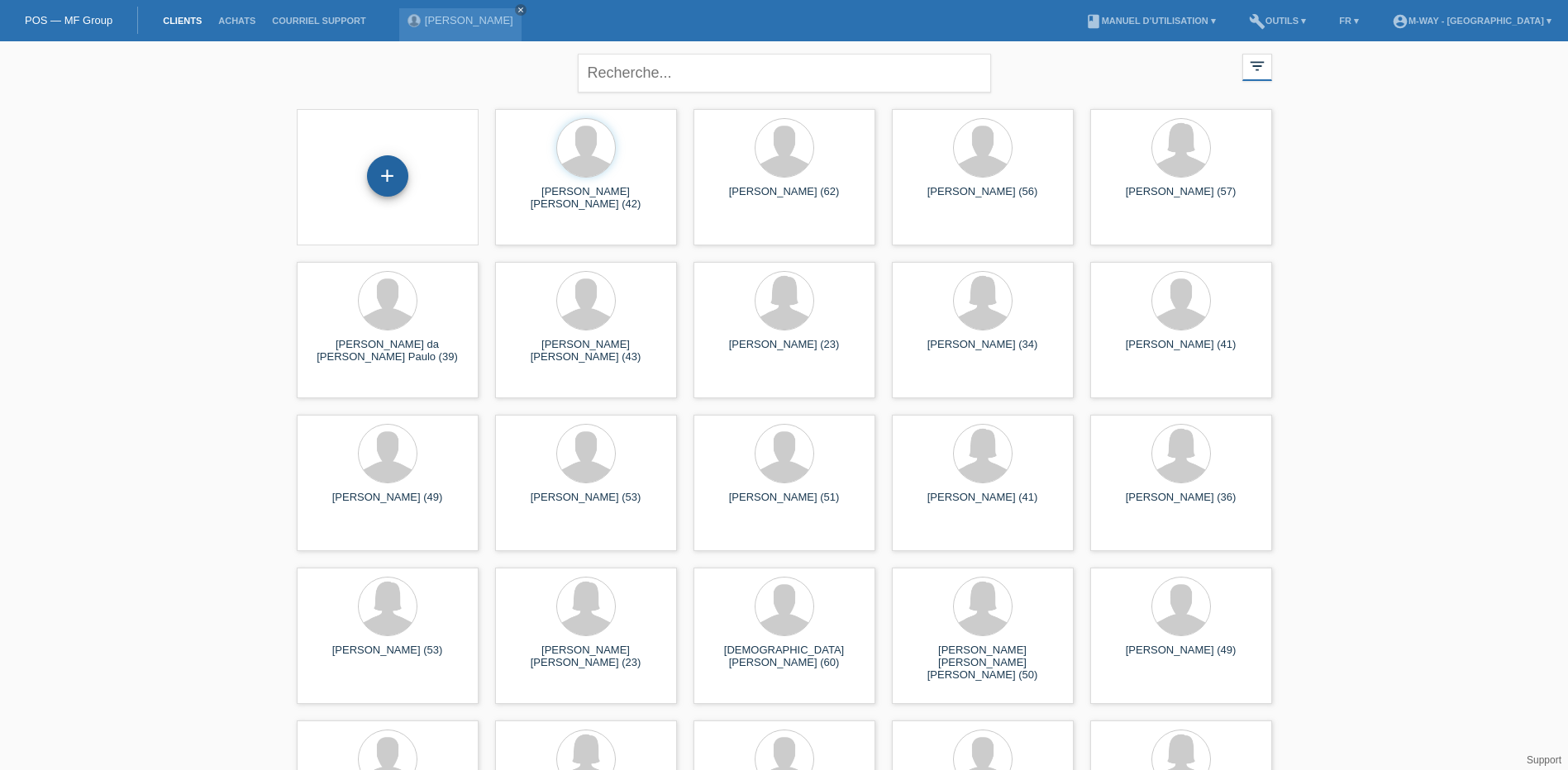
click at [401, 179] on div "+" at bounding box center [388, 176] width 41 height 41
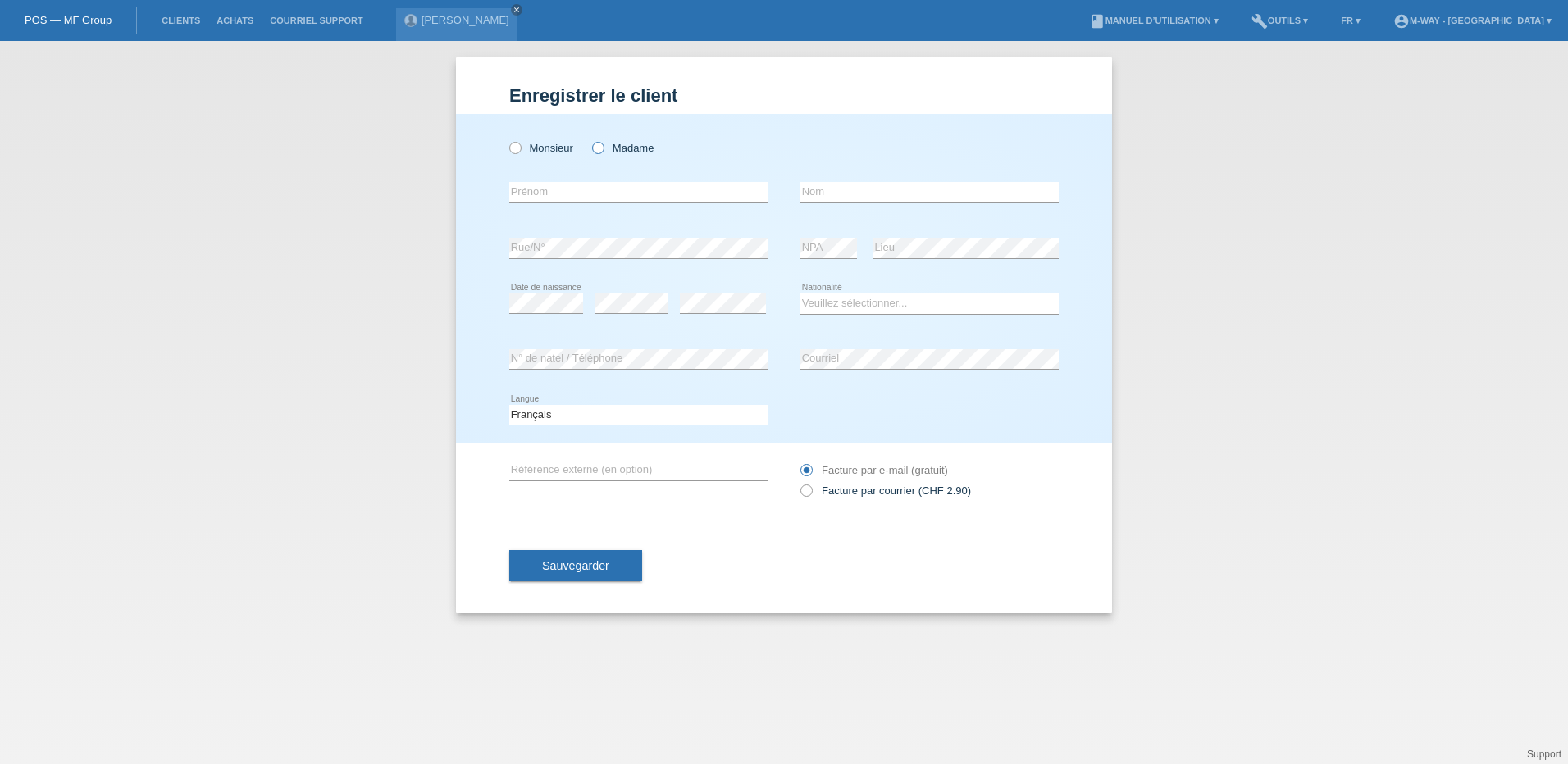
click at [590, 139] on icon at bounding box center [590, 139] width 0 height 0
click at [599, 148] on input "Madame" at bounding box center [597, 147] width 11 height 11
radio input "true"
click at [586, 195] on input "text" at bounding box center [638, 192] width 258 height 20
type input "Chantre"
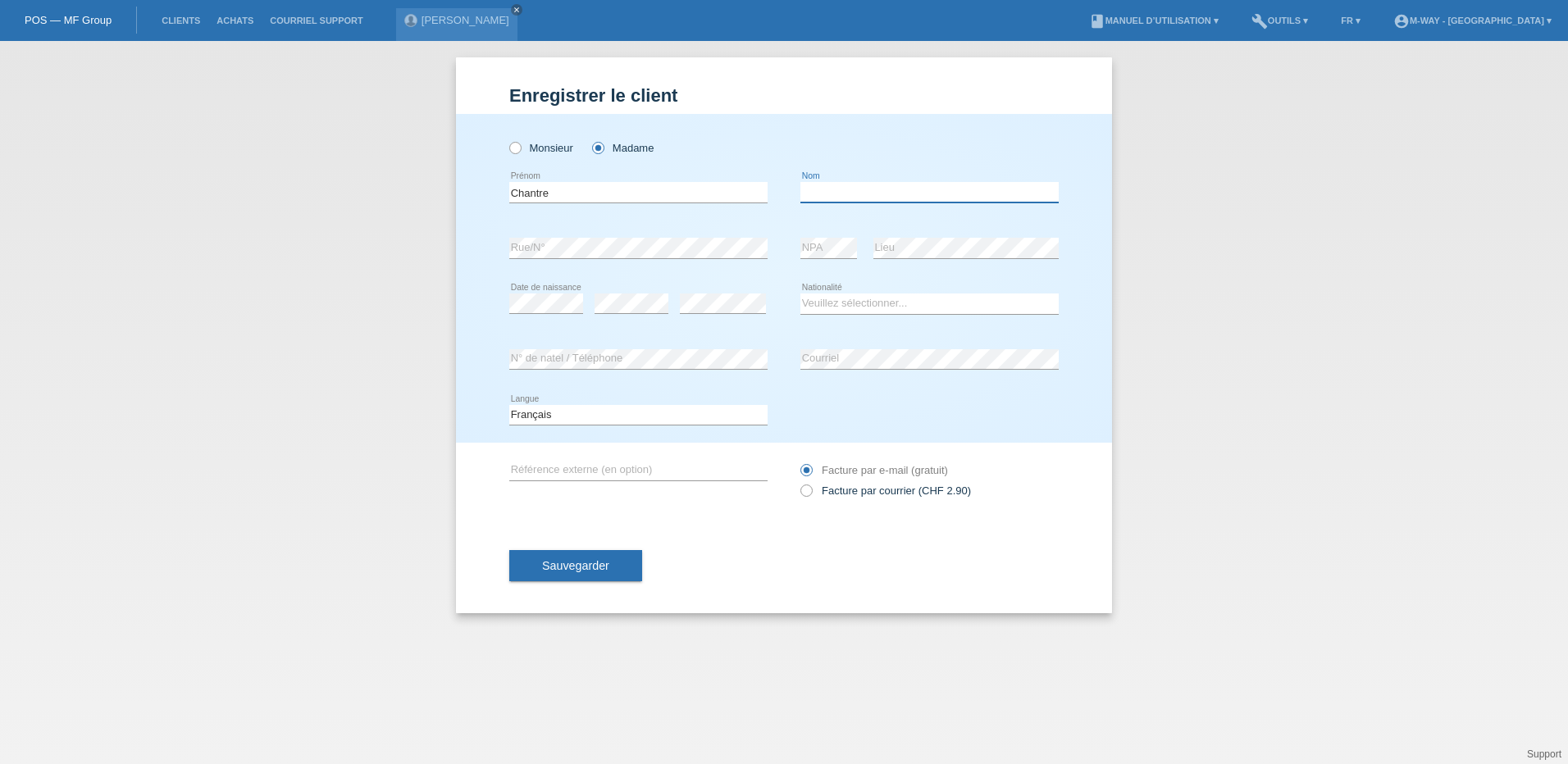
click at [823, 192] on input "text" at bounding box center [930, 192] width 258 height 20
type input "De Oliveira"
click at [860, 307] on select "Veuillez sélectionner... Suisse Allemagne Autriche Liechtenstein ------------ A…" at bounding box center [930, 303] width 258 height 20
click at [564, 194] on input "Chantre" at bounding box center [638, 192] width 258 height 20
type input "C"
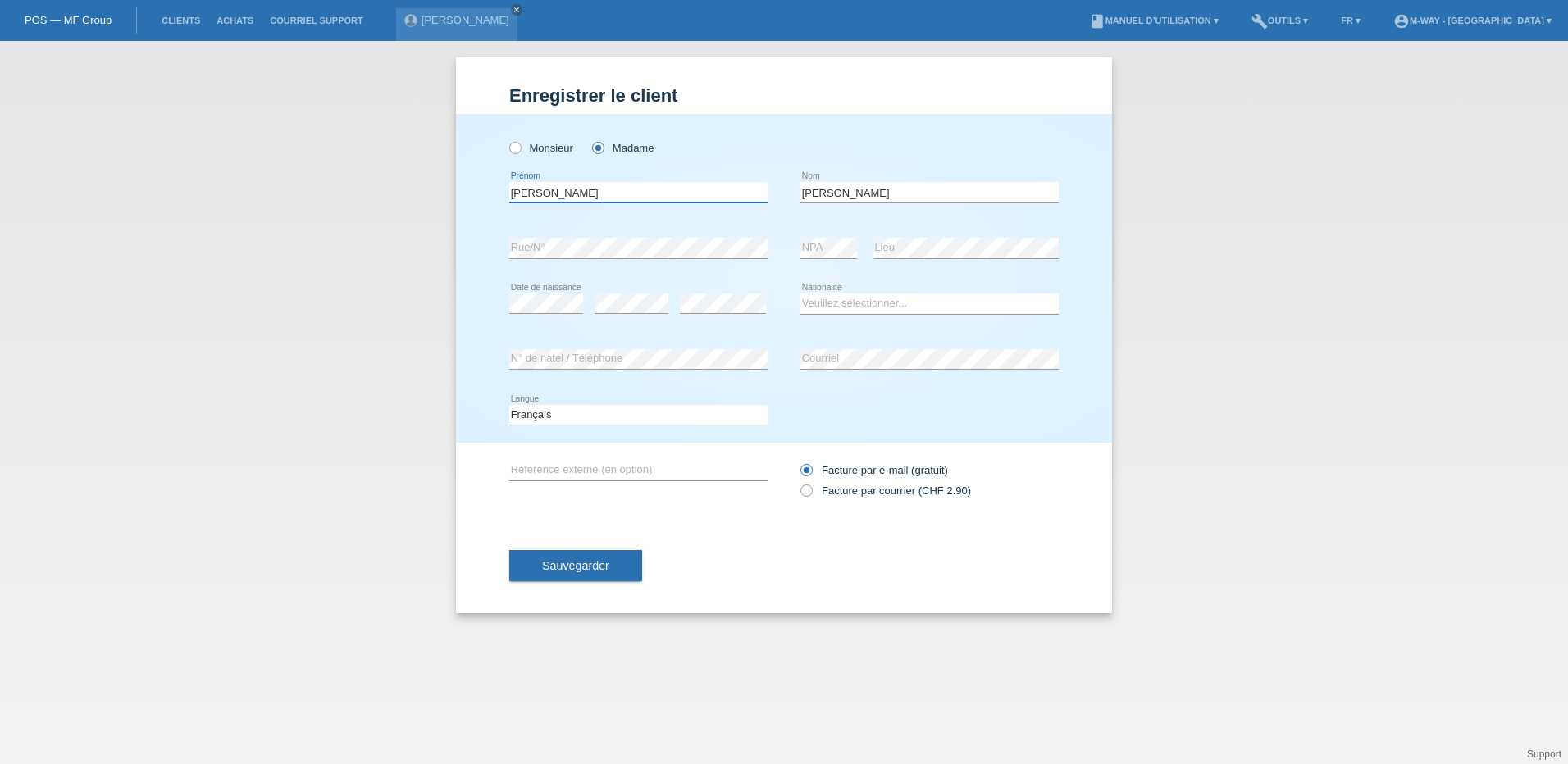
type input "[PERSON_NAME]"
click at [802, 192] on input "De Oliveira" at bounding box center [930, 192] width 258 height 20
type input "[PERSON_NAME] [PERSON_NAME]"
click at [891, 303] on select "Veuillez sélectionner... Suisse Allemagne Autriche Liechtenstein ------------ A…" at bounding box center [930, 303] width 258 height 20
select select "PT"
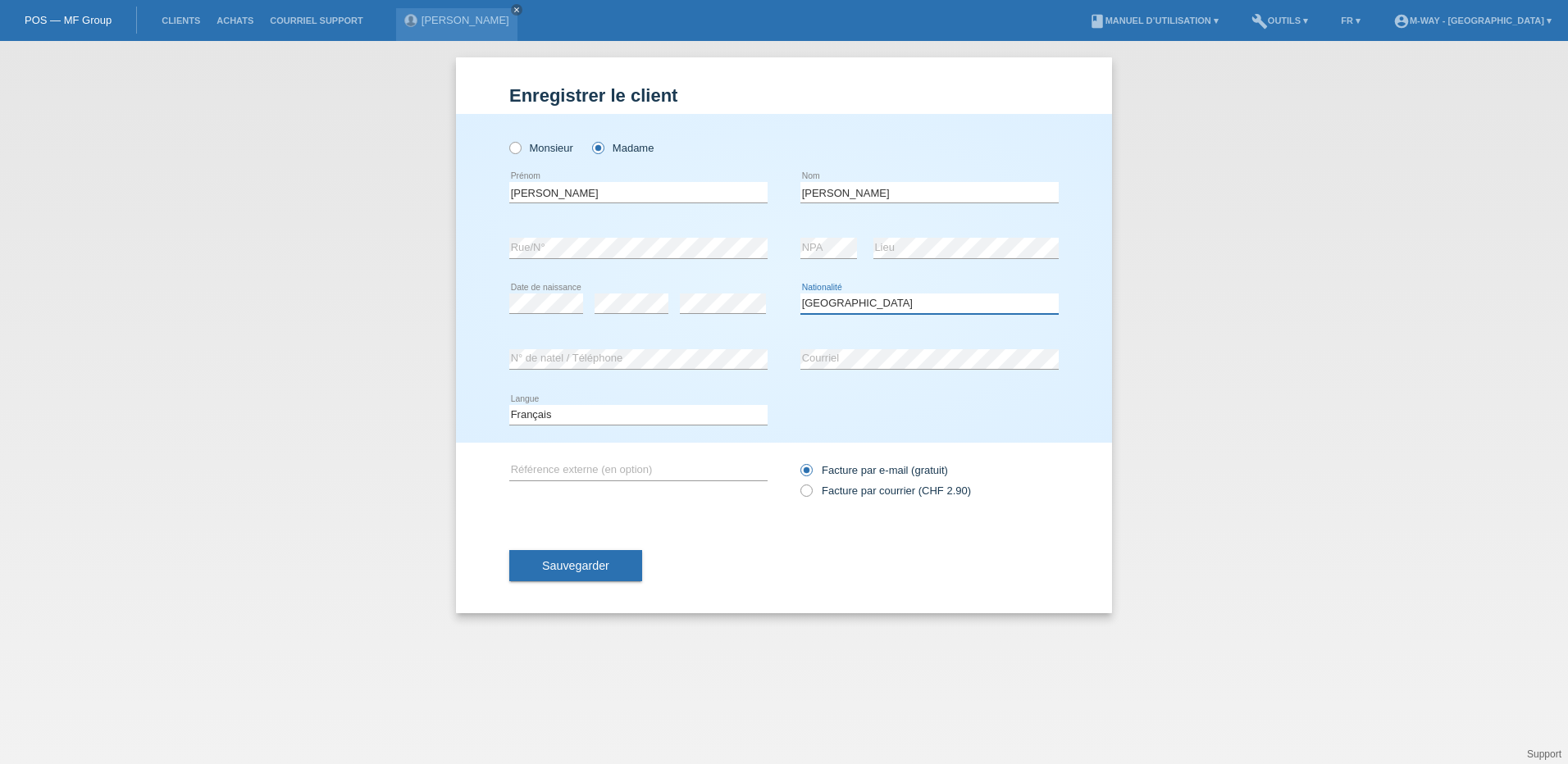
click at [801, 294] on select "Veuillez sélectionner... Suisse Allemagne Autriche Liechtenstein ------------ A…" at bounding box center [930, 303] width 258 height 20
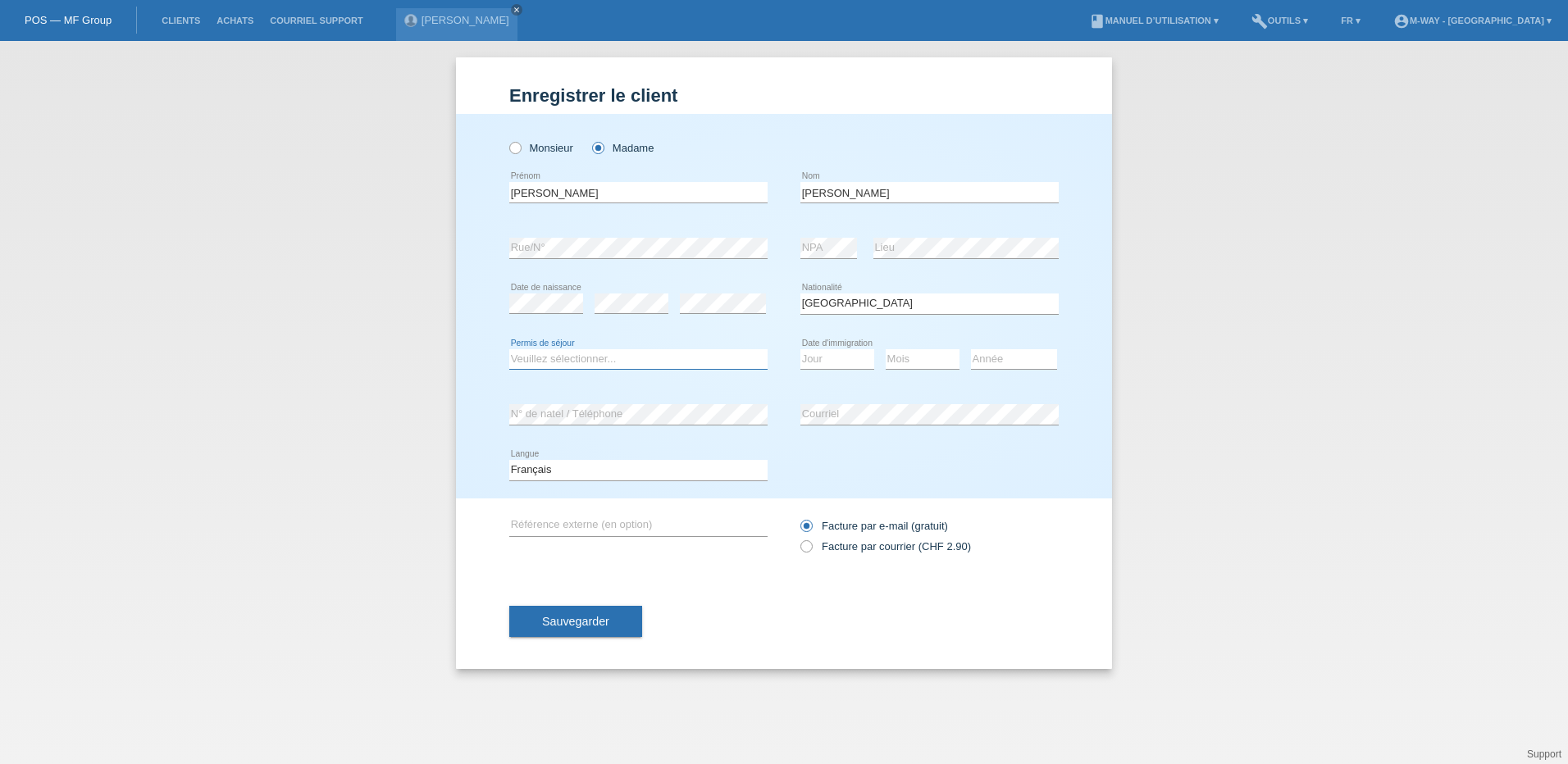
click at [593, 357] on select "Veuillez sélectionner... C B B - Statut de réfugié Autre" at bounding box center [638, 358] width 258 height 20
select select "C"
click at [509, 349] on select "Veuillez sélectionner... C B B - Statut de réfugié Autre" at bounding box center [638, 358] width 258 height 20
click at [856, 352] on select "Jour 01 02 03 04 05 06 07 08 09 10 11" at bounding box center [837, 358] width 74 height 20
select select "20"
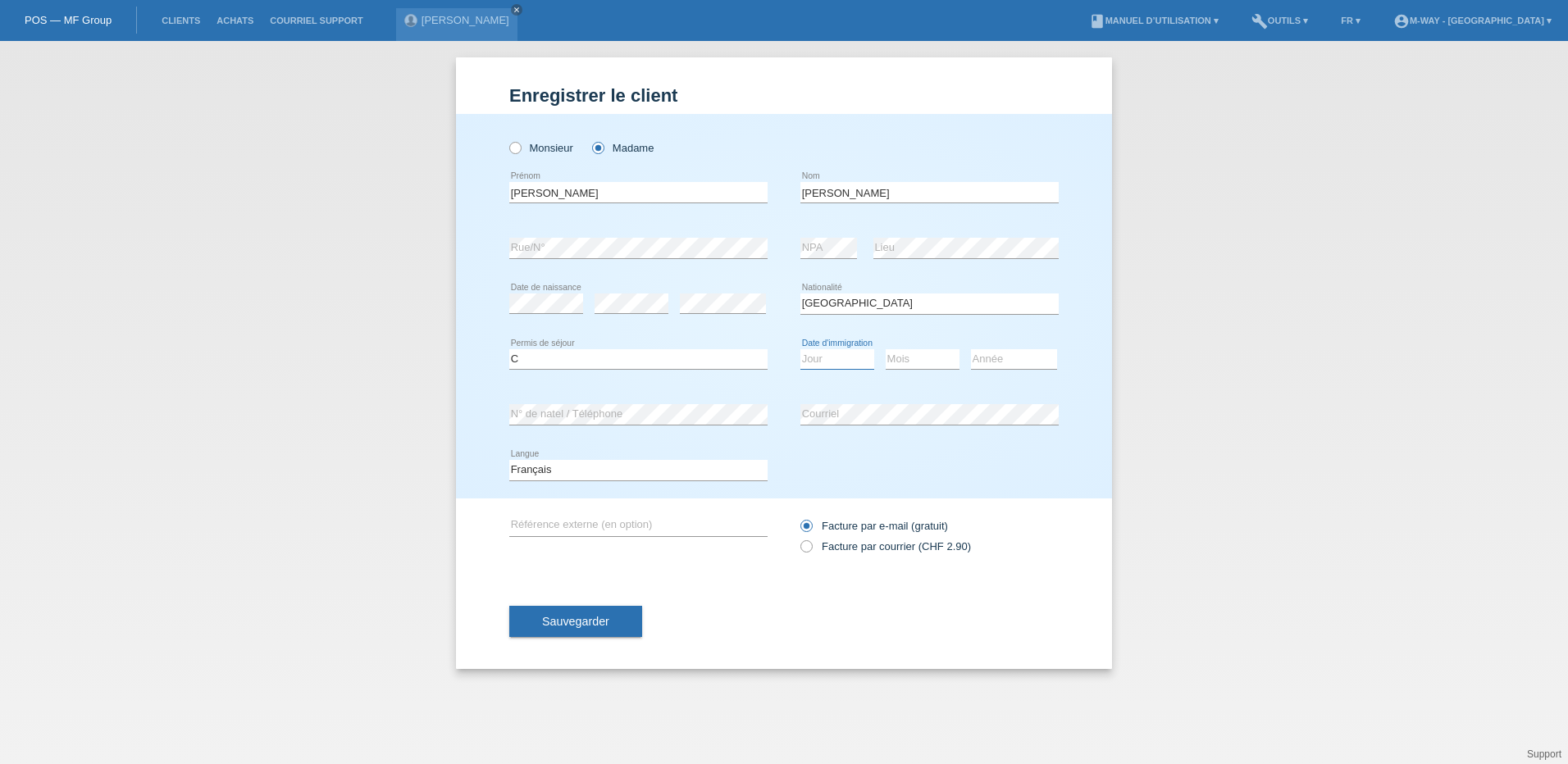
click at [801, 349] on select "Jour 01 02 03 04 05 06 07 08 09 10 11" at bounding box center [837, 358] width 74 height 20
click at [940, 358] on select "Mois 01 02 03 04 05 06 07 08 09 10 11" at bounding box center [922, 358] width 74 height 20
select select "08"
click at [885, 349] on select "Mois 01 02 03 04 05 06 07 08 09 10 11" at bounding box center [922, 358] width 74 height 20
click at [999, 347] on div "Année 2025 2024 2023 2022 2021 2020 2019 2018 2017" at bounding box center [1014, 360] width 86 height 56
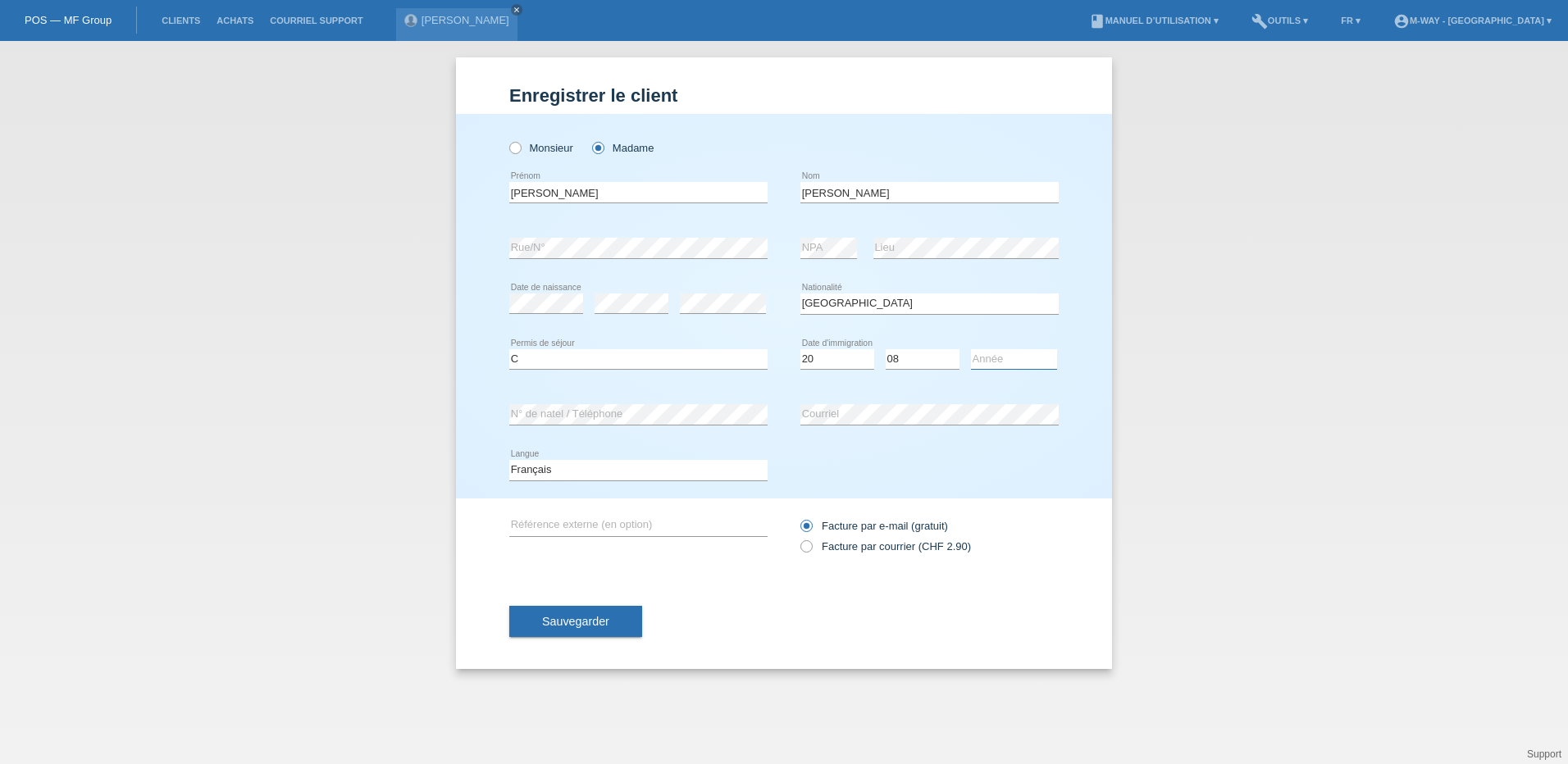
click at [999, 362] on select "Année 2025 2024 2023 2022 2021 2020 2019 2018 2017 2016 2015 2014 2013 2012 201…" at bounding box center [1014, 358] width 86 height 20
select select "2012"
click at [971, 349] on select "Année 2025 2024 2023 2022 2021 2020 2019 2018 2017 2016 2015 2014 2013 2012 201…" at bounding box center [1014, 358] width 86 height 20
click at [593, 615] on button "Sauvegarder" at bounding box center [576, 621] width 132 height 31
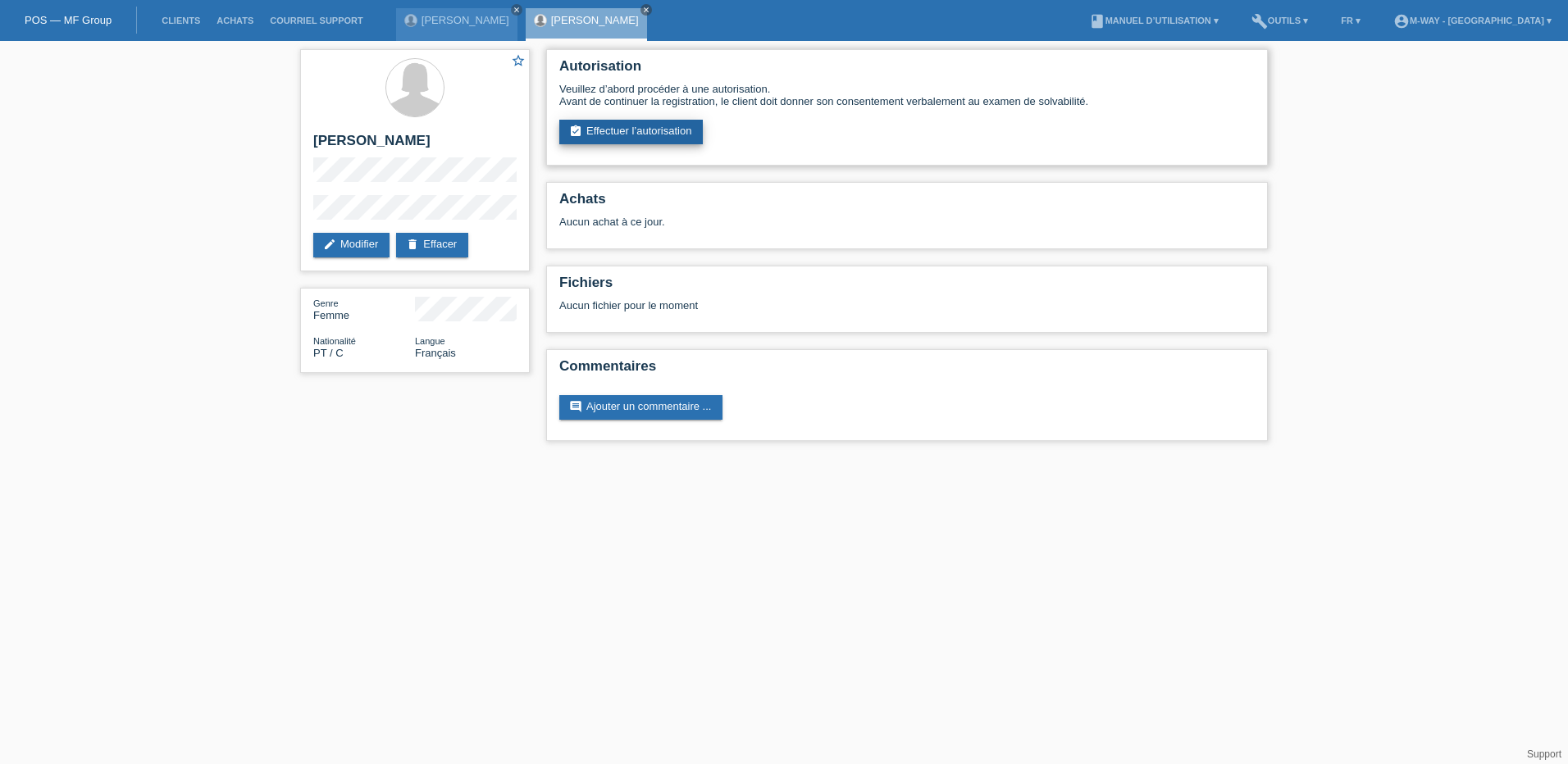
click at [660, 128] on link "assignment_turned_in Effectuer l’autorisation" at bounding box center [631, 132] width 143 height 25
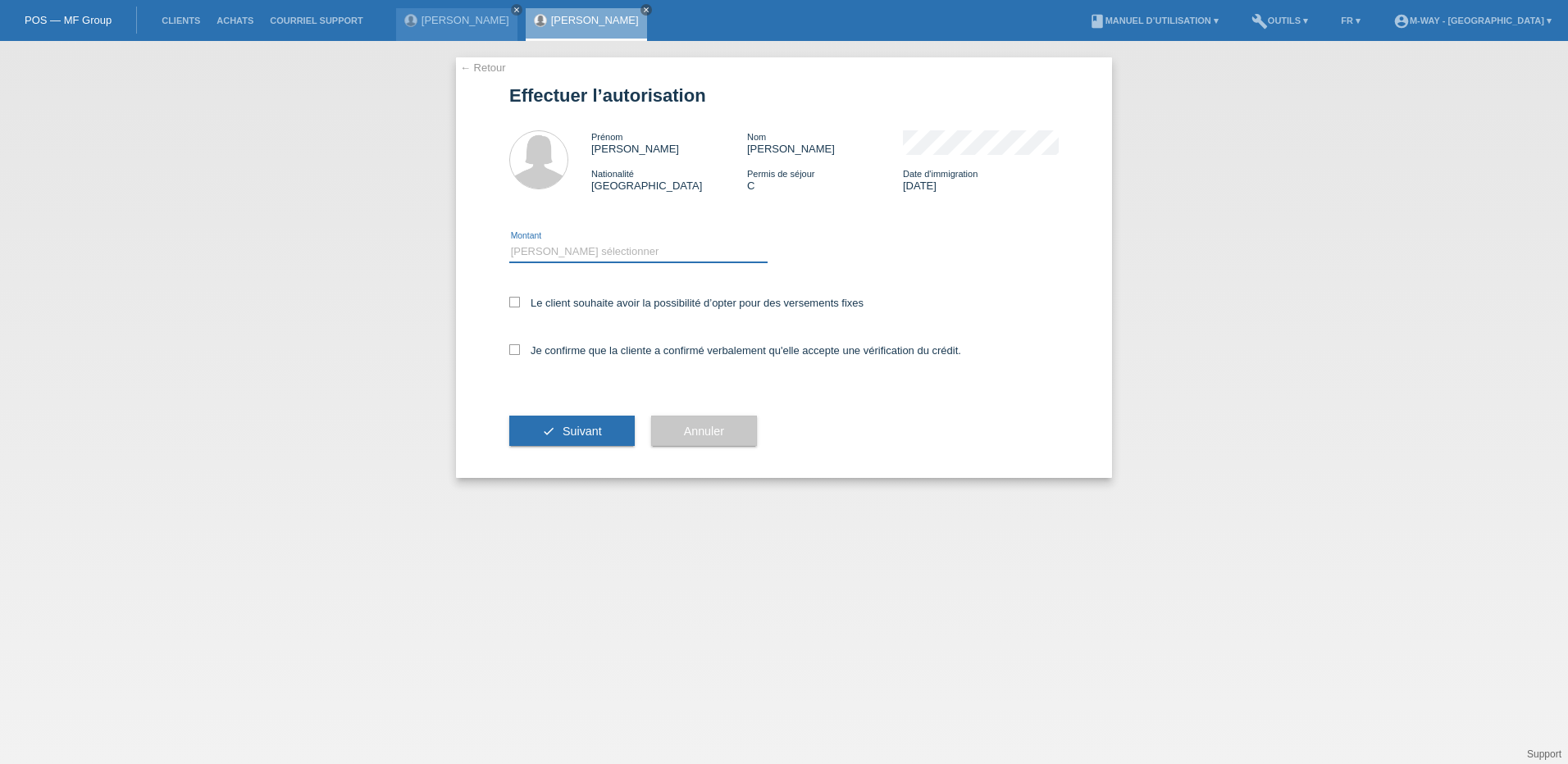
click at [593, 248] on select "Veuillez sélectionner CHF 1.00 - CHF 499.00 CHF 500.00 - CHF 1'999.00 CHF 2'000…" at bounding box center [638, 251] width 258 height 20
select select "3"
click at [509, 242] on select "Veuillez sélectionner CHF 1.00 - CHF 499.00 CHF 500.00 - CHF 1'999.00 CHF 2'000…" at bounding box center [638, 251] width 258 height 20
click at [514, 295] on div "Le client souhaite avoir la possibilité d’opter pour des versements fixes" at bounding box center [784, 304] width 549 height 48
click at [517, 304] on icon at bounding box center [514, 302] width 11 height 11
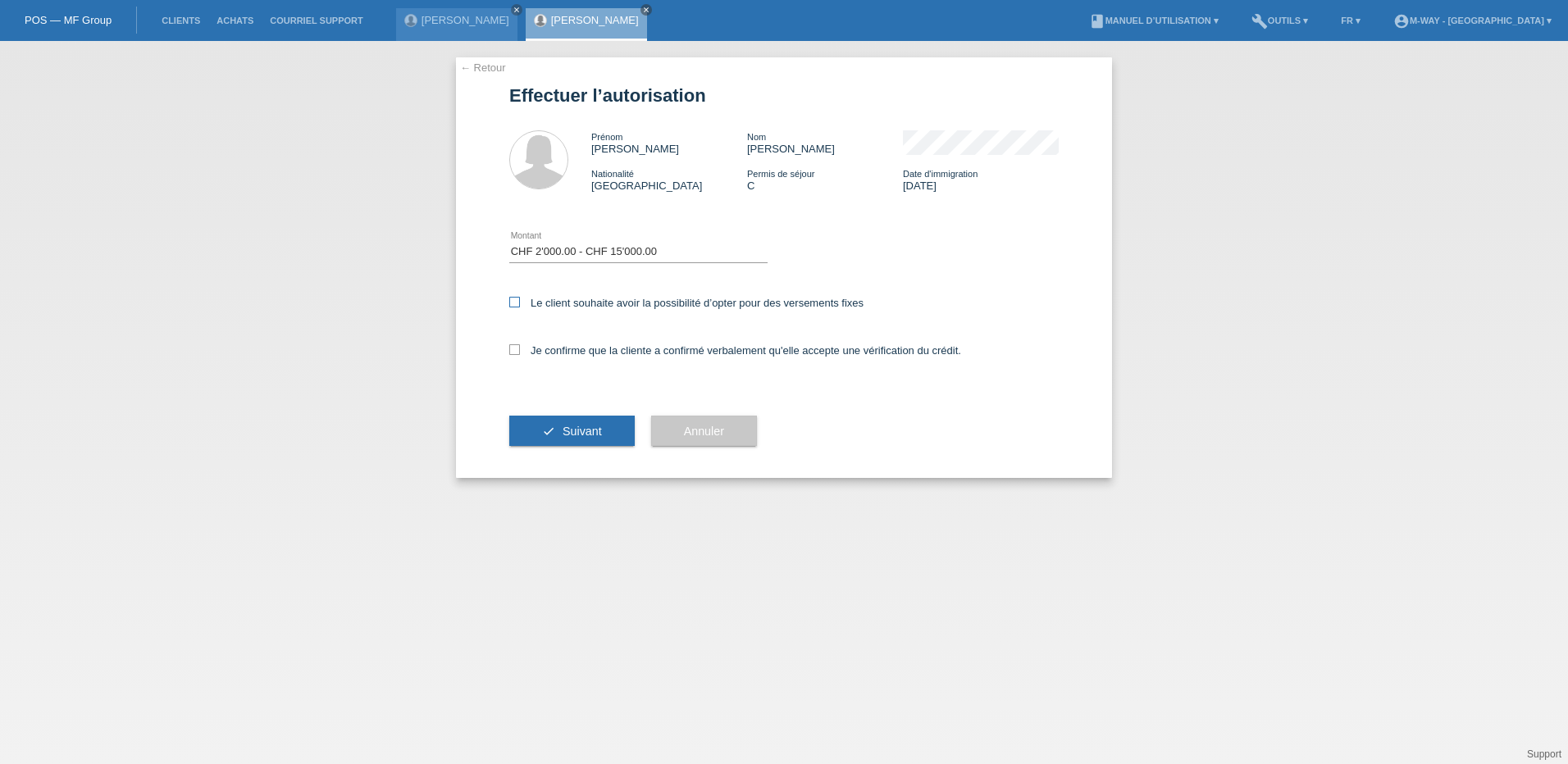
click at [517, 304] on input "Le client souhaite avoir la possibilité d’opter pour des versements fixes" at bounding box center [514, 302] width 11 height 11
checkbox input "true"
click at [518, 351] on icon at bounding box center [514, 350] width 11 height 11
click at [518, 351] on input "Je confirme que la cliente a confirmé verbalement qu'elle accepte une vérificat…" at bounding box center [514, 350] width 11 height 11
checkbox input "true"
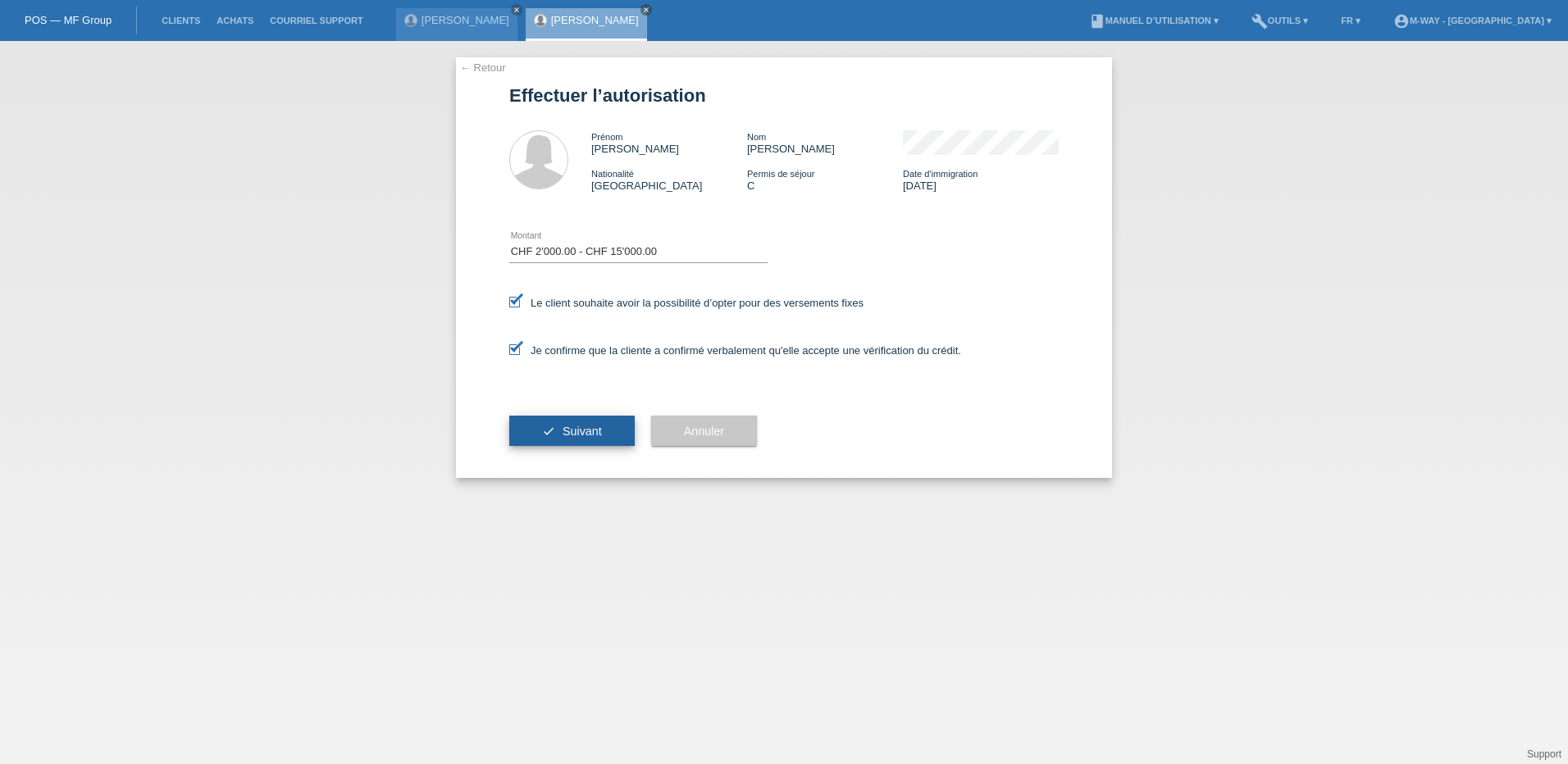
click at [553, 425] on icon "check" at bounding box center [548, 430] width 13 height 13
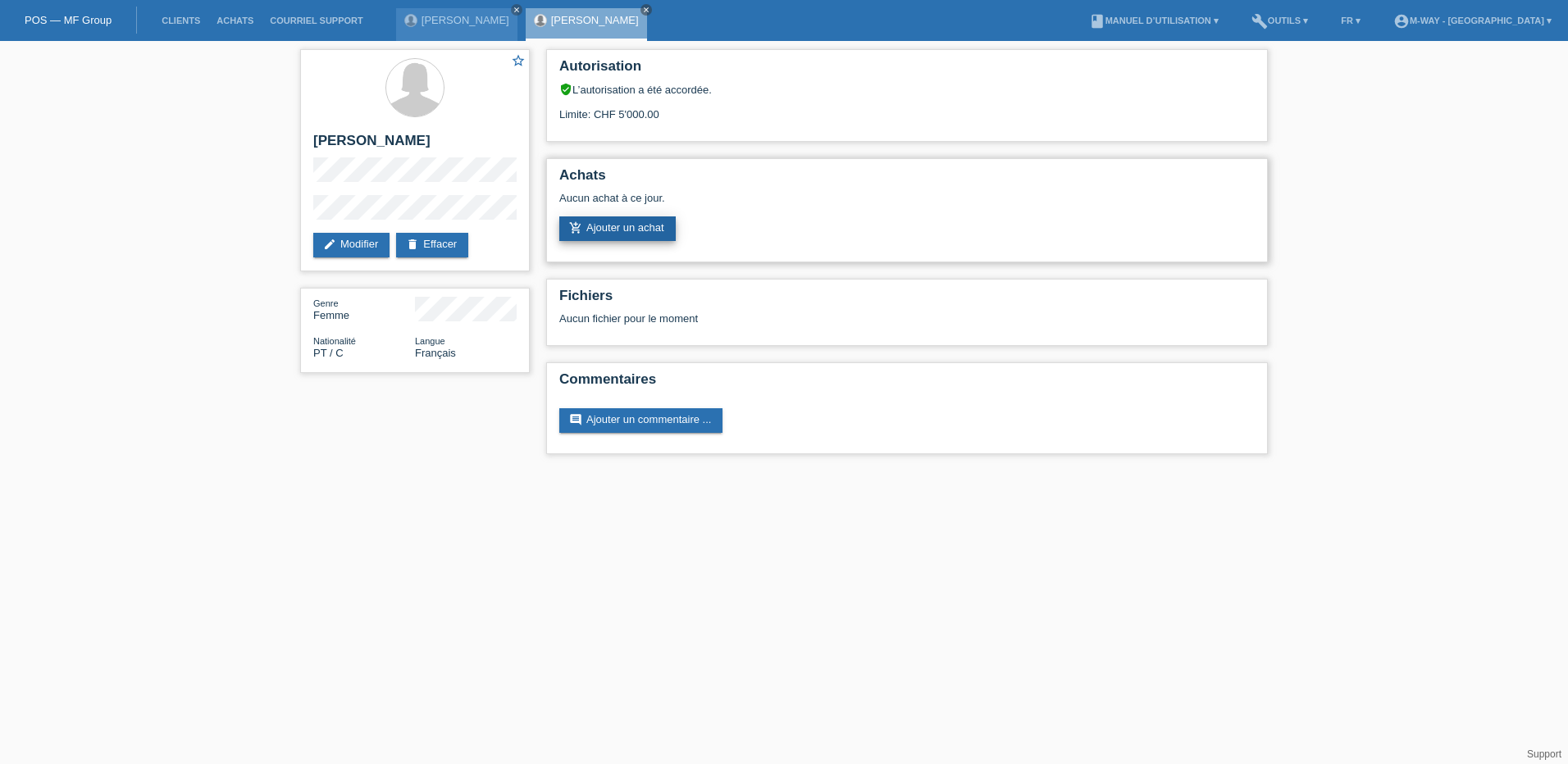
click at [613, 228] on link "add_shopping_cart Ajouter un achat" at bounding box center [617, 228] width 116 height 25
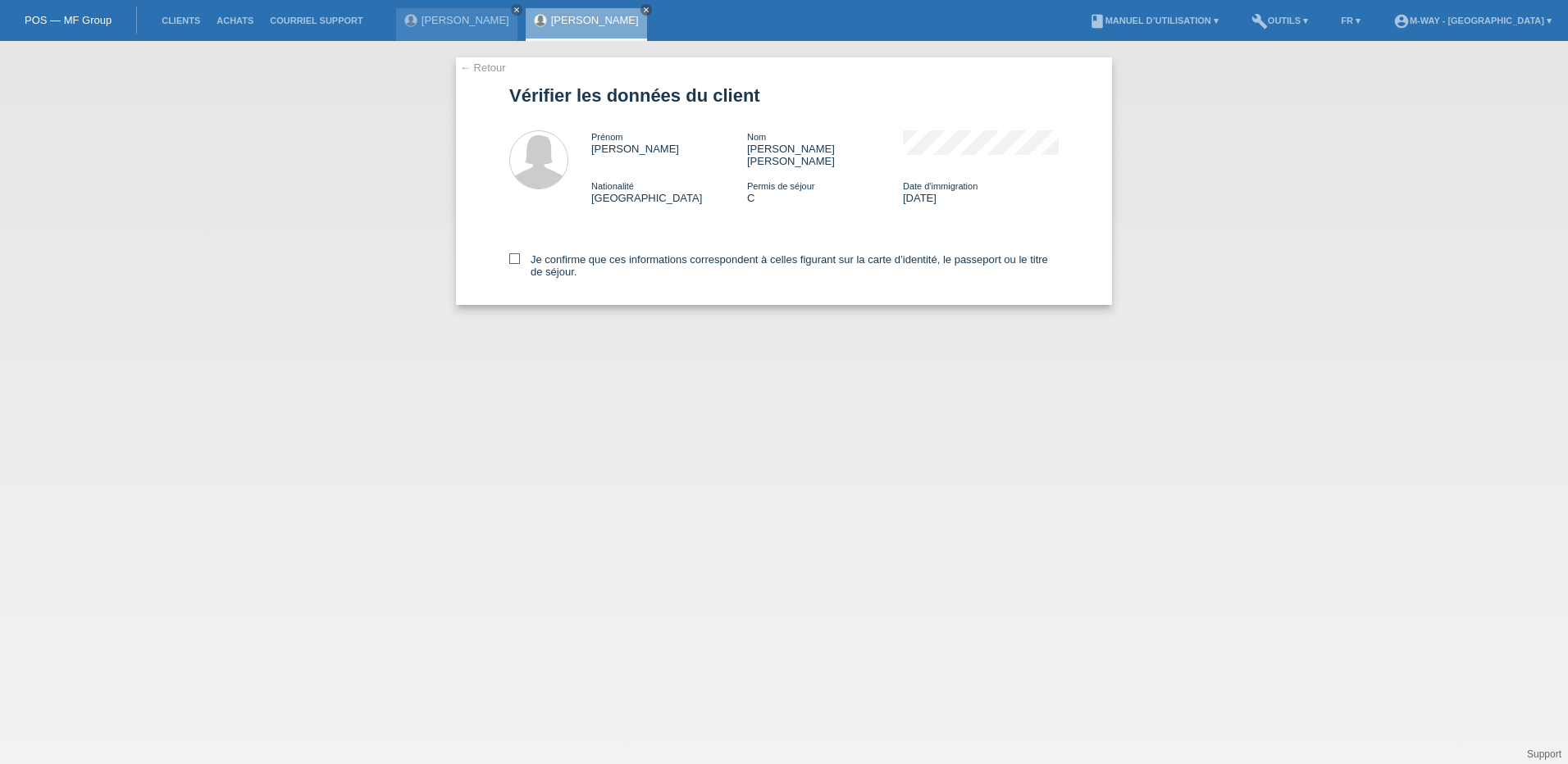
click at [514, 253] on icon at bounding box center [514, 258] width 11 height 11
click at [514, 253] on input "Je confirme que ces informations correspondent à celles figurant sur la carte d…" at bounding box center [514, 258] width 11 height 11
checkbox input "true"
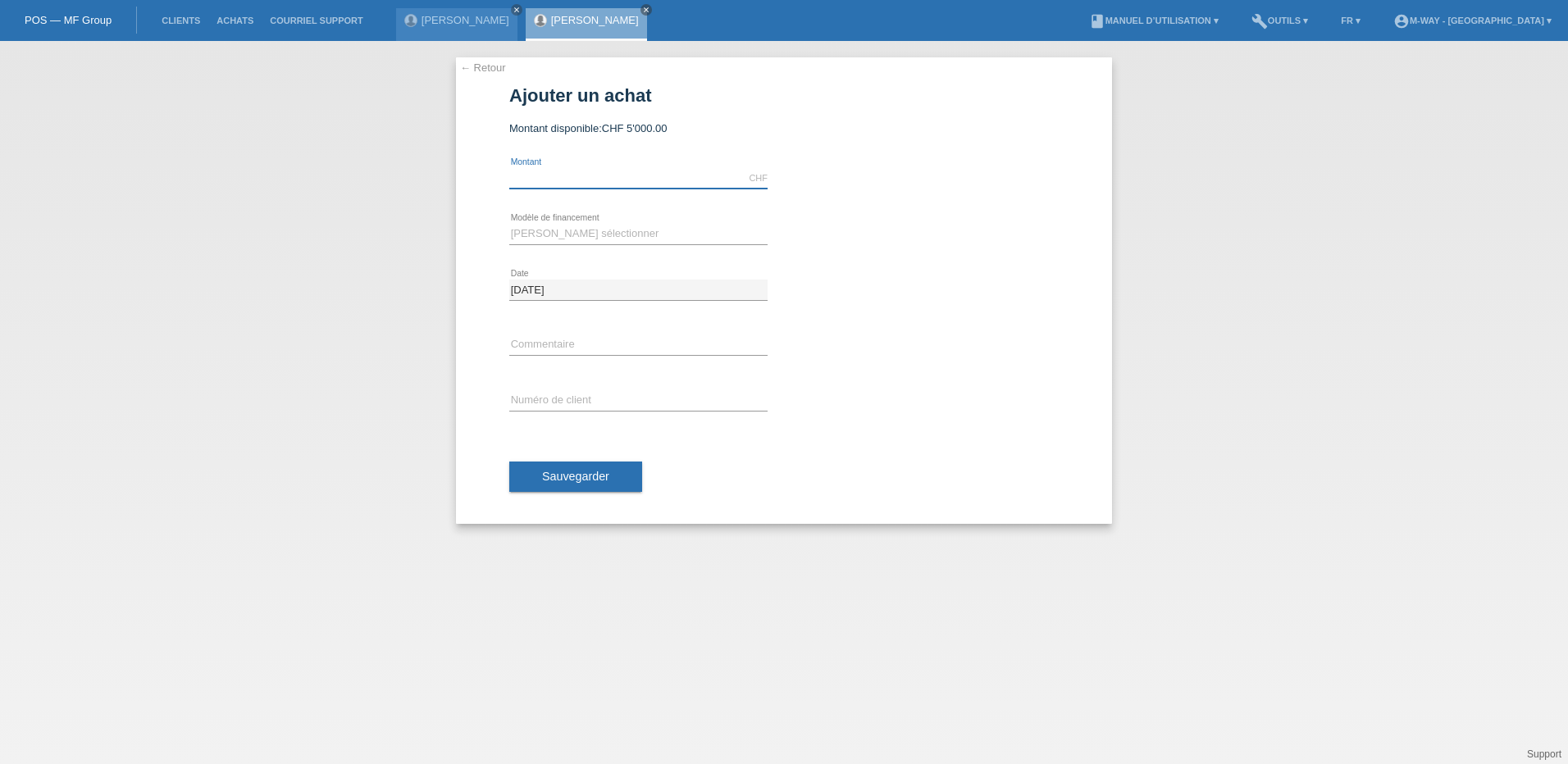
click at [585, 175] on input "text" at bounding box center [638, 178] width 258 height 20
type input "2659.30"
click at [576, 231] on select "Veuillez sélectionner Taux fixes Achat sur facture avec paiement partiel" at bounding box center [638, 233] width 258 height 20
select select "77"
click at [509, 224] on select "Veuillez sélectionner Taux fixes Achat sur facture avec paiement partiel" at bounding box center [638, 233] width 258 height 20
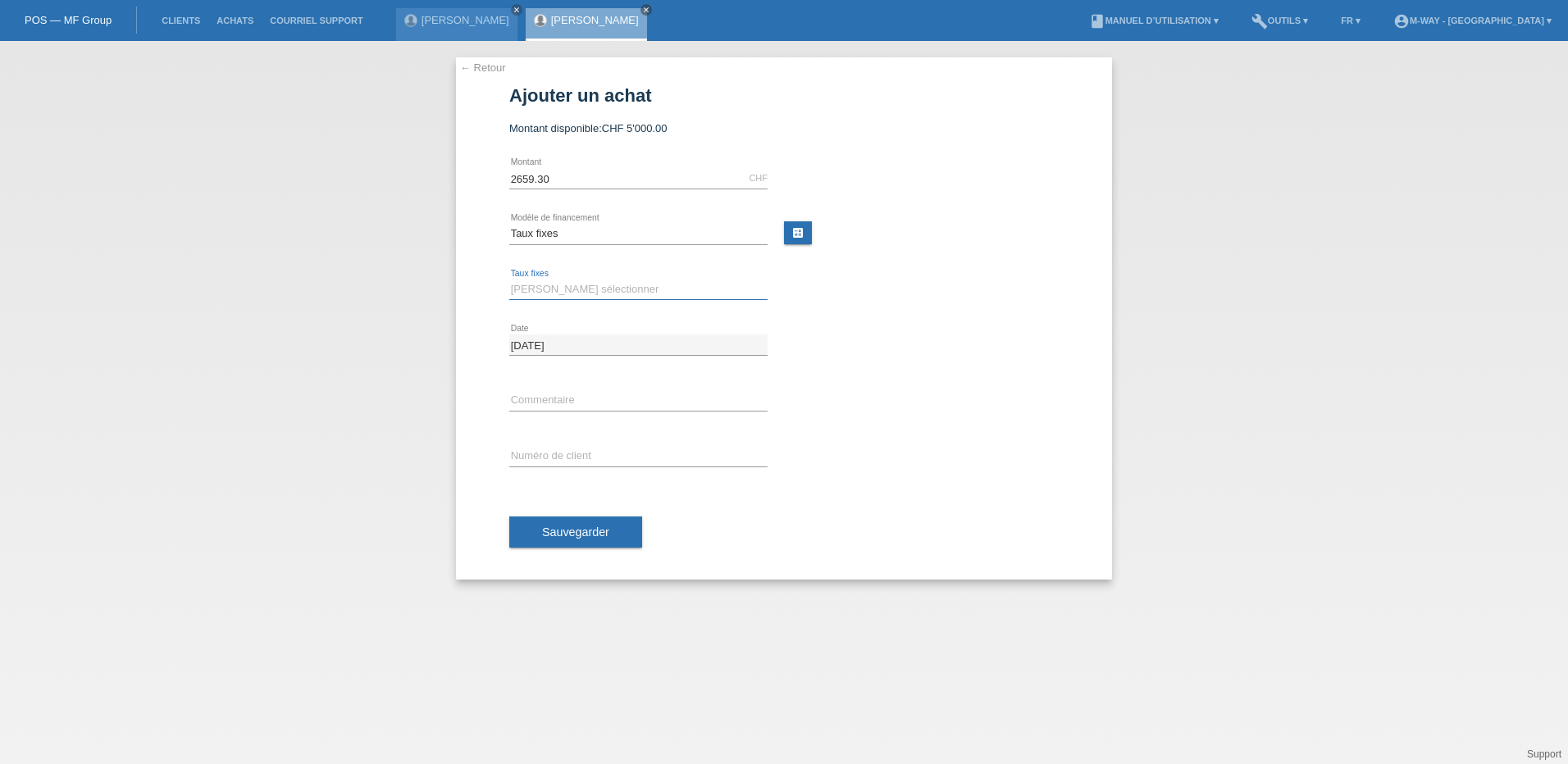
click at [577, 290] on select "Veuillez sélectionner 4 versements 5 versements 6 versements 7 versements 8 ver…" at bounding box center [638, 289] width 258 height 20
select select "202"
click at [509, 279] on select "Veuillez sélectionner 4 versements 5 versements 6 versements 7 versements 8 ver…" at bounding box center [638, 289] width 258 height 20
click at [548, 455] on input "text" at bounding box center [638, 456] width 258 height 20
type input "K243111"
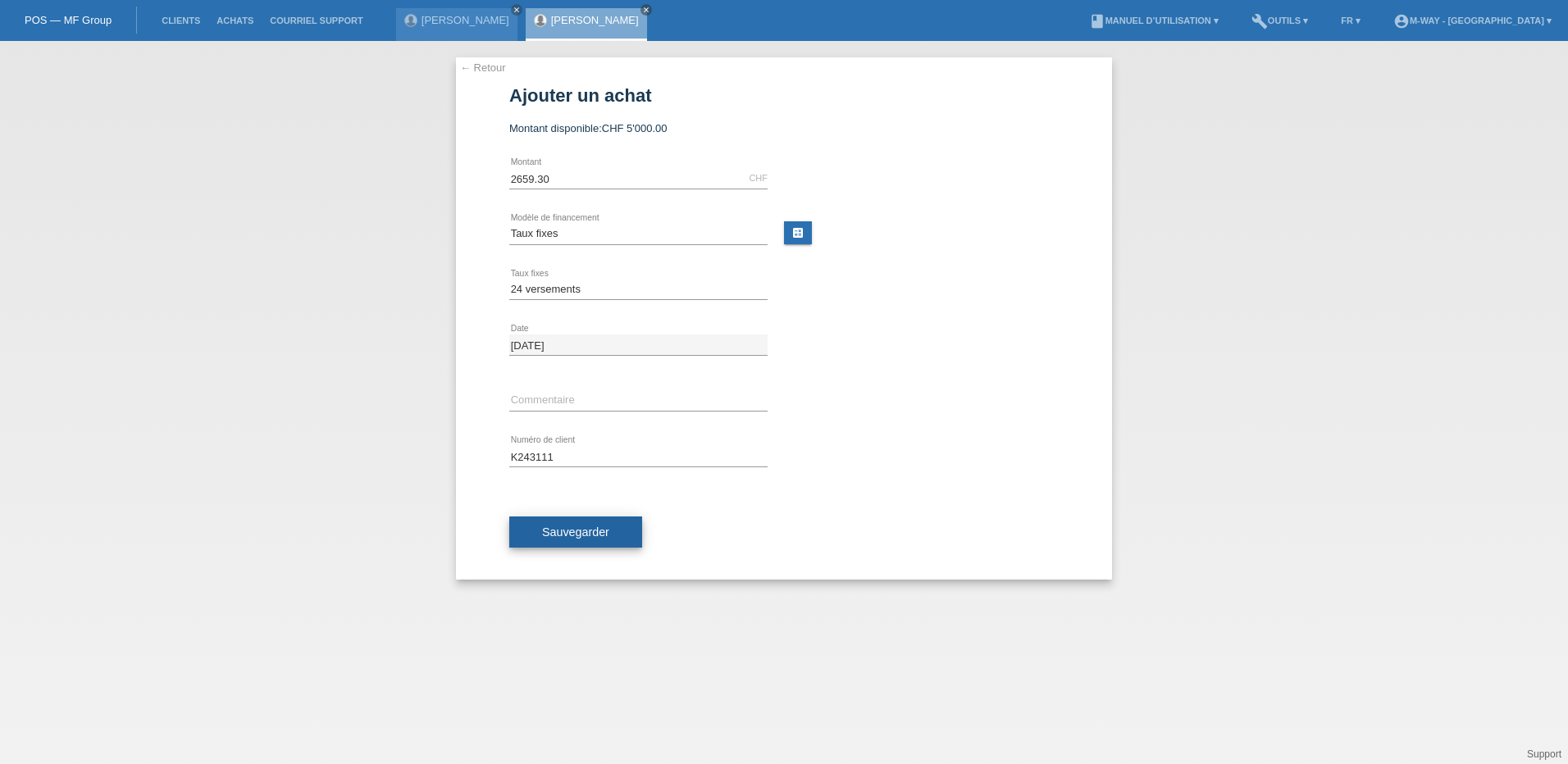
click at [582, 539] on button "Sauvegarder" at bounding box center [576, 532] width 132 height 31
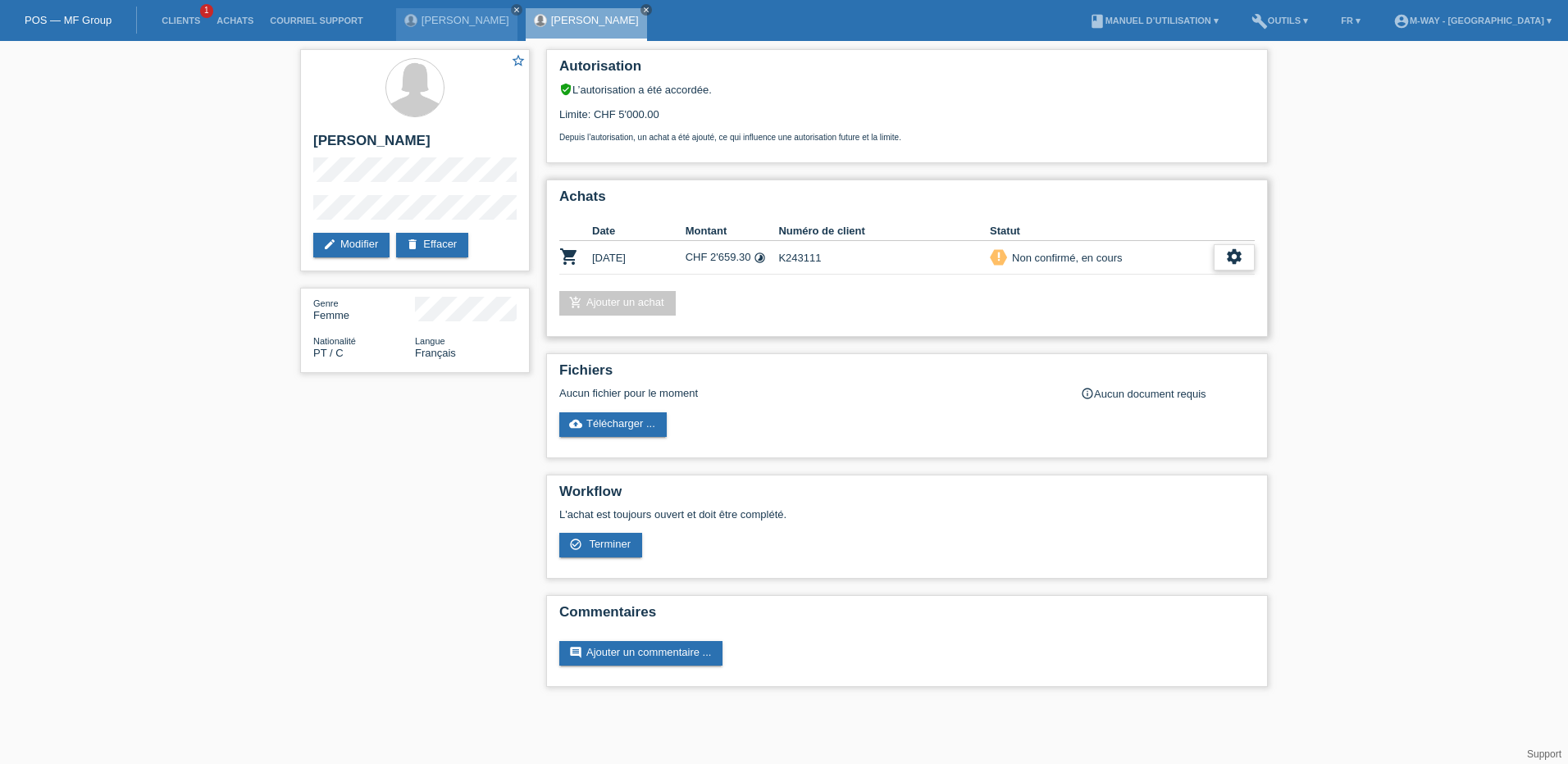
click at [1232, 261] on icon "settings" at bounding box center [1234, 256] width 18 height 18
click at [1134, 334] on span "Terminer" at bounding box center [1119, 332] width 47 height 20
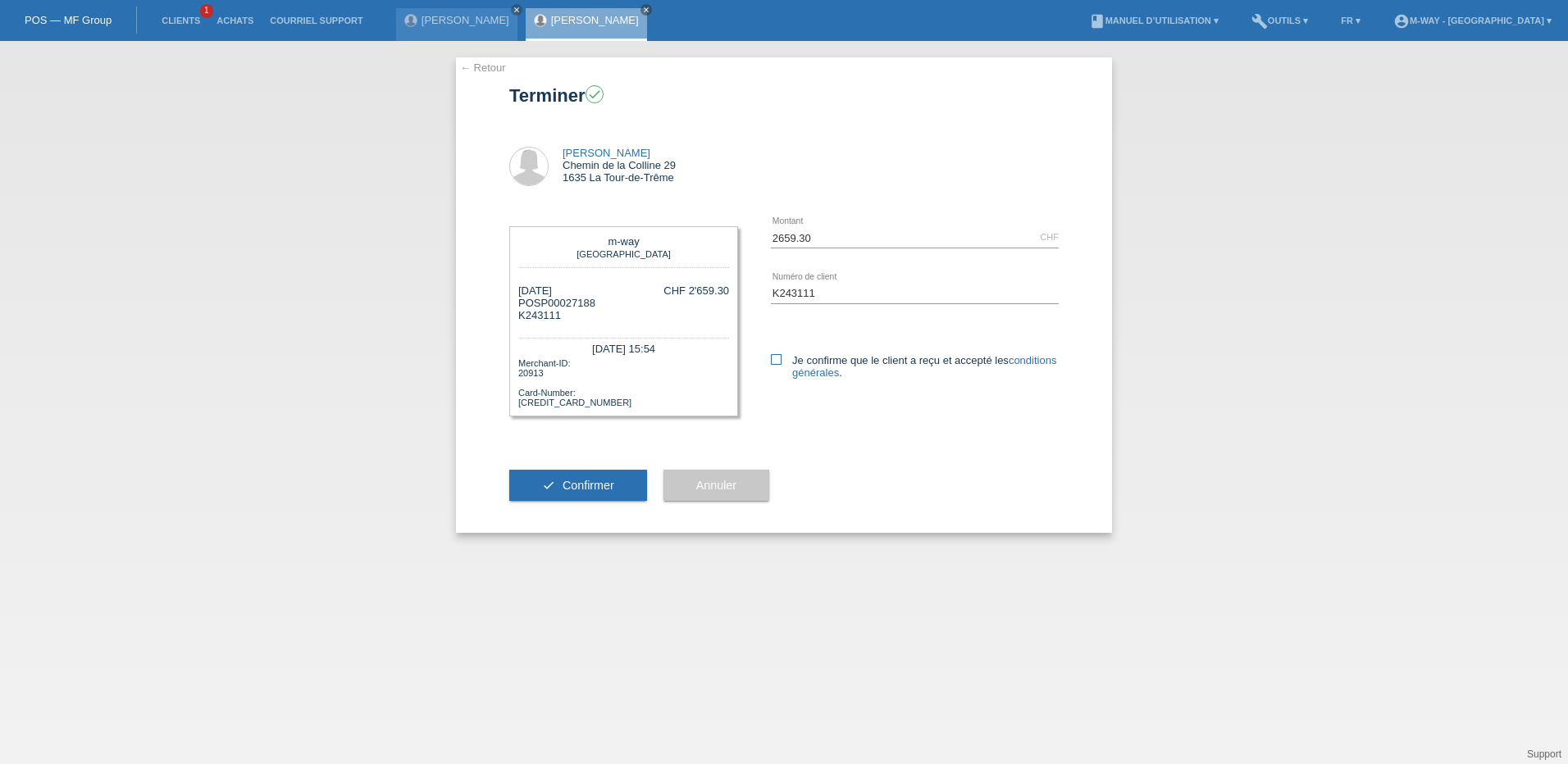
click at [773, 355] on icon at bounding box center [776, 359] width 11 height 11
click at [773, 355] on input "Je confirme que le client a reçu et accepté les conditions générales ." at bounding box center [776, 359] width 11 height 11
checkbox input "true"
click at [599, 478] on button "check Confirmer" at bounding box center [578, 485] width 138 height 31
